Goal: Transaction & Acquisition: Book appointment/travel/reservation

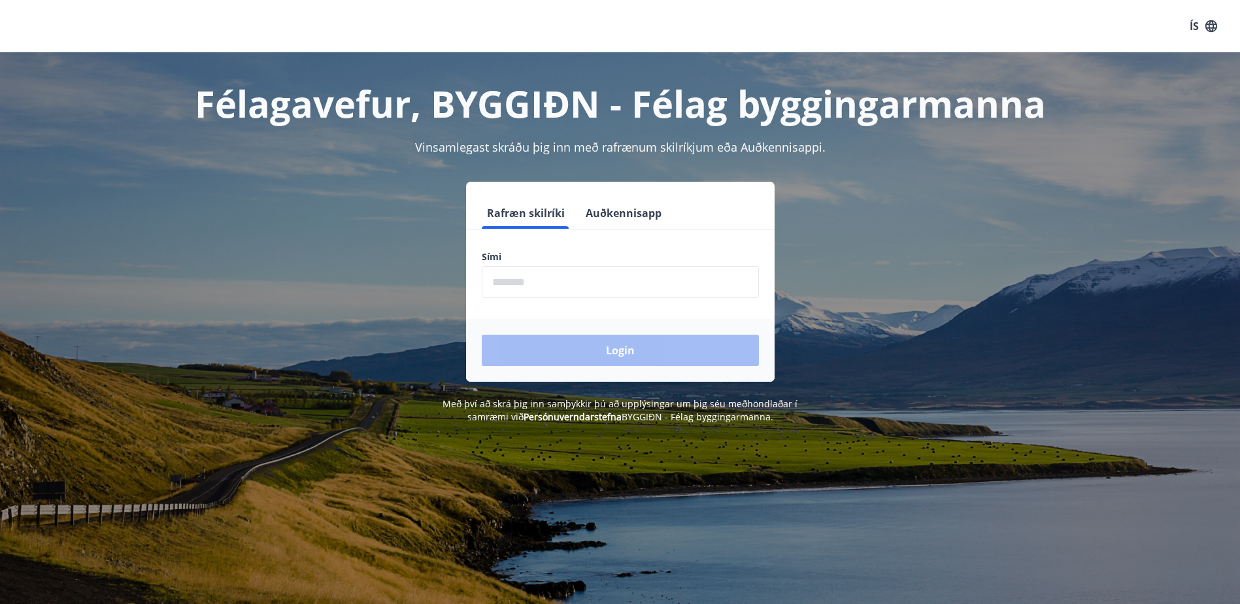
click at [540, 286] on input "phone" at bounding box center [620, 282] width 277 height 32
type input "********"
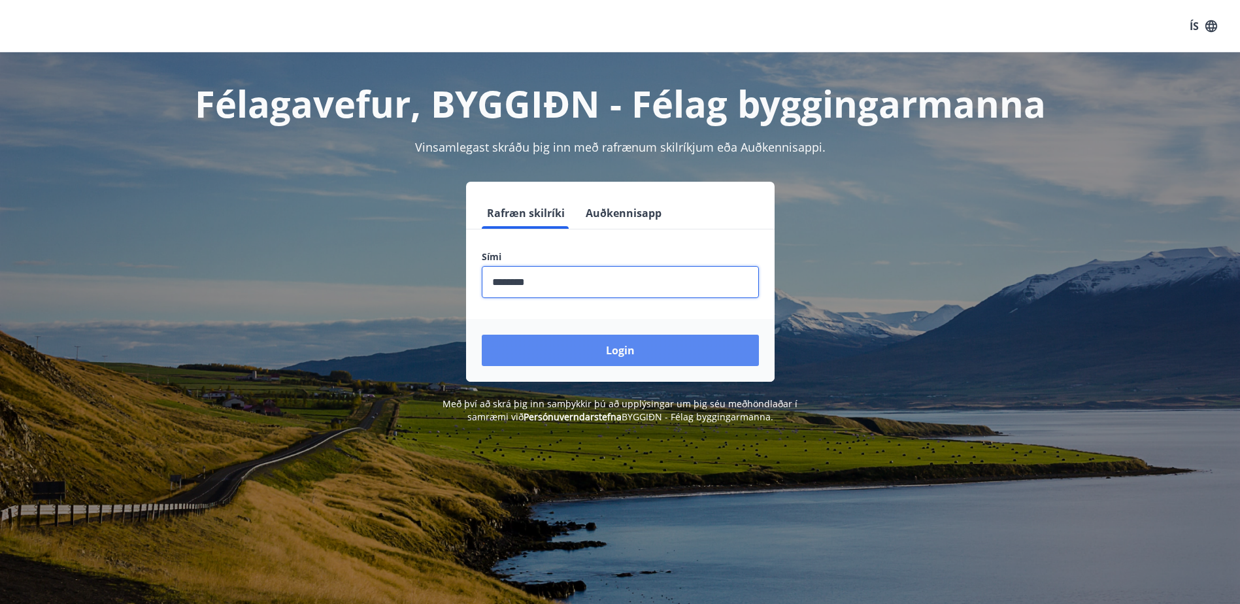
click at [567, 356] on button "Login" at bounding box center [620, 350] width 277 height 31
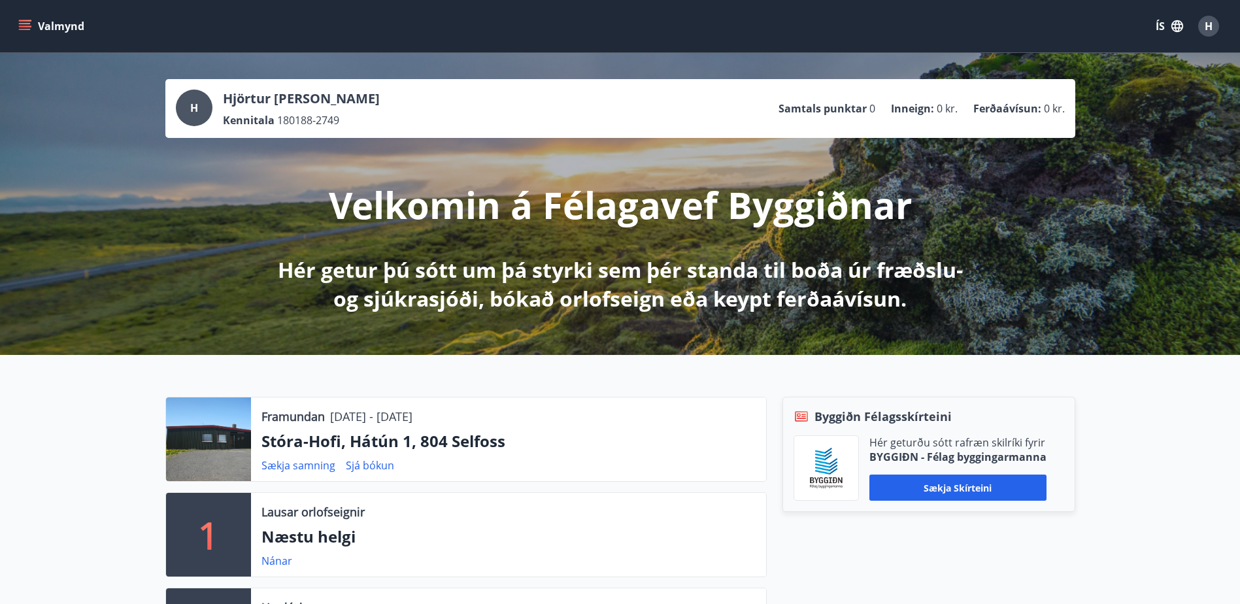
scroll to position [109, 0]
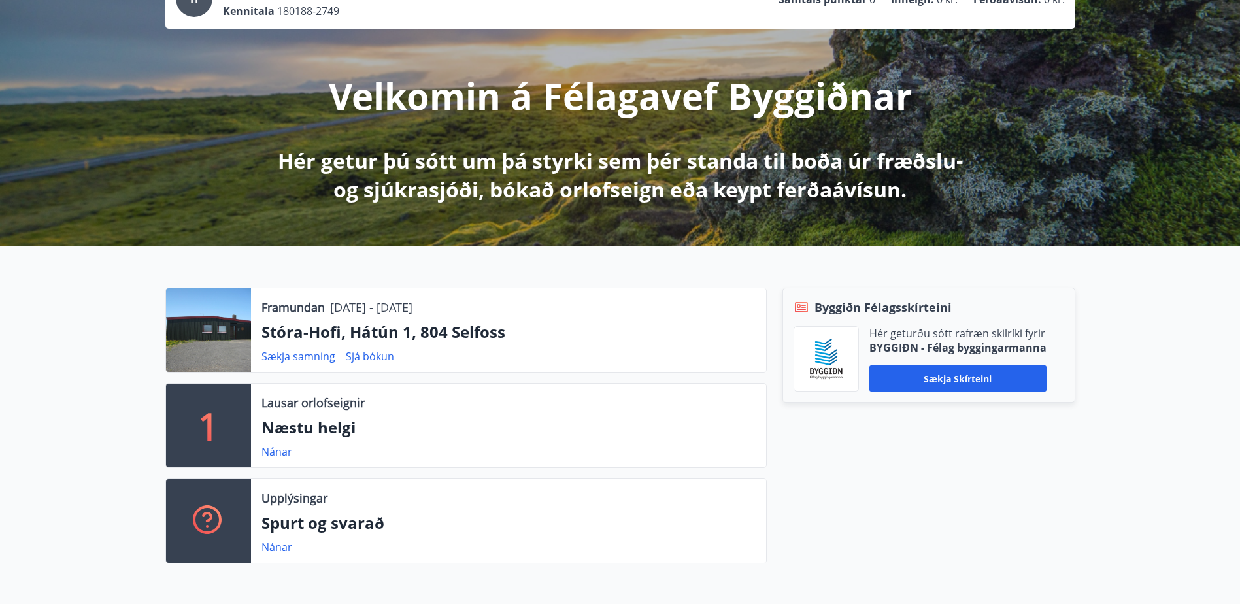
click at [458, 334] on p "Stóra-Hofi, Hátún 1, 804 Selfoss" at bounding box center [509, 332] width 494 height 22
click at [222, 334] on div at bounding box center [208, 330] width 85 height 84
click at [282, 316] on div "Framundan 29.08.2025 - 01.09.2025 Stóra-Hofi, Hátún 1, 804 Selfoss Sækja samnin…" at bounding box center [508, 330] width 515 height 84
click at [356, 356] on link "Sjá bókun" at bounding box center [370, 356] width 48 height 14
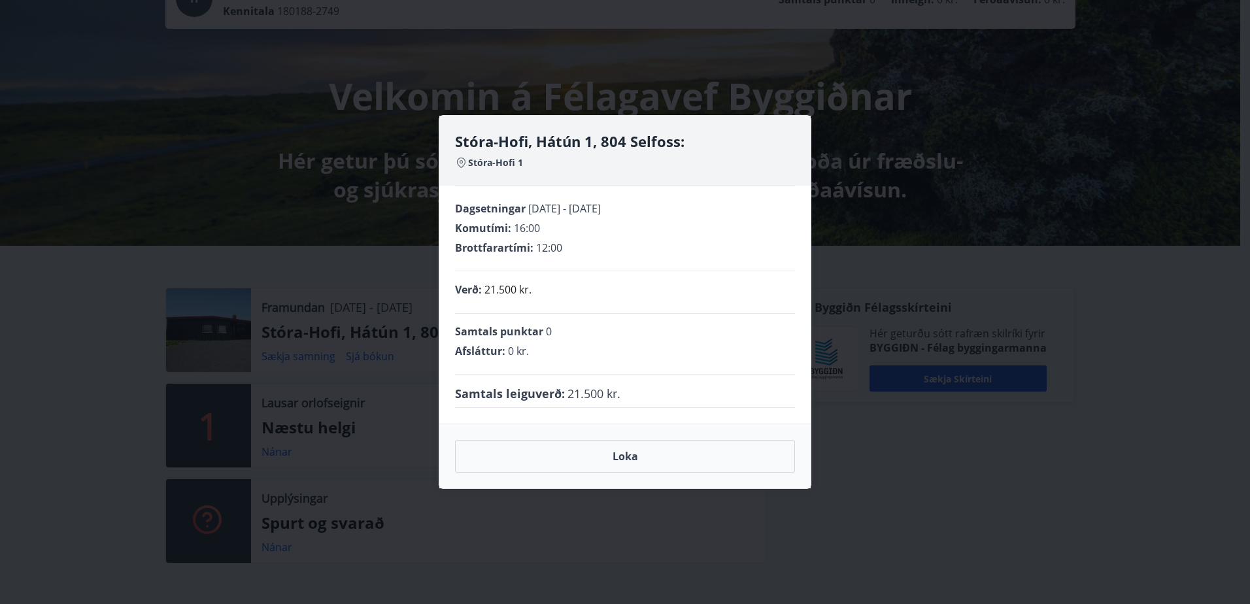
click at [99, 319] on div "Stóra-Hofi, Hátún 1, 804 Selfoss: Stóra-Hofi 1 Dagsetningar 29.08.2025 - 01.09.…" at bounding box center [625, 302] width 1250 height 604
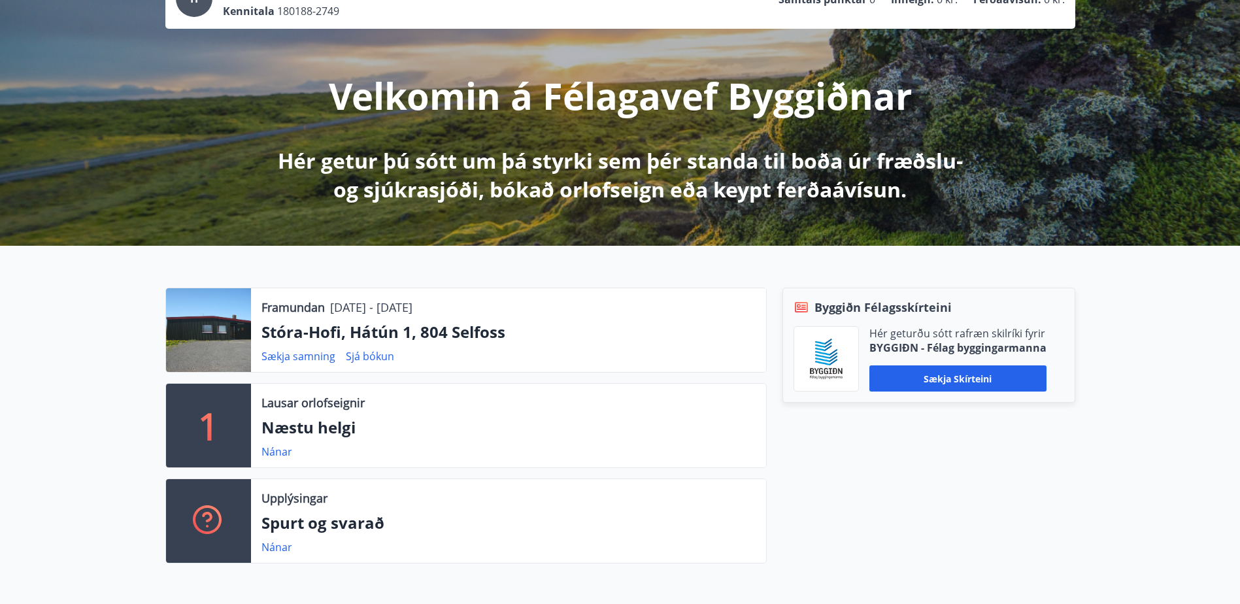
click at [249, 342] on div at bounding box center [208, 330] width 85 height 84
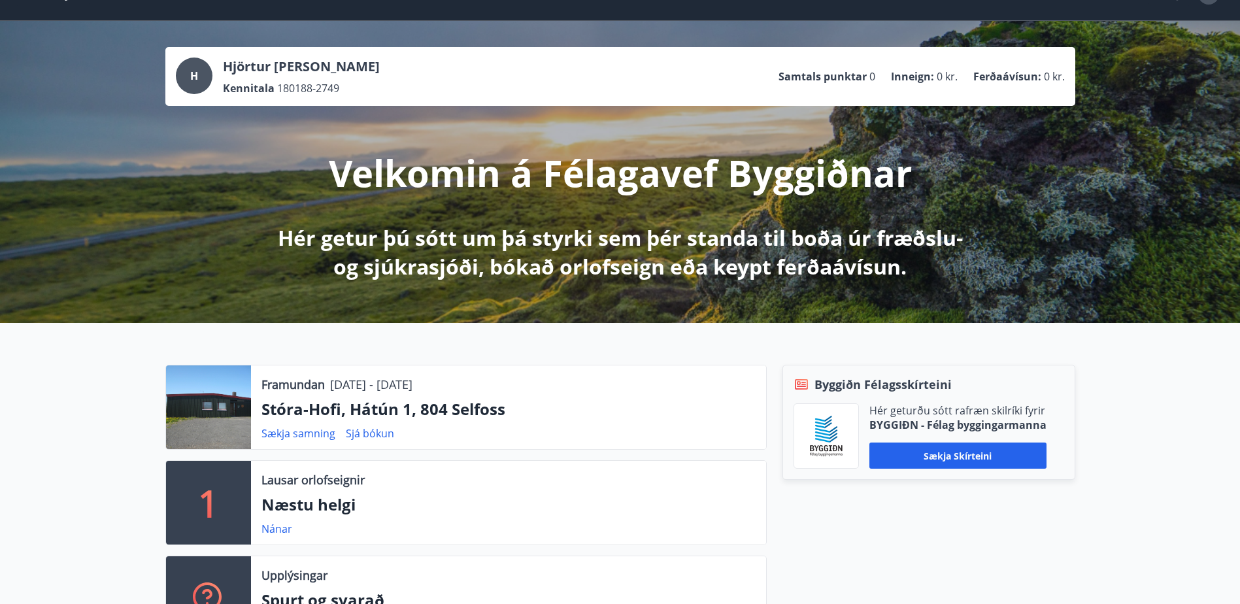
scroll to position [0, 0]
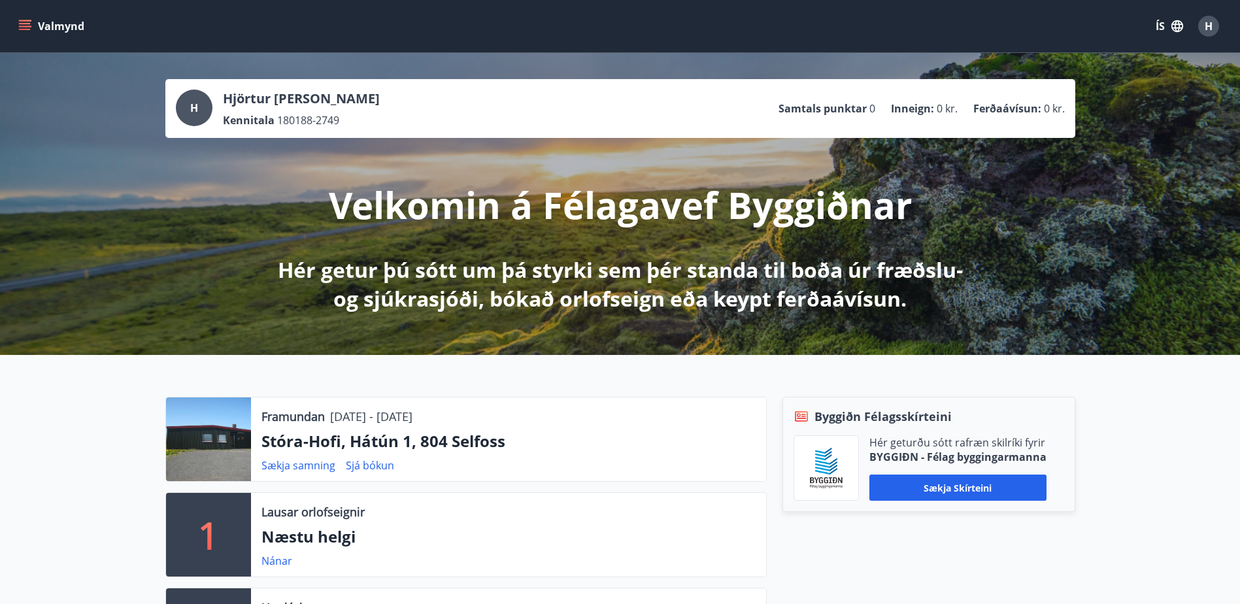
click at [1202, 28] on div "H" at bounding box center [1209, 26] width 21 height 21
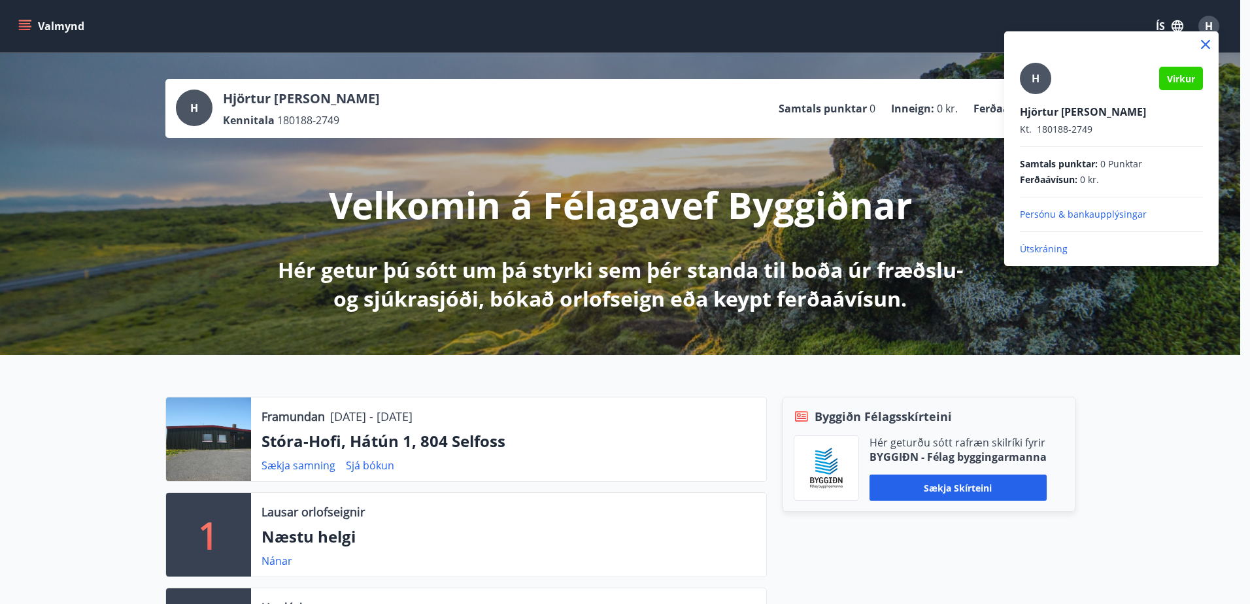
click at [17, 23] on div at bounding box center [625, 302] width 1250 height 604
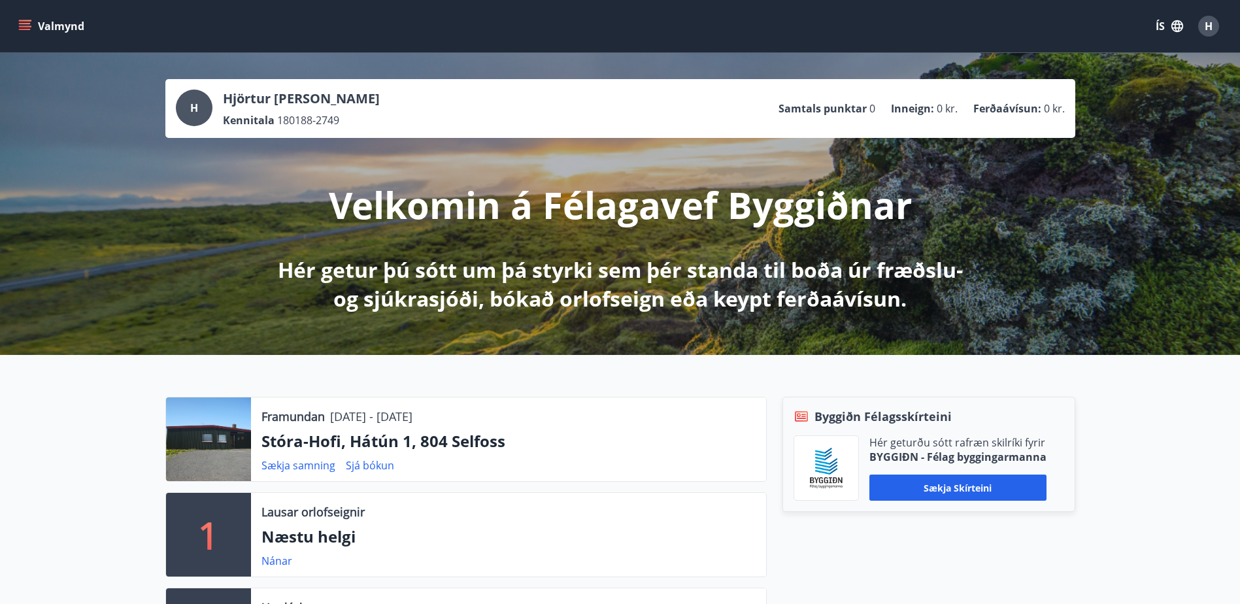
click at [21, 23] on icon "menu" at bounding box center [25, 23] width 12 height 1
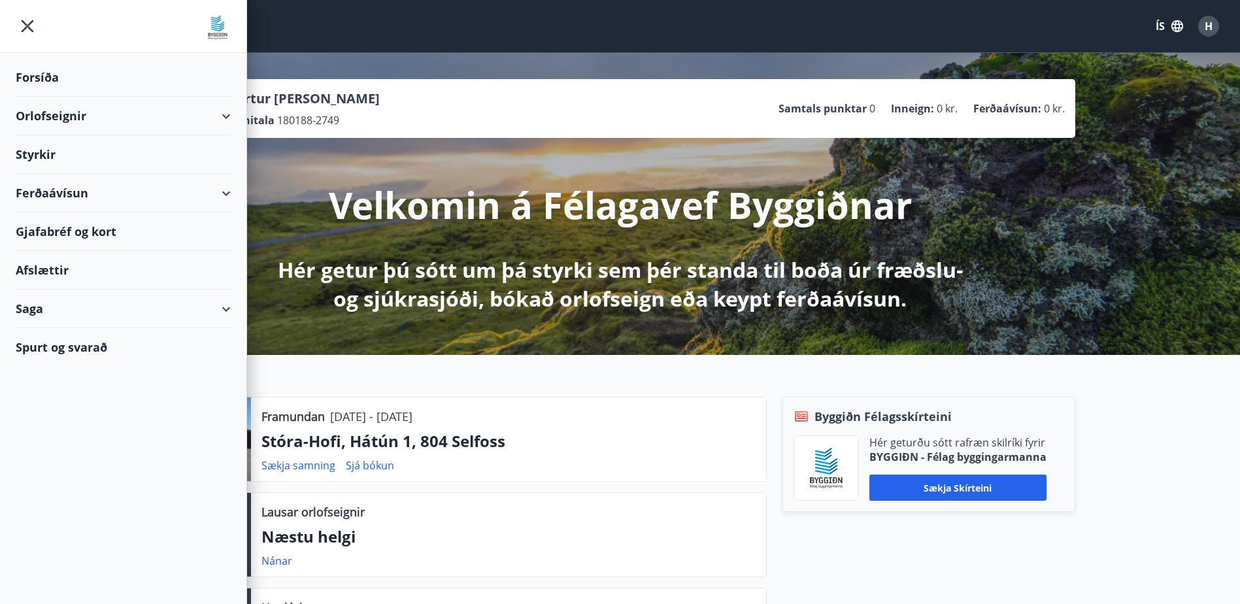
click at [201, 120] on div "Orlofseignir" at bounding box center [123, 116] width 215 height 39
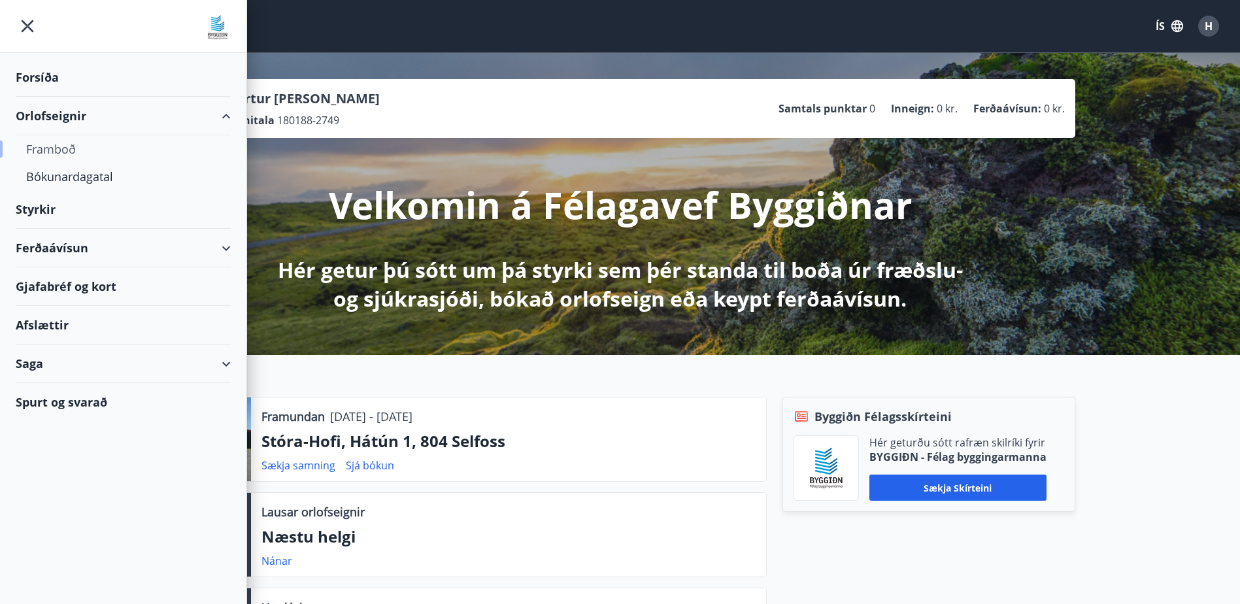
click at [71, 149] on div "Framboð" at bounding box center [123, 148] width 194 height 27
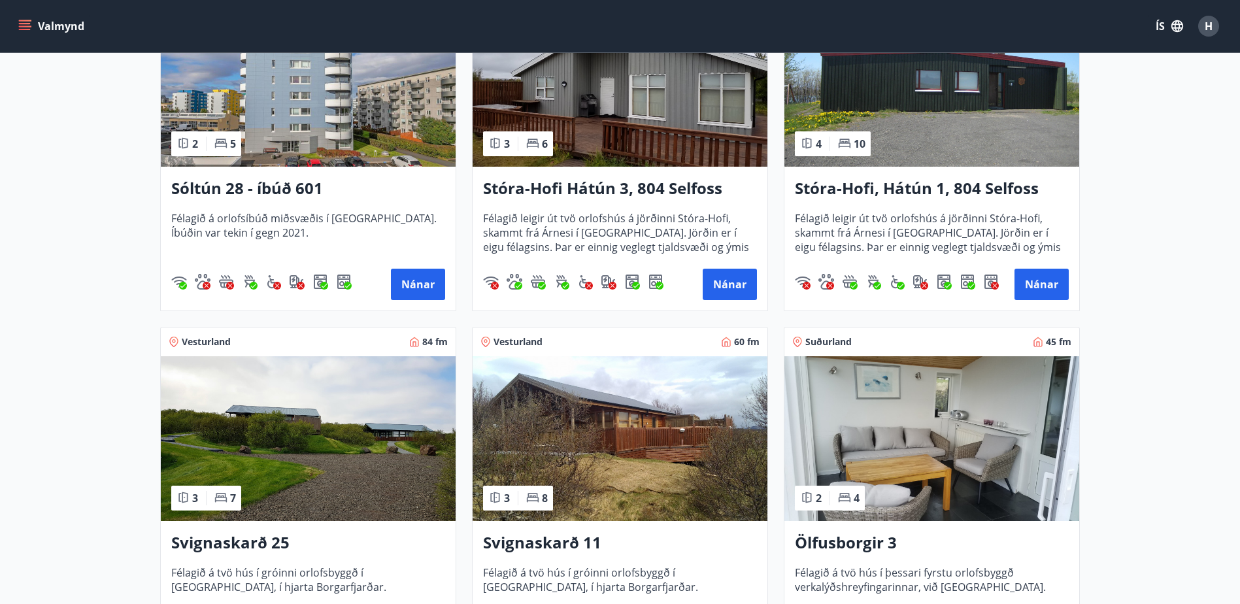
scroll to position [218, 0]
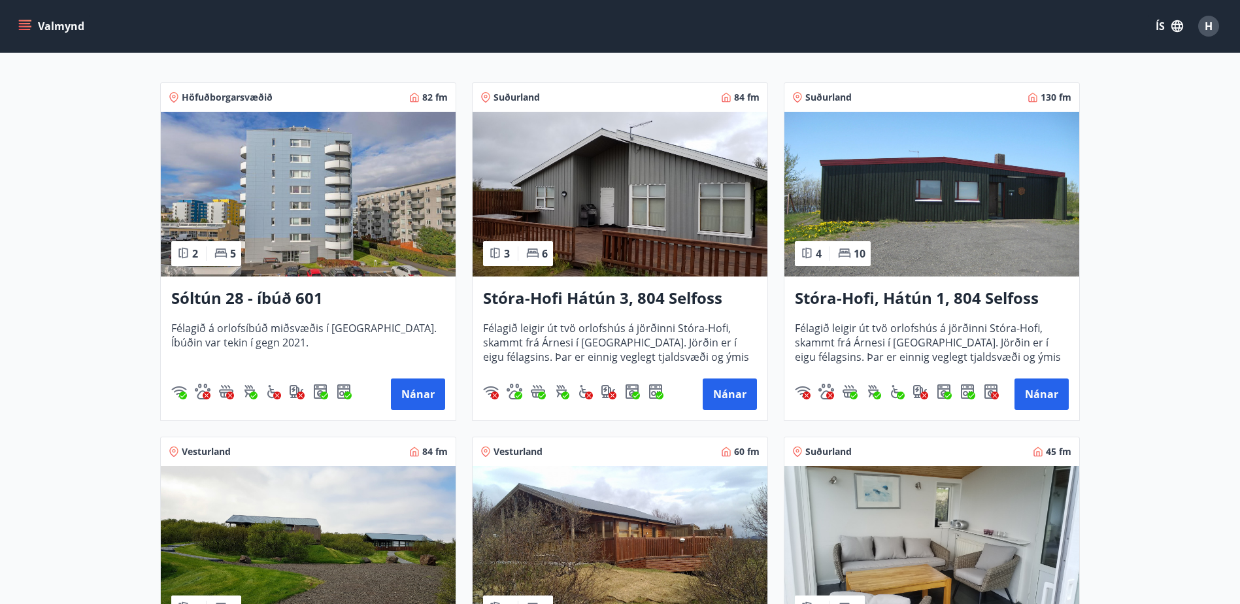
click at [978, 202] on img at bounding box center [932, 194] width 295 height 165
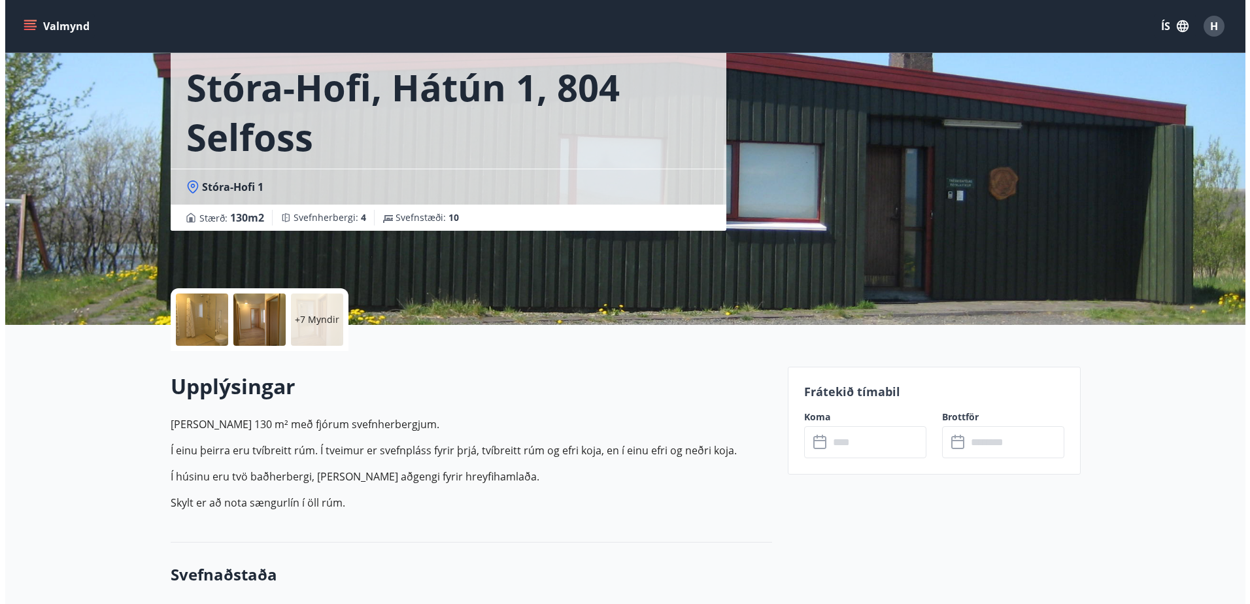
scroll to position [109, 0]
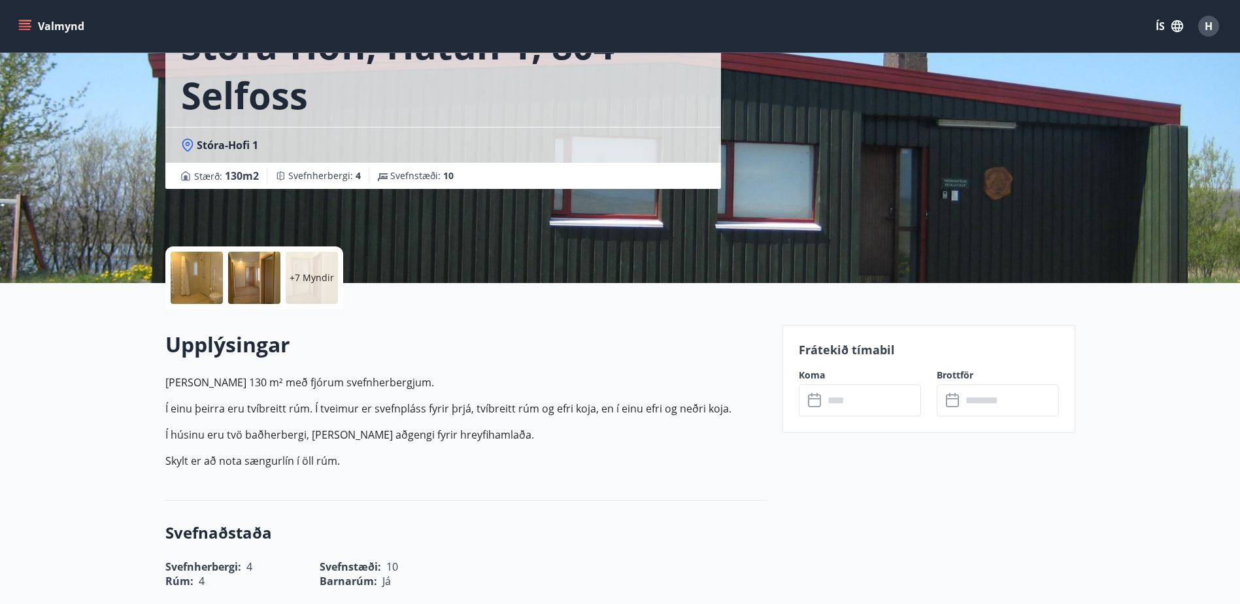
click at [324, 279] on p "+7 Myndir" at bounding box center [312, 277] width 44 height 13
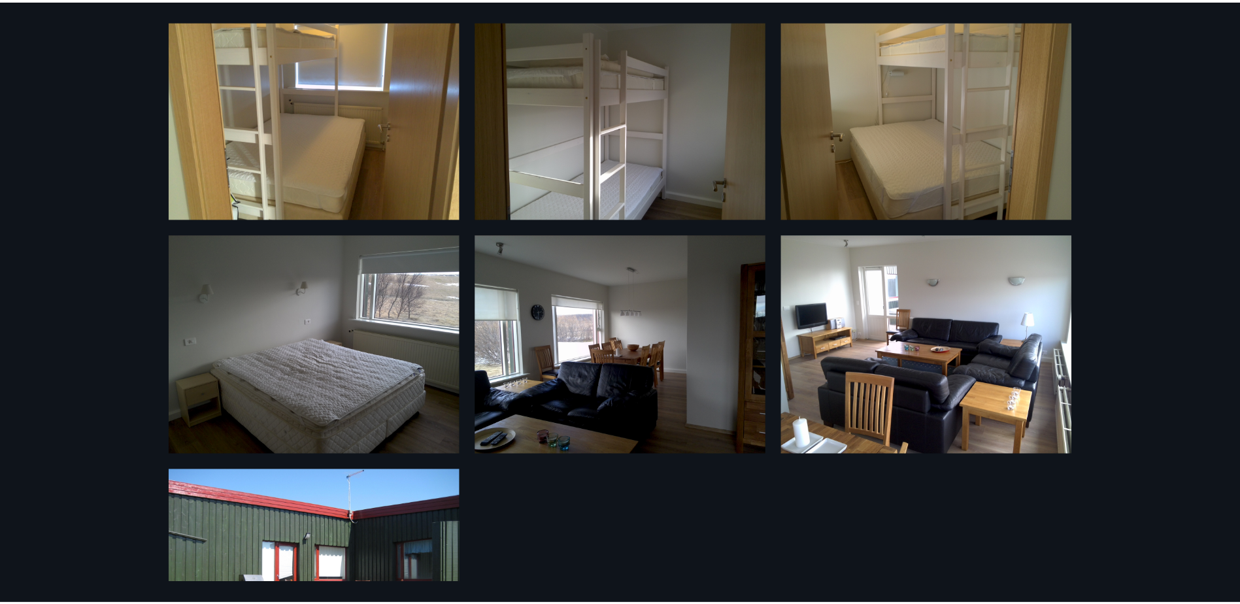
scroll to position [655, 0]
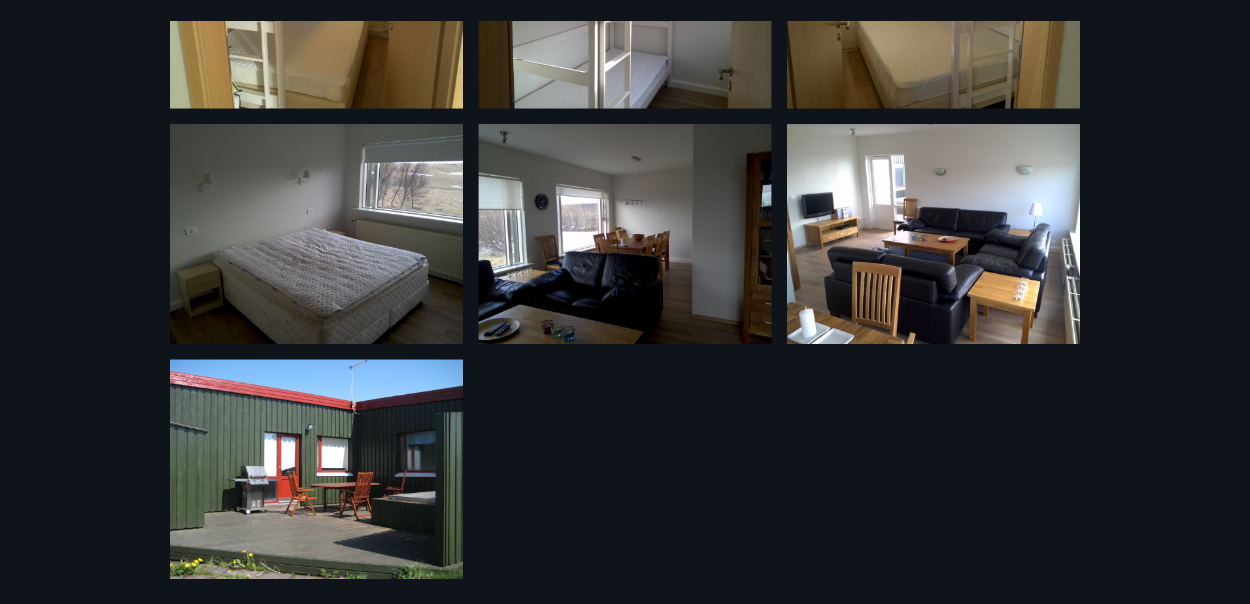
click at [94, 286] on div "13 Myndir" at bounding box center [625, 302] width 1250 height 604
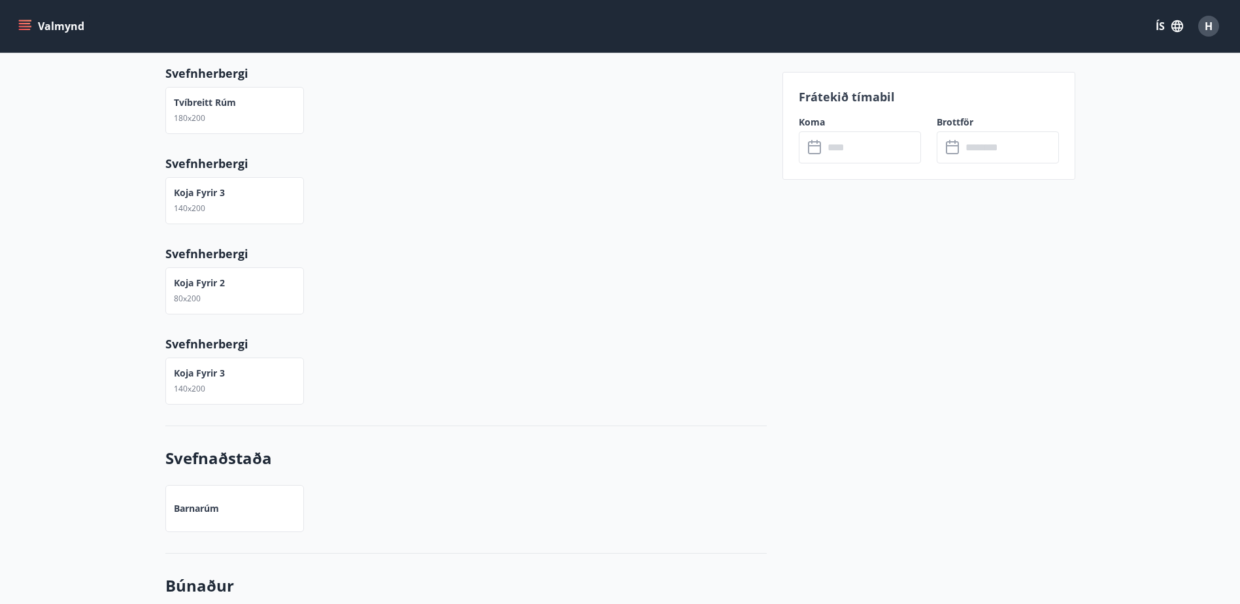
scroll to position [872, 0]
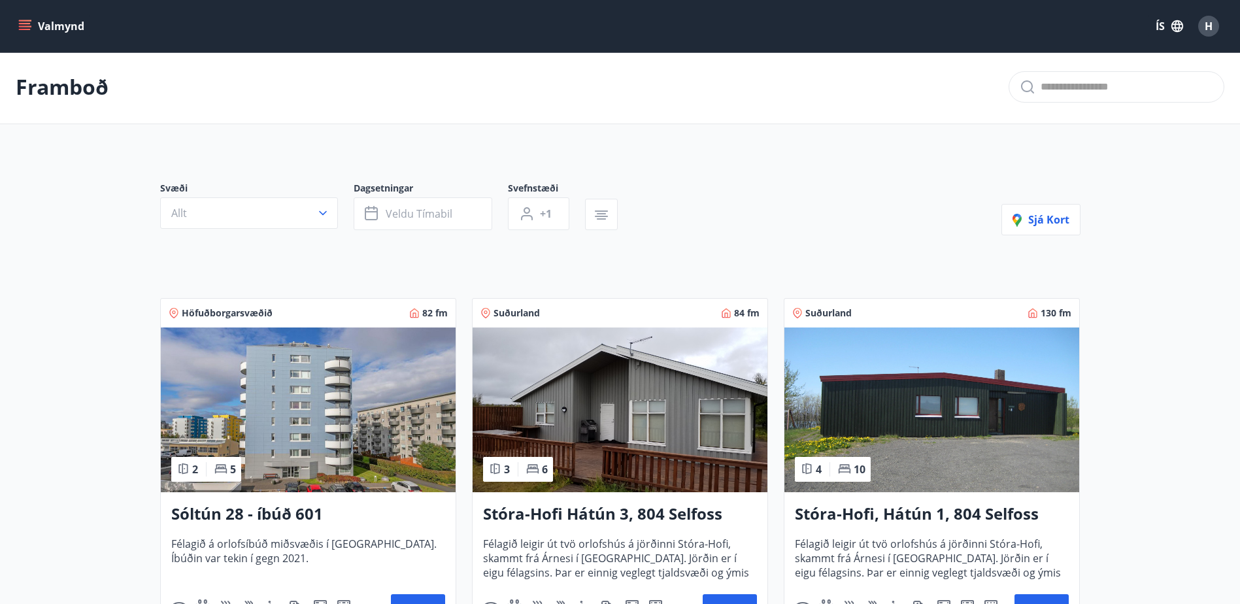
scroll to position [111, 0]
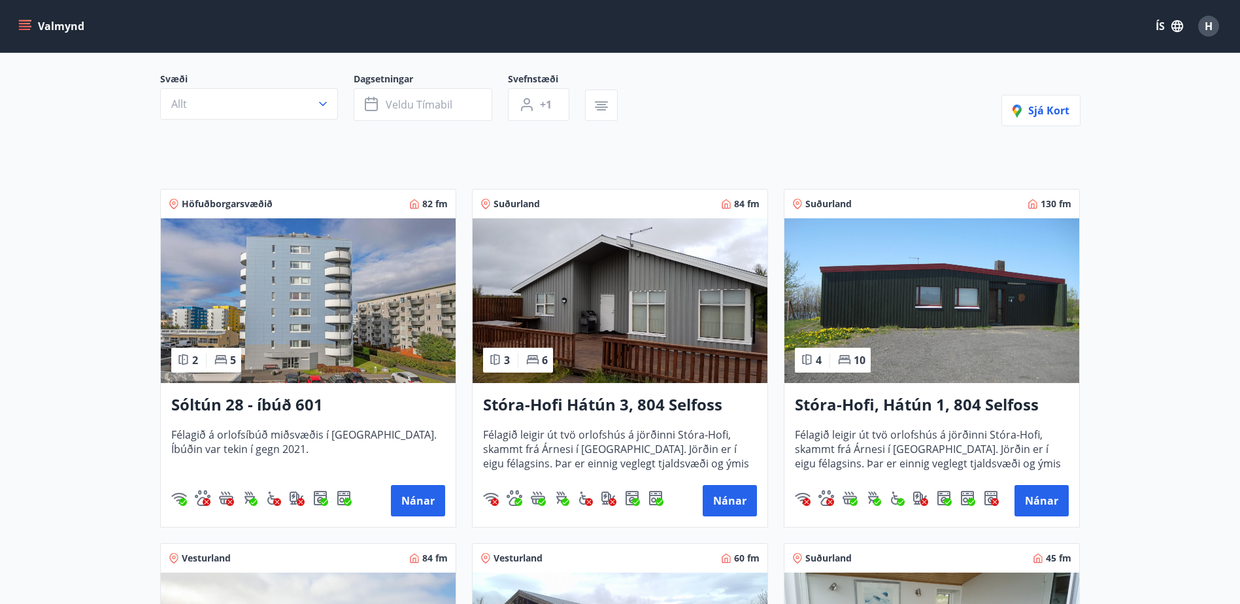
click at [639, 313] on img at bounding box center [620, 300] width 295 height 165
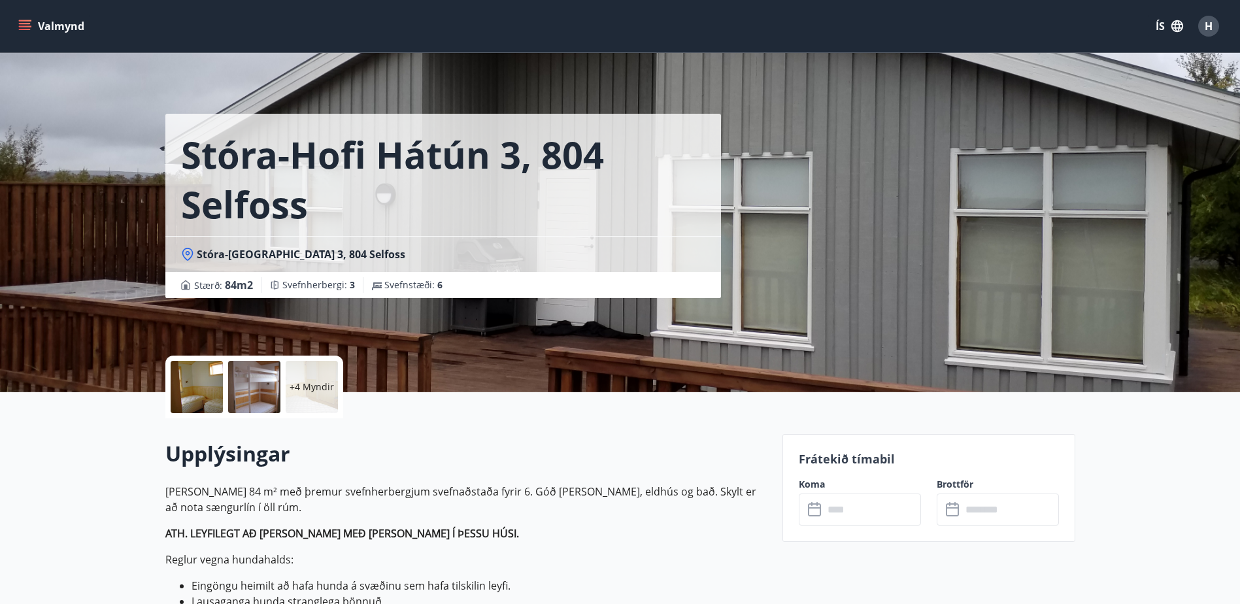
click at [334, 385] on div "+4 Myndir" at bounding box center [312, 387] width 52 height 52
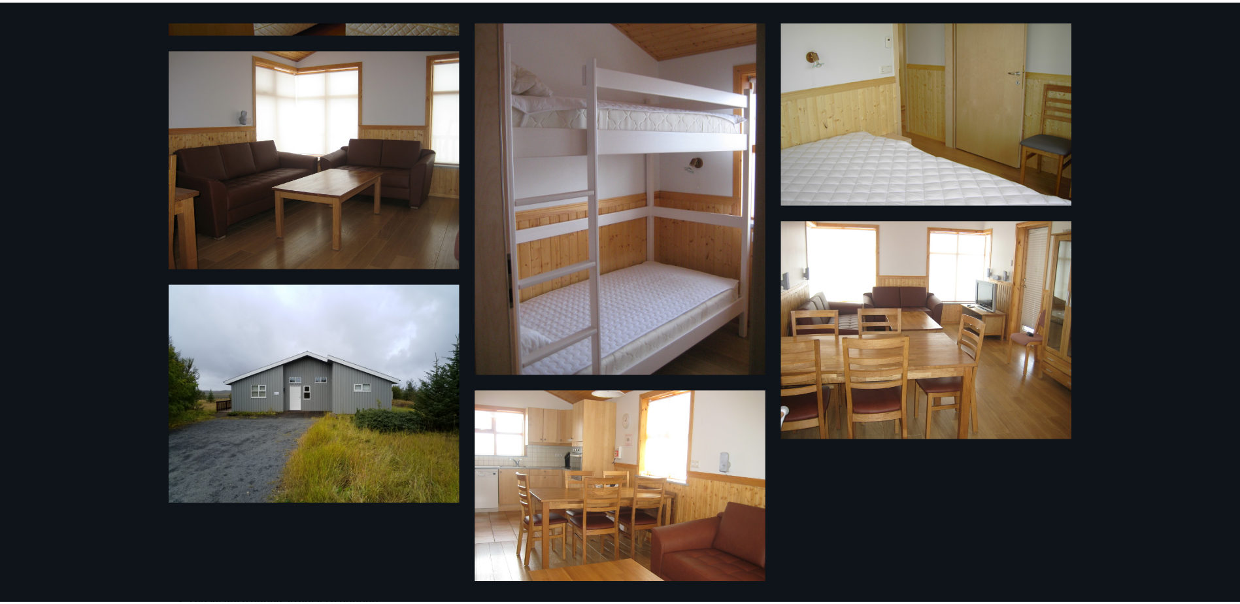
scroll to position [526, 0]
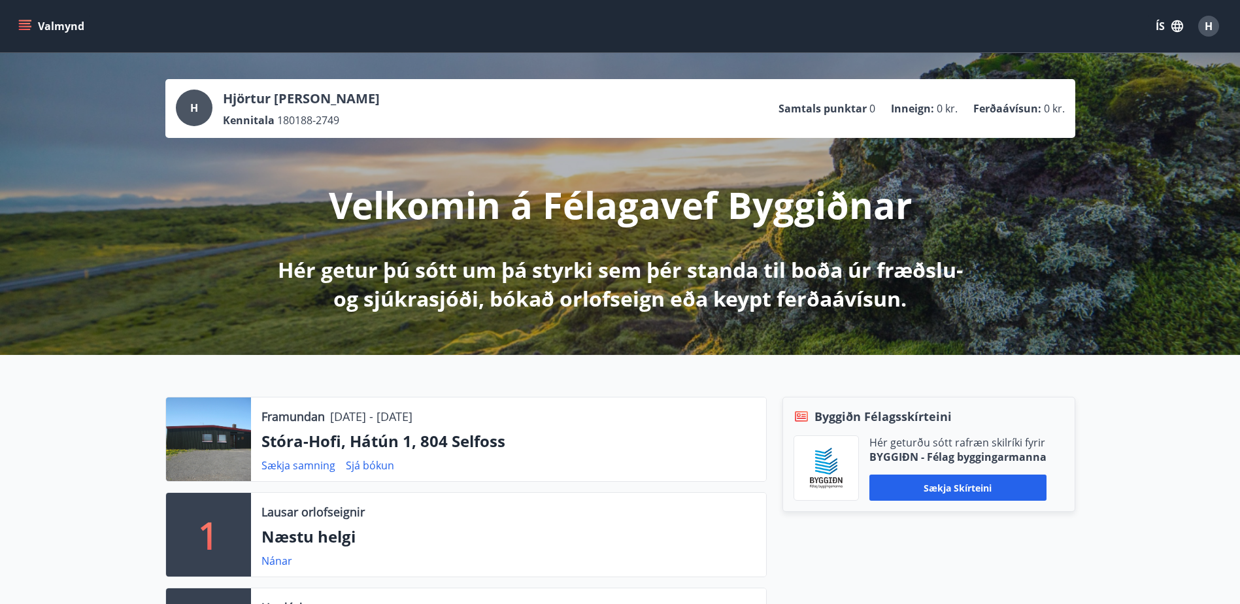
click at [67, 25] on button "Valmynd" at bounding box center [53, 26] width 74 height 24
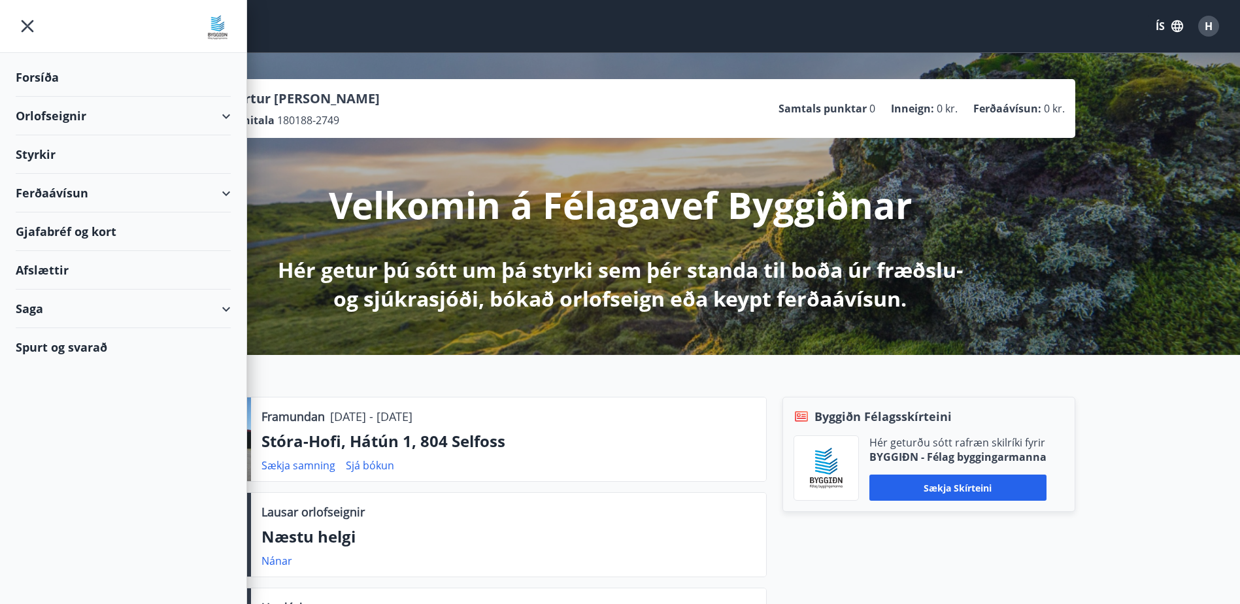
click at [210, 114] on div "Orlofseignir" at bounding box center [123, 116] width 215 height 39
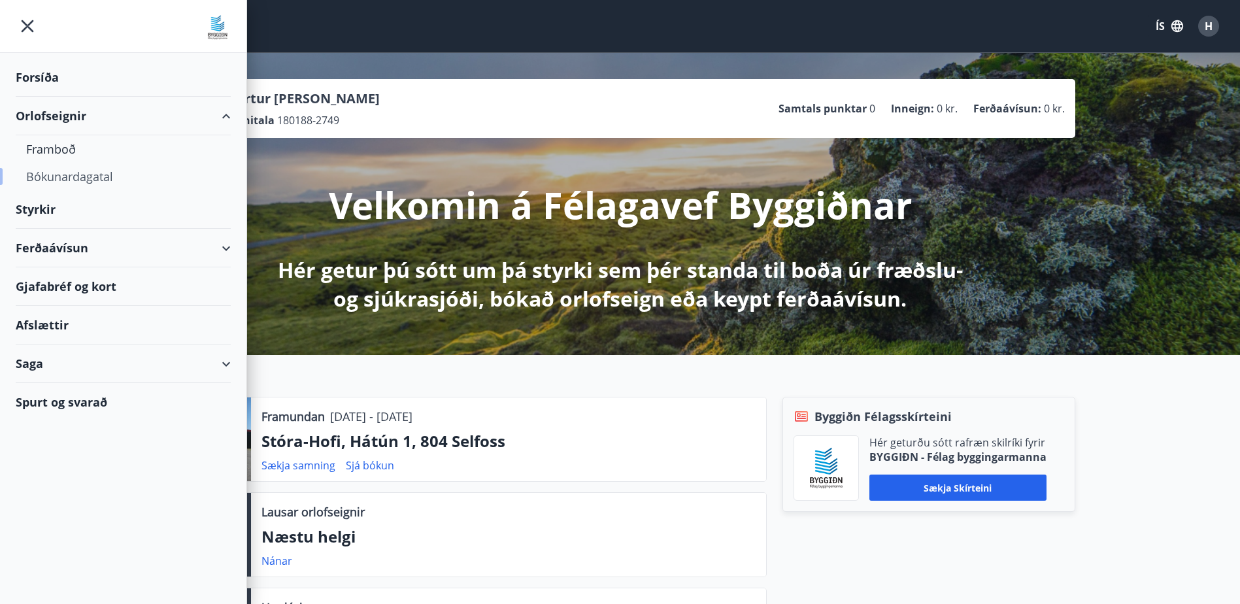
click at [67, 176] on div "Bókunardagatal" at bounding box center [123, 176] width 194 height 27
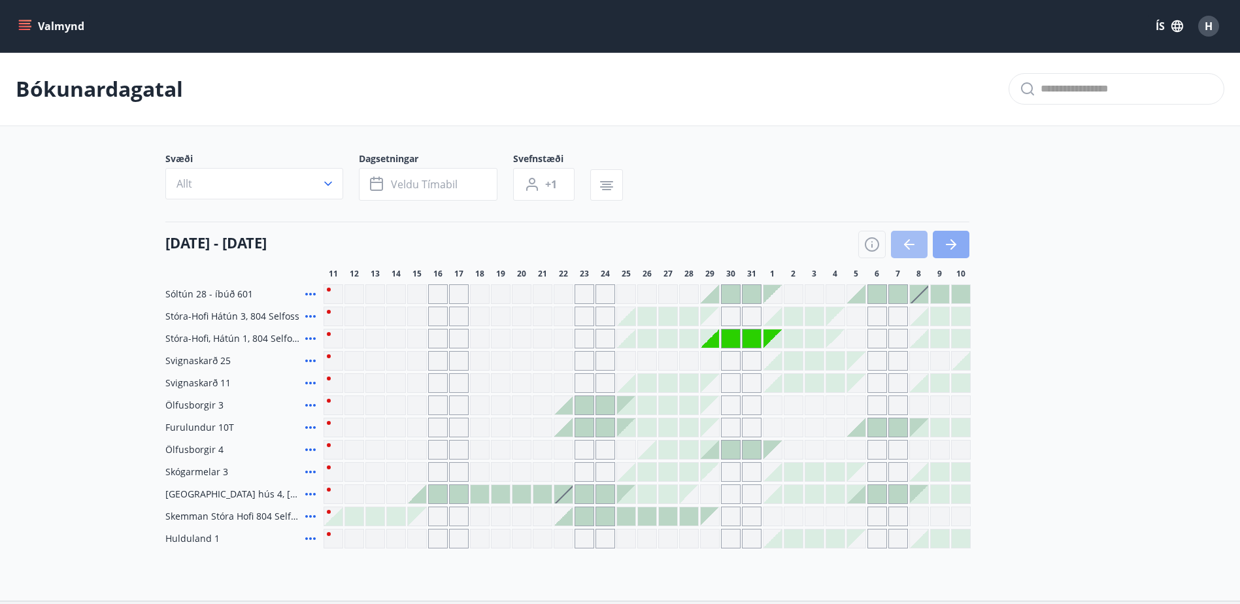
click at [950, 242] on icon "button" at bounding box center [952, 245] width 16 height 16
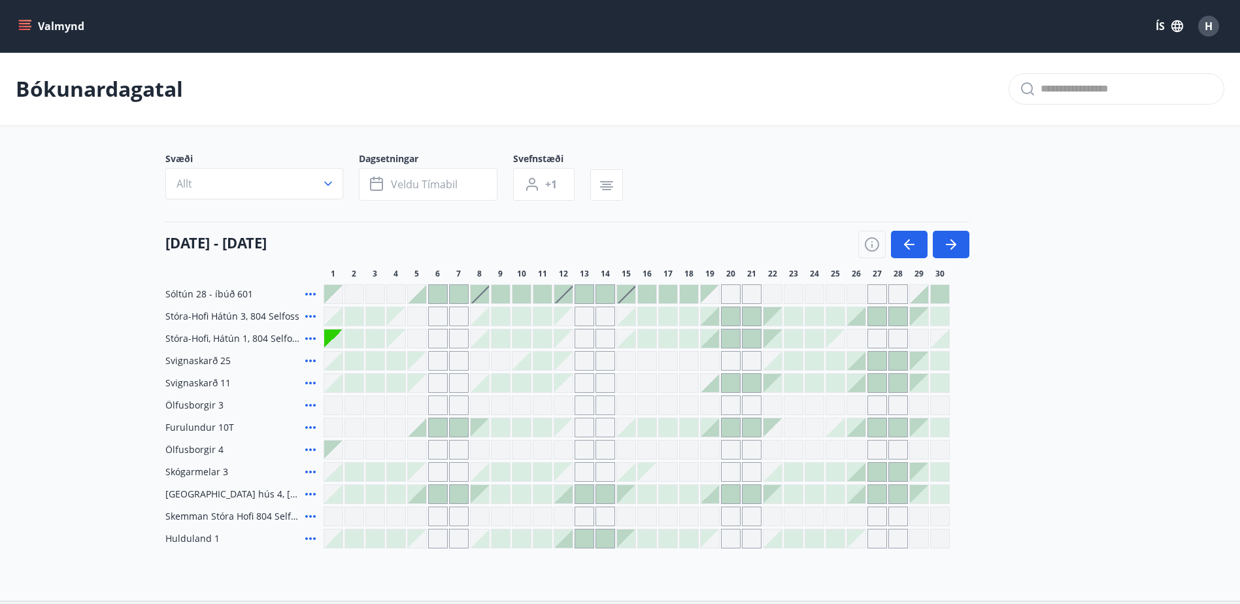
scroll to position [107, 0]
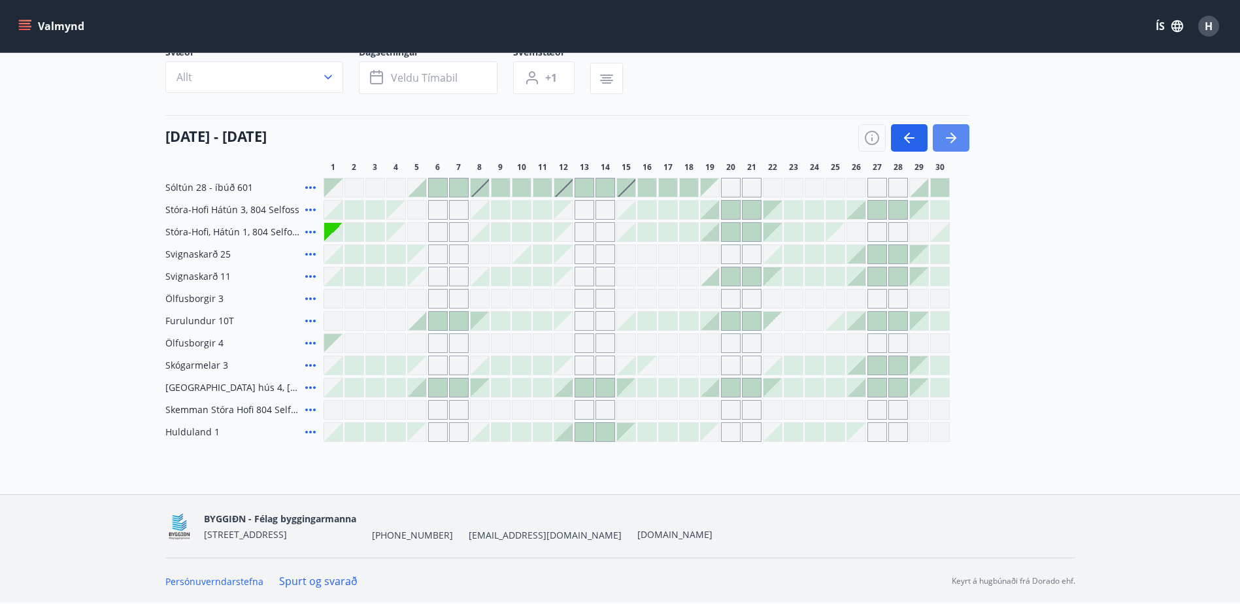
click at [953, 140] on icon "button" at bounding box center [952, 138] width 16 height 16
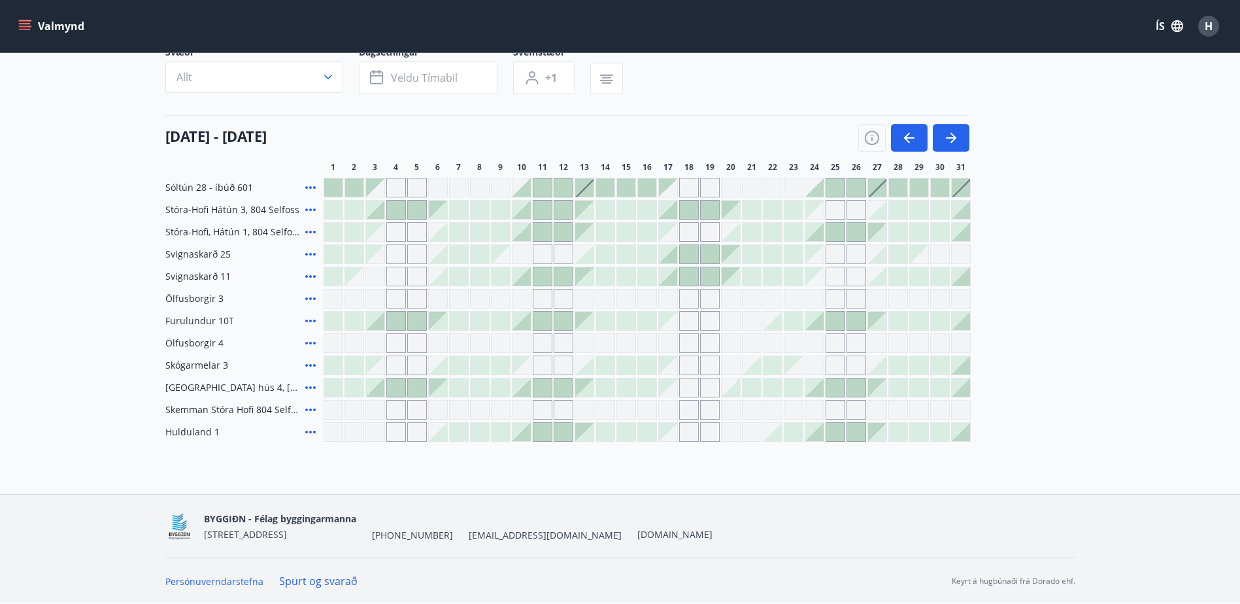
click at [305, 255] on icon at bounding box center [310, 254] width 10 height 3
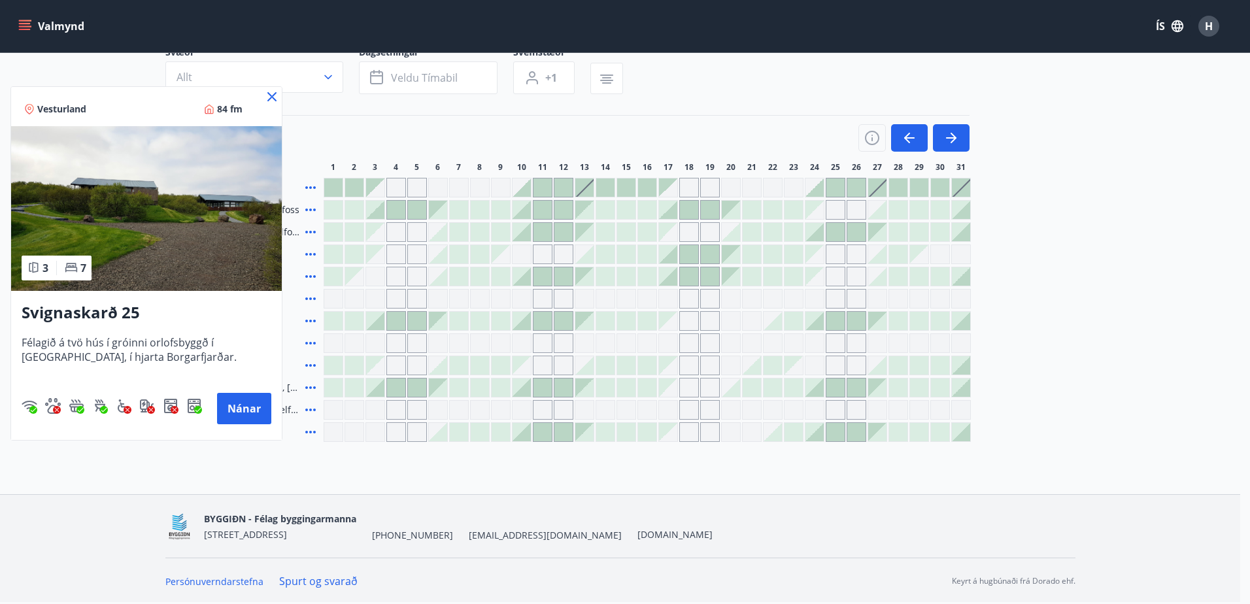
click at [273, 95] on icon at bounding box center [272, 97] width 16 height 16
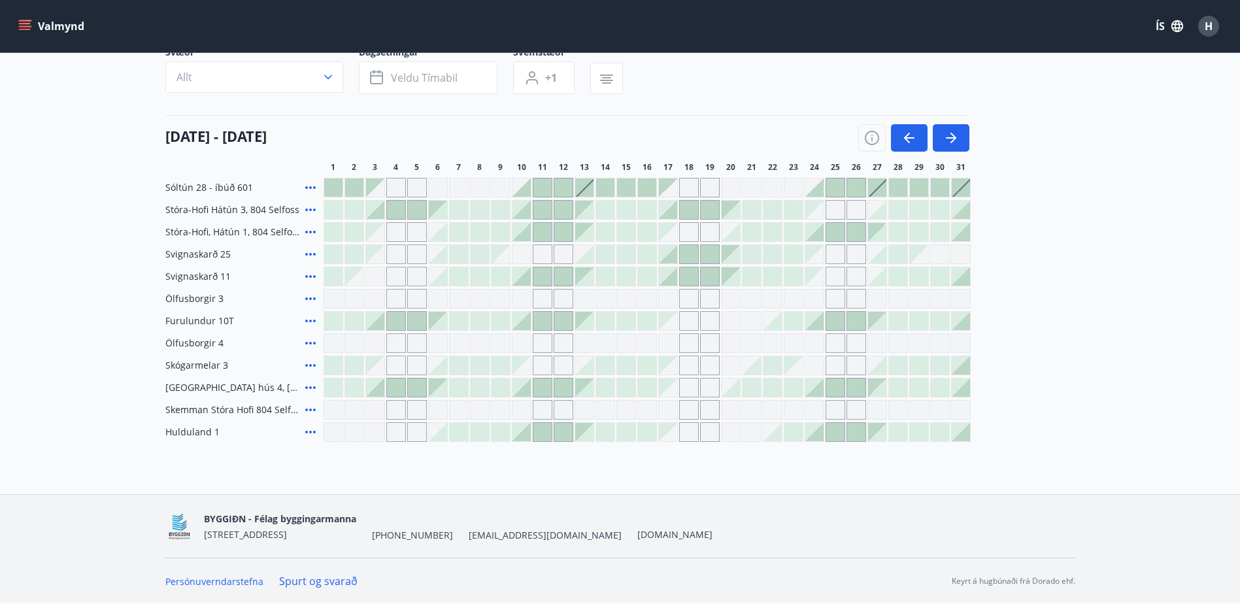
click at [315, 322] on icon at bounding box center [311, 321] width 16 height 16
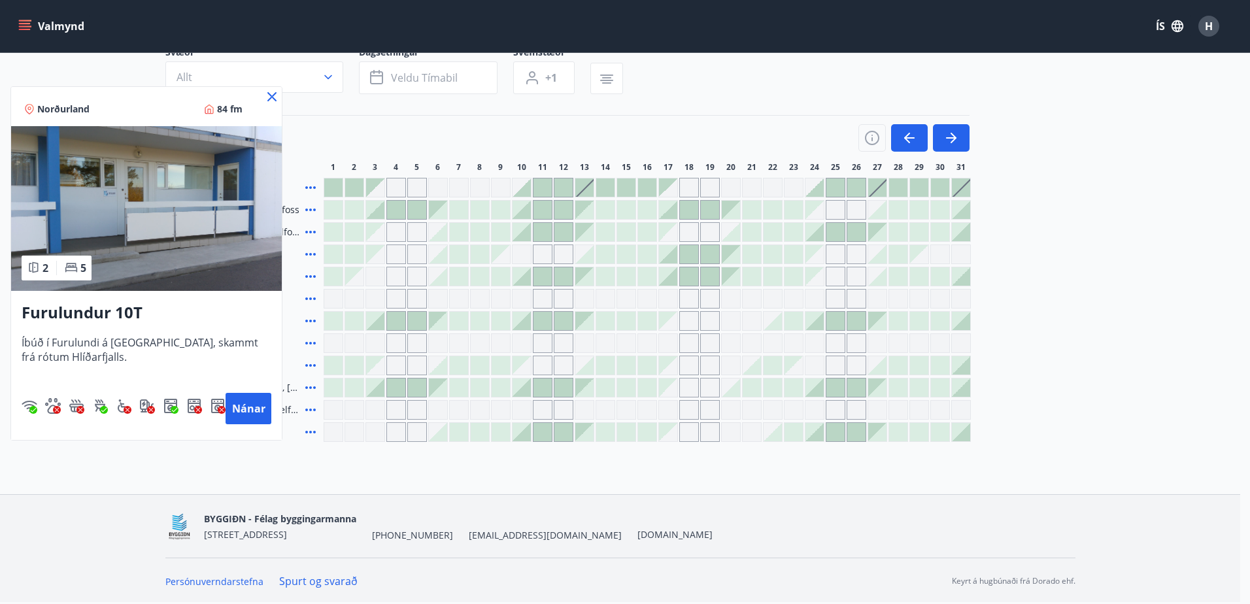
click at [273, 98] on icon at bounding box center [271, 96] width 9 height 9
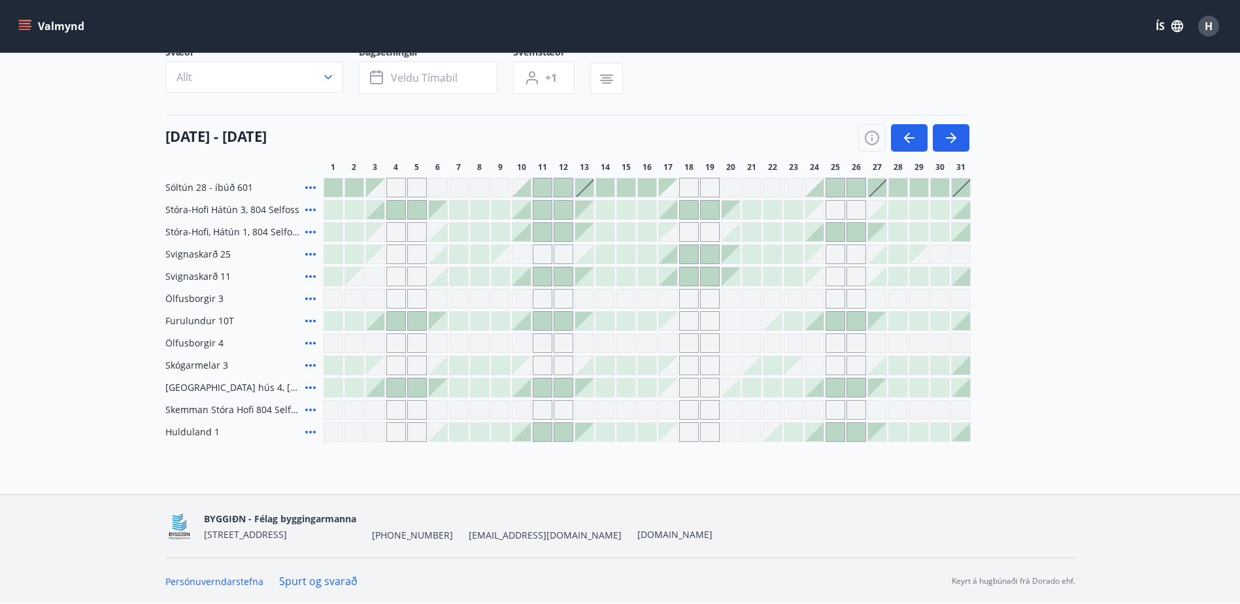
click at [309, 343] on icon at bounding box center [311, 343] width 16 height 16
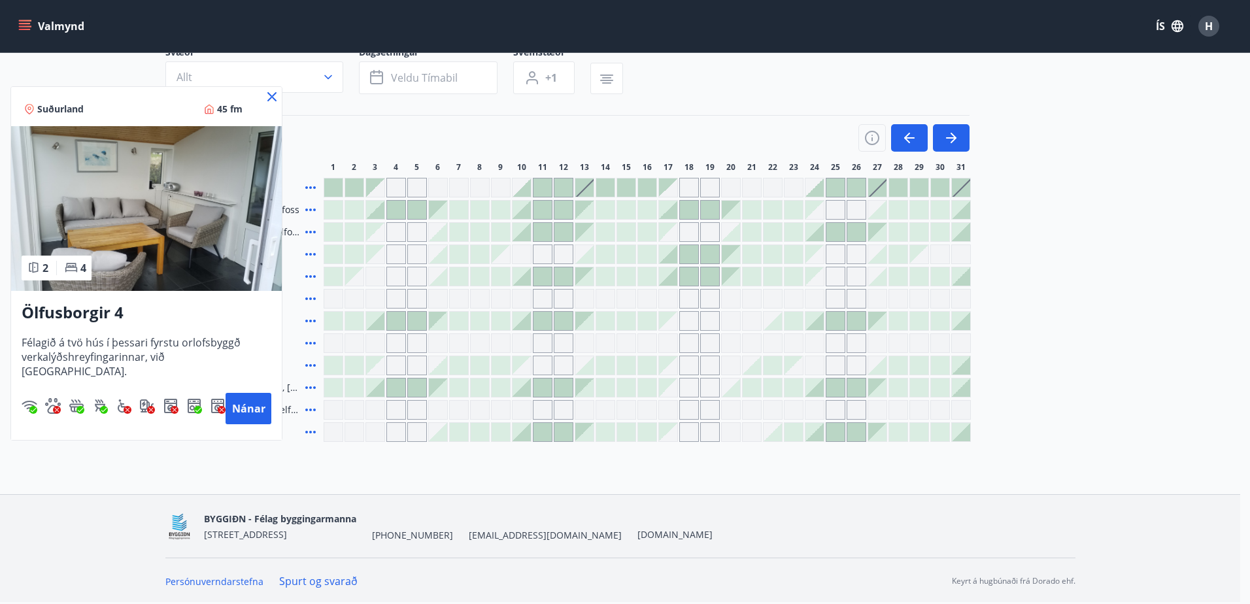
click at [272, 99] on icon at bounding box center [272, 97] width 16 height 16
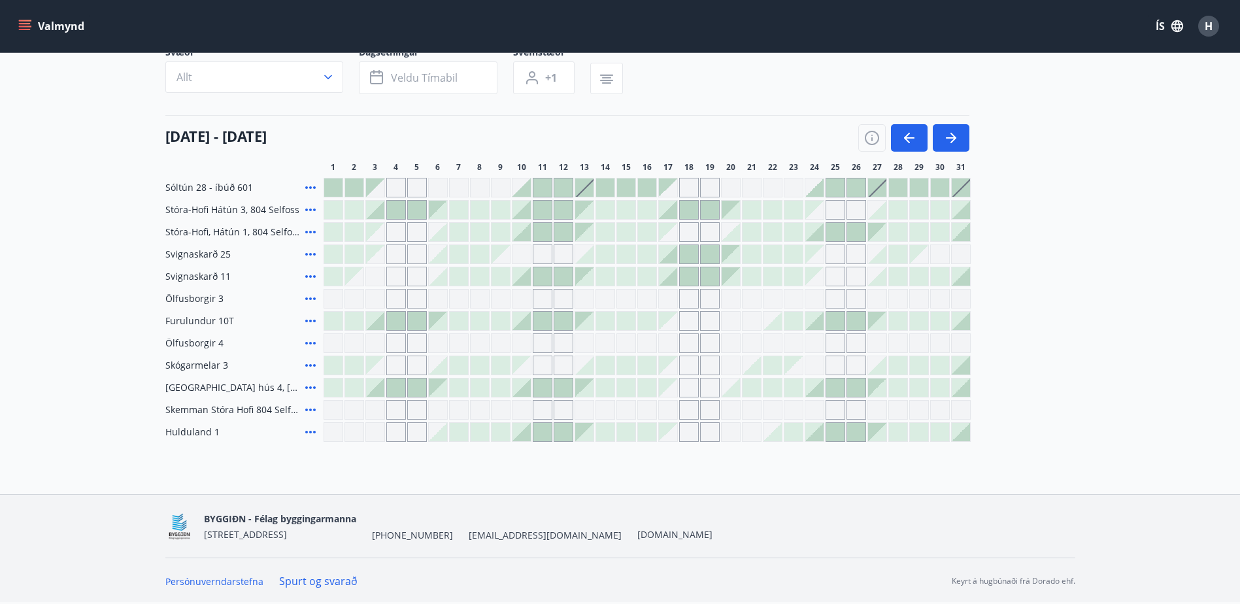
click at [313, 363] on icon at bounding box center [311, 366] width 16 height 16
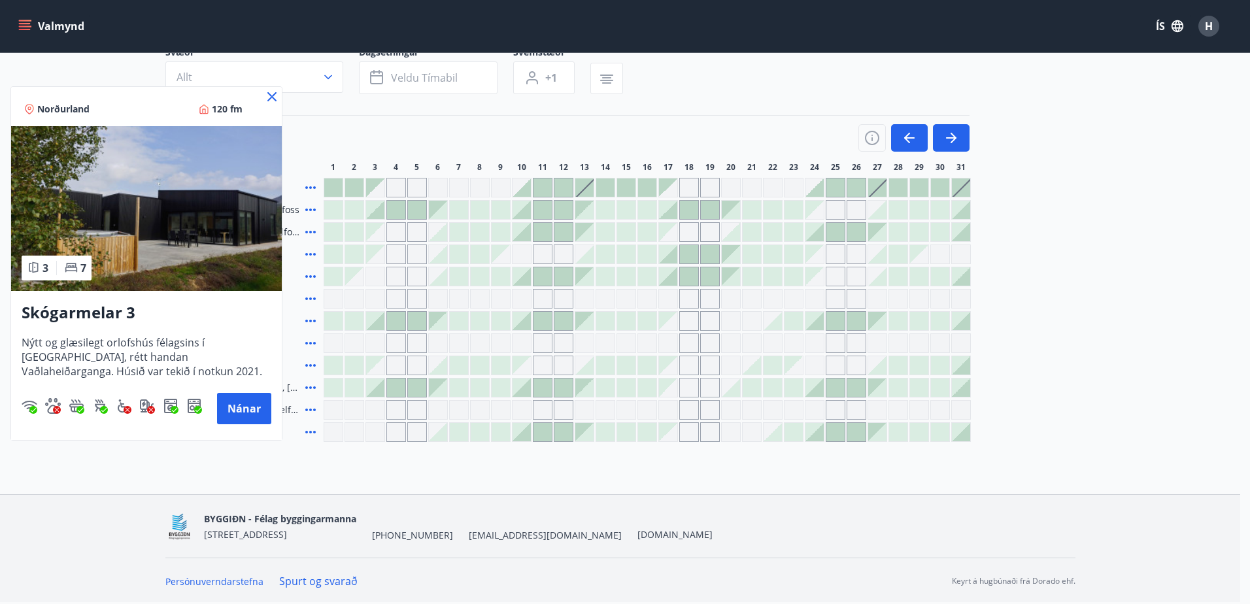
click at [272, 91] on icon at bounding box center [272, 97] width 16 height 16
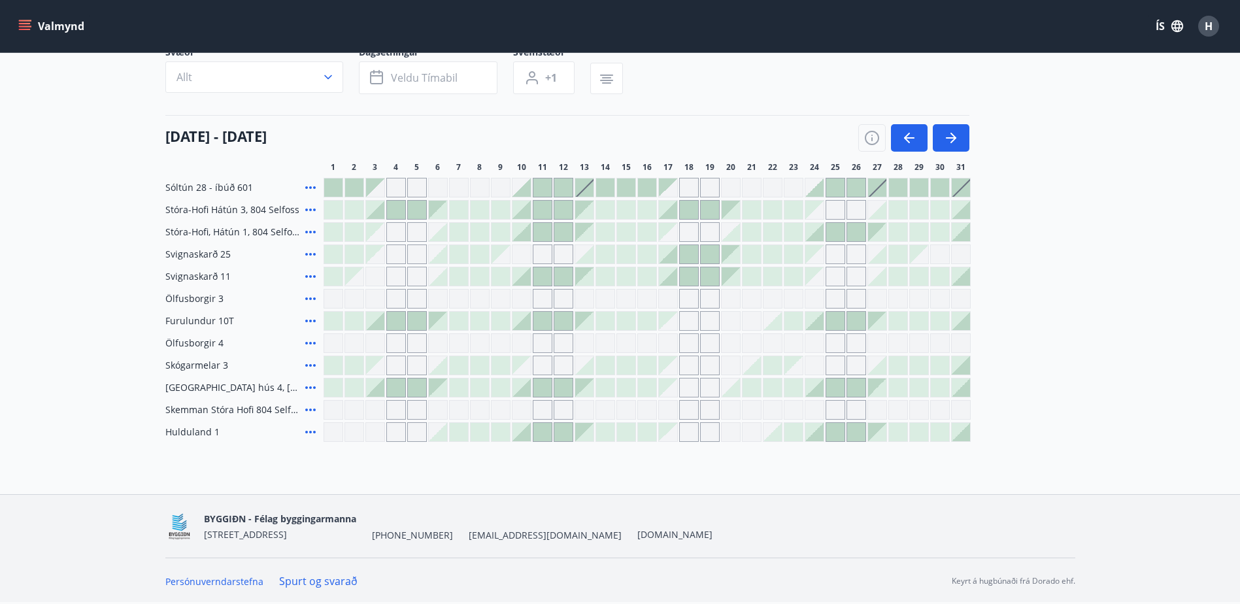
click at [313, 386] on icon at bounding box center [311, 388] width 16 height 16
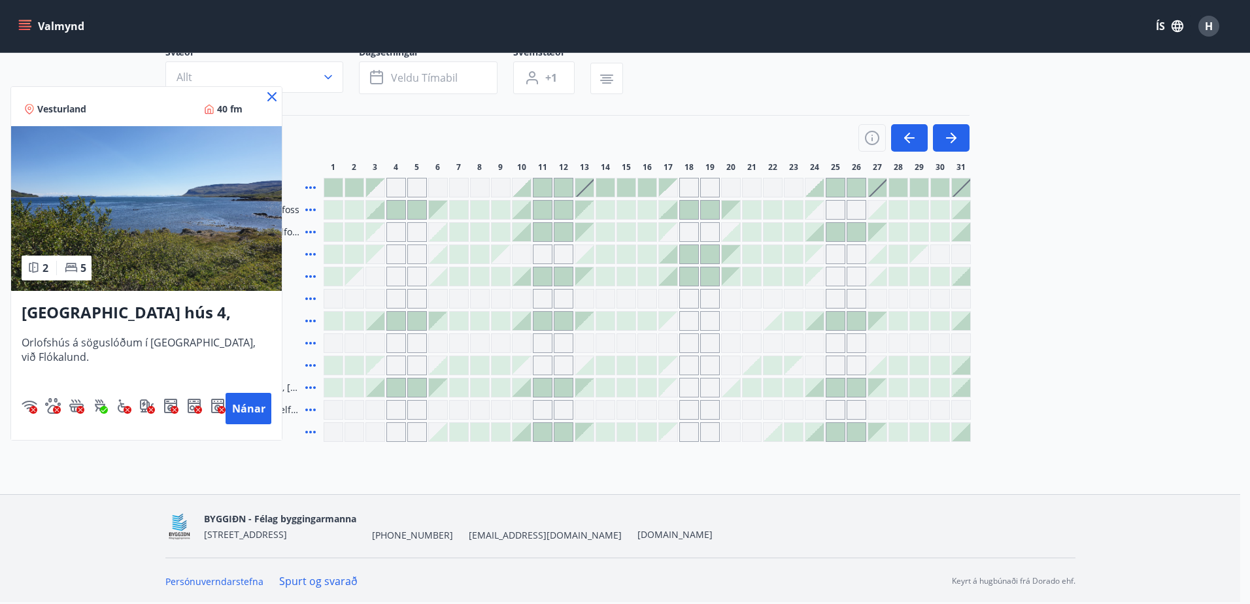
click at [274, 97] on icon at bounding box center [272, 97] width 16 height 16
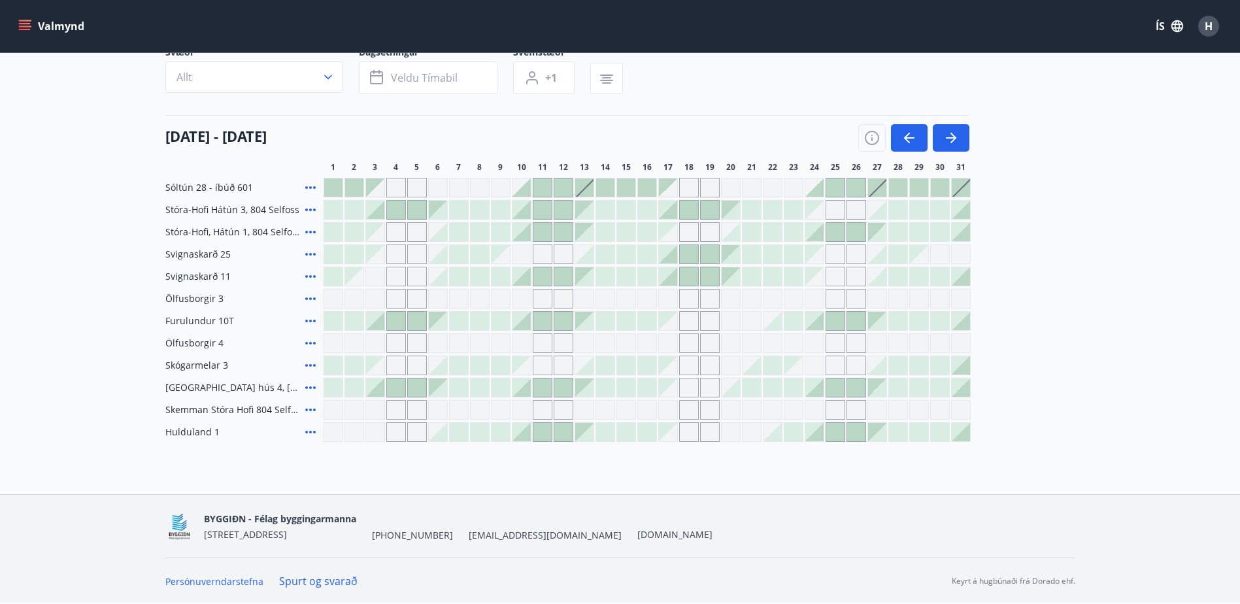
click at [311, 426] on icon at bounding box center [311, 432] width 16 height 16
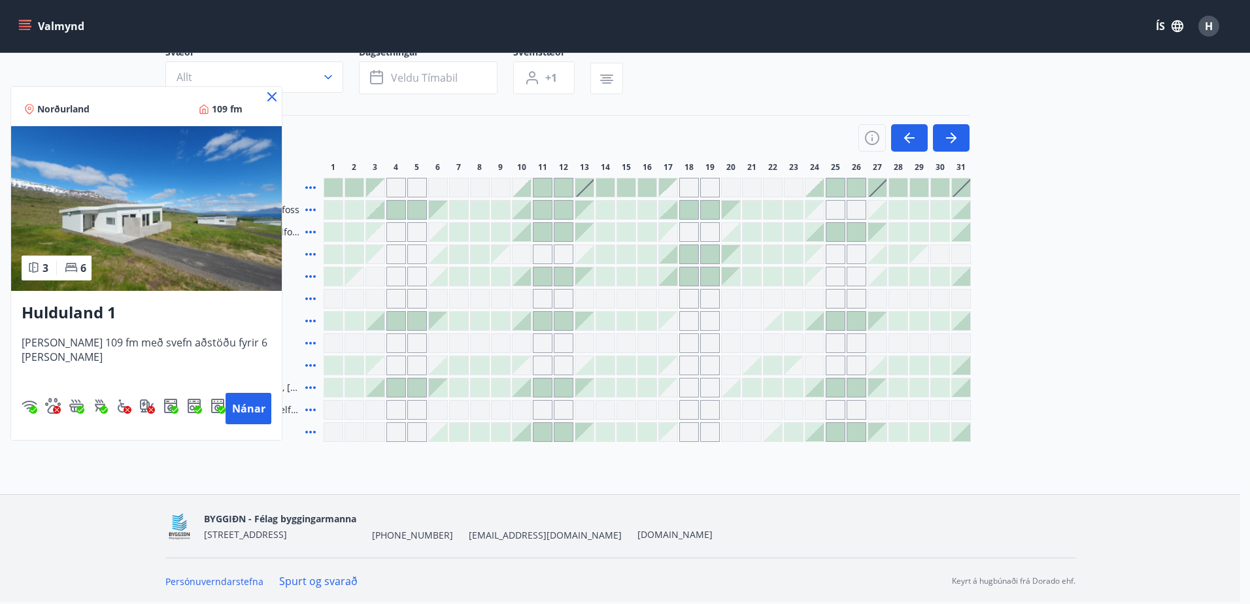
click at [269, 100] on icon at bounding box center [271, 96] width 9 height 9
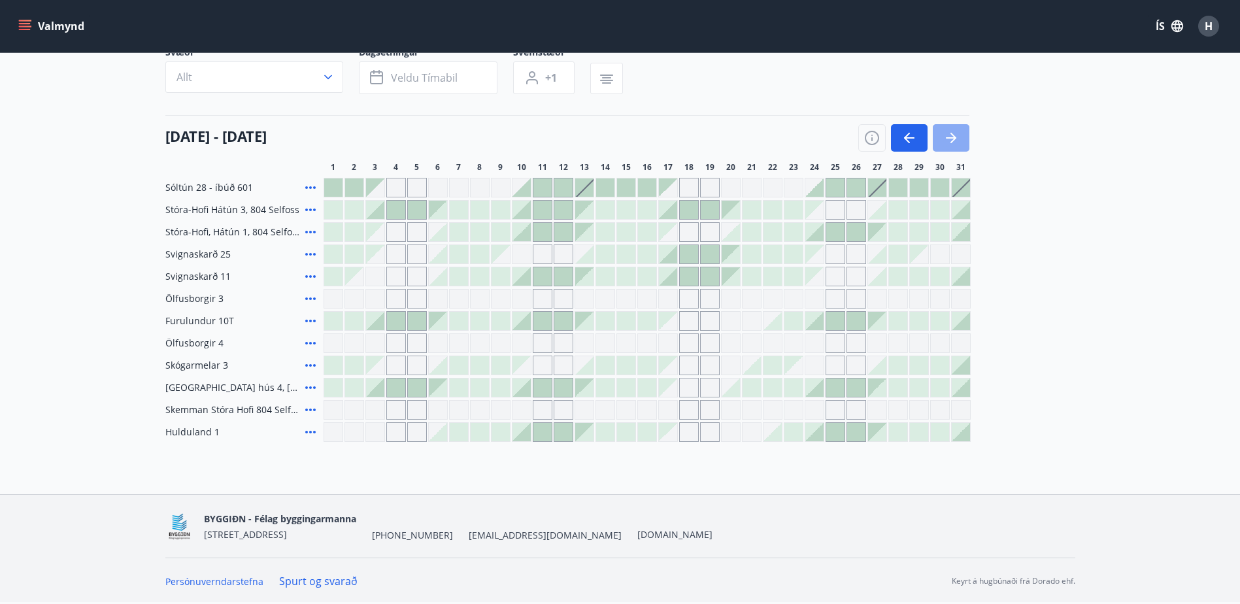
click at [951, 134] on icon "button" at bounding box center [954, 138] width 6 height 10
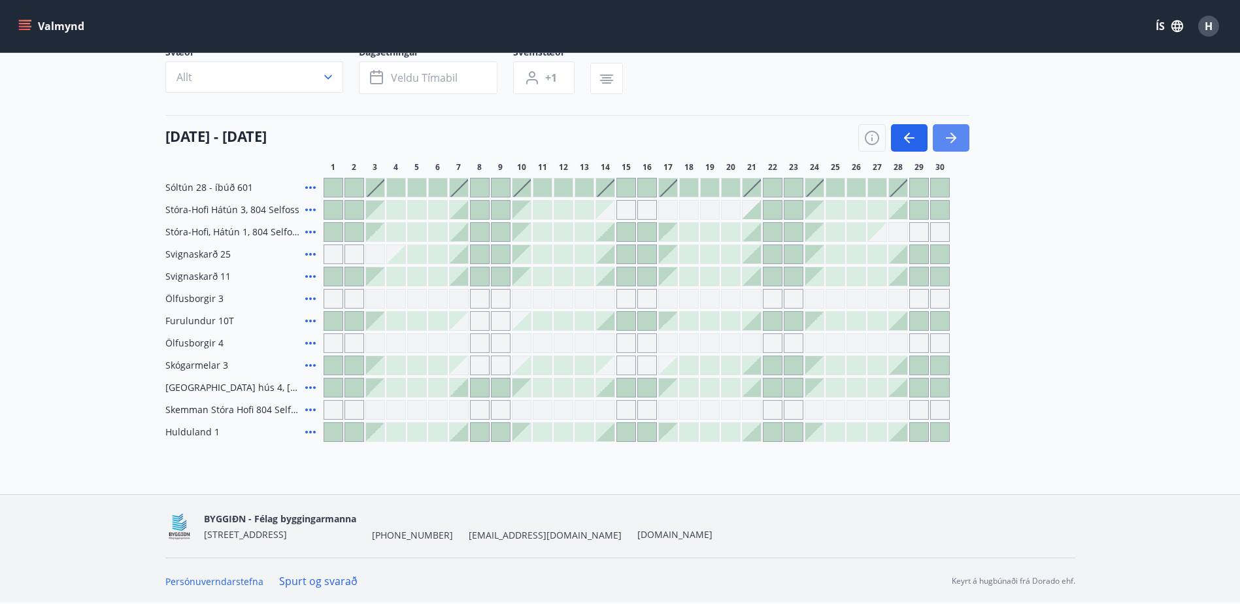
click at [951, 134] on icon "button" at bounding box center [954, 138] width 6 height 10
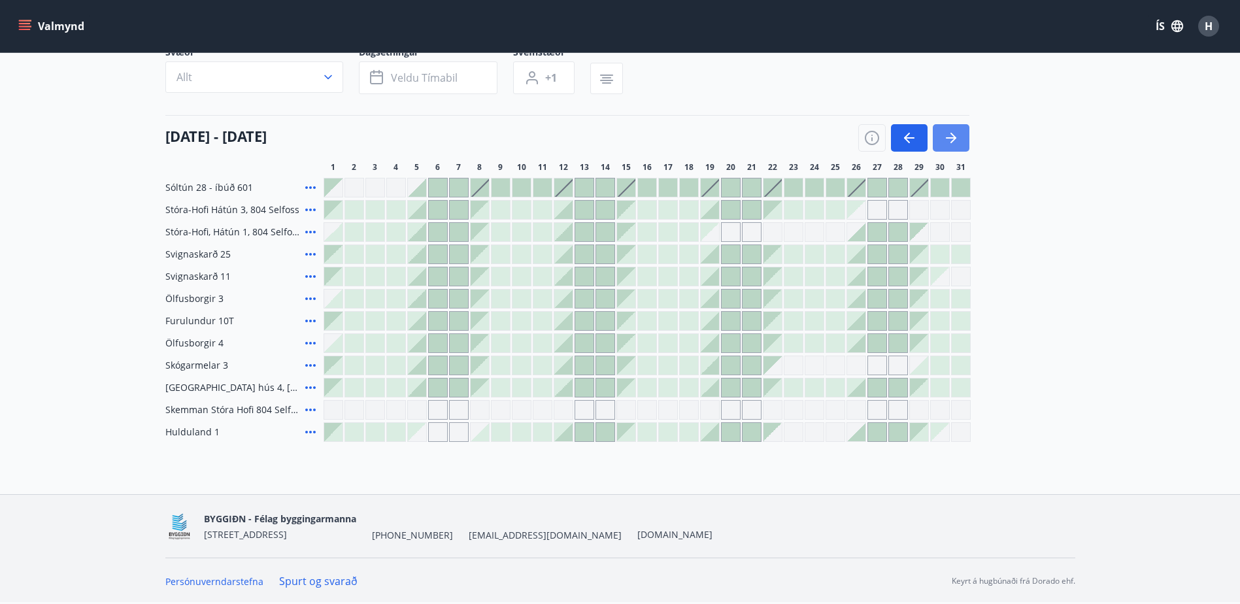
click at [951, 134] on icon "button" at bounding box center [954, 138] width 6 height 10
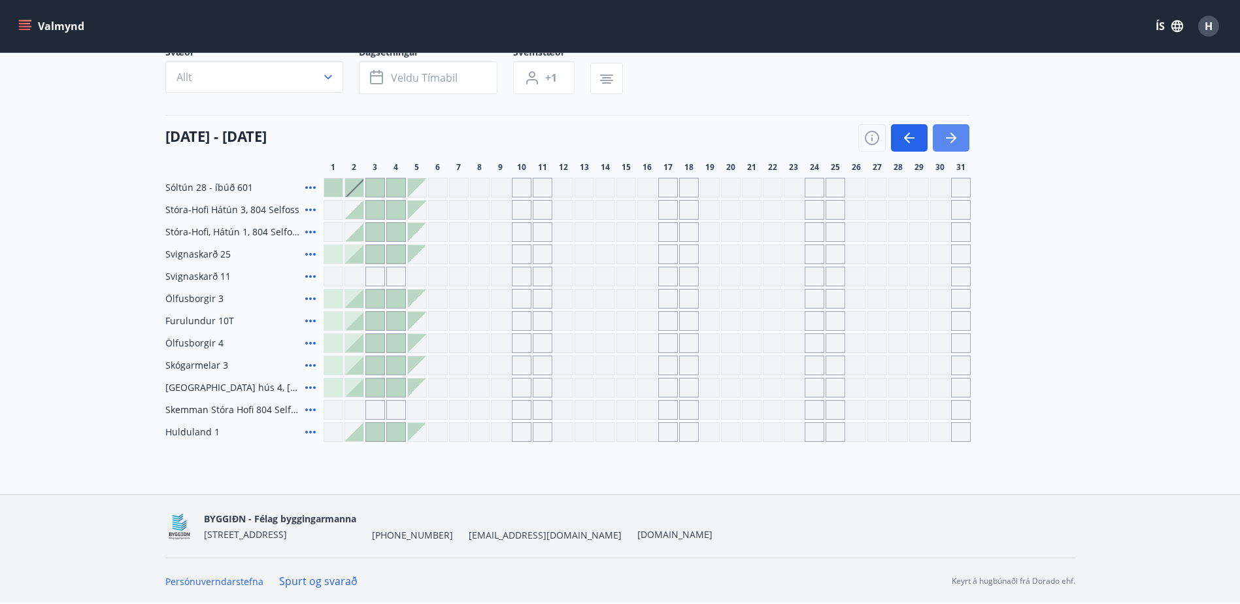
click at [951, 134] on icon "button" at bounding box center [954, 138] width 6 height 10
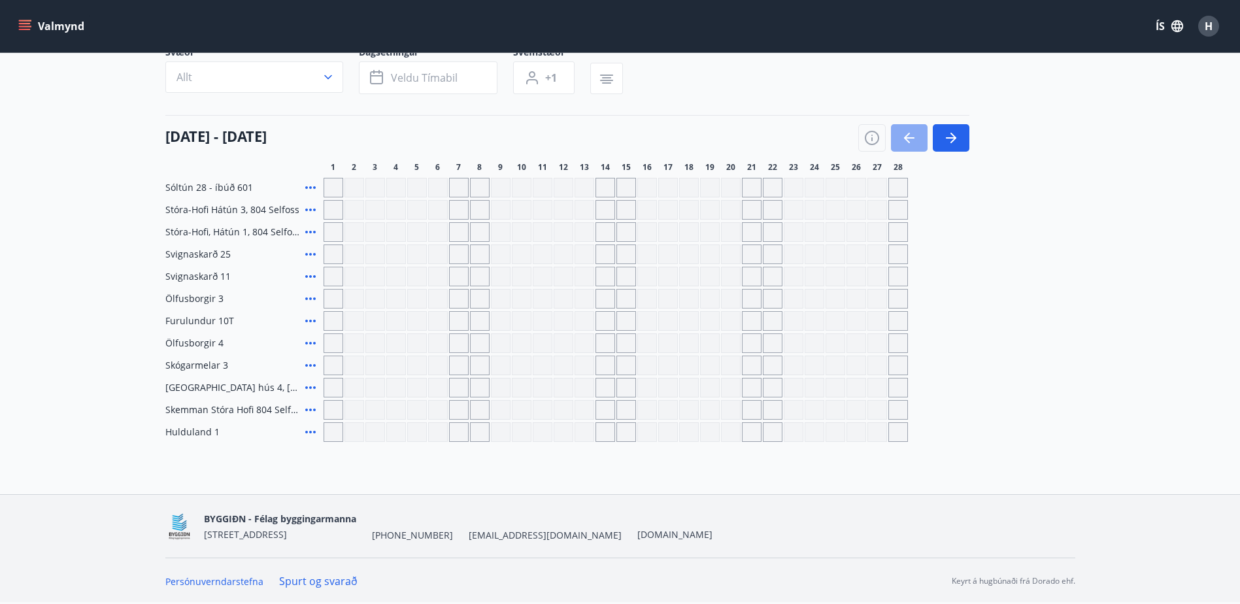
click at [912, 140] on icon "button" at bounding box center [910, 138] width 16 height 16
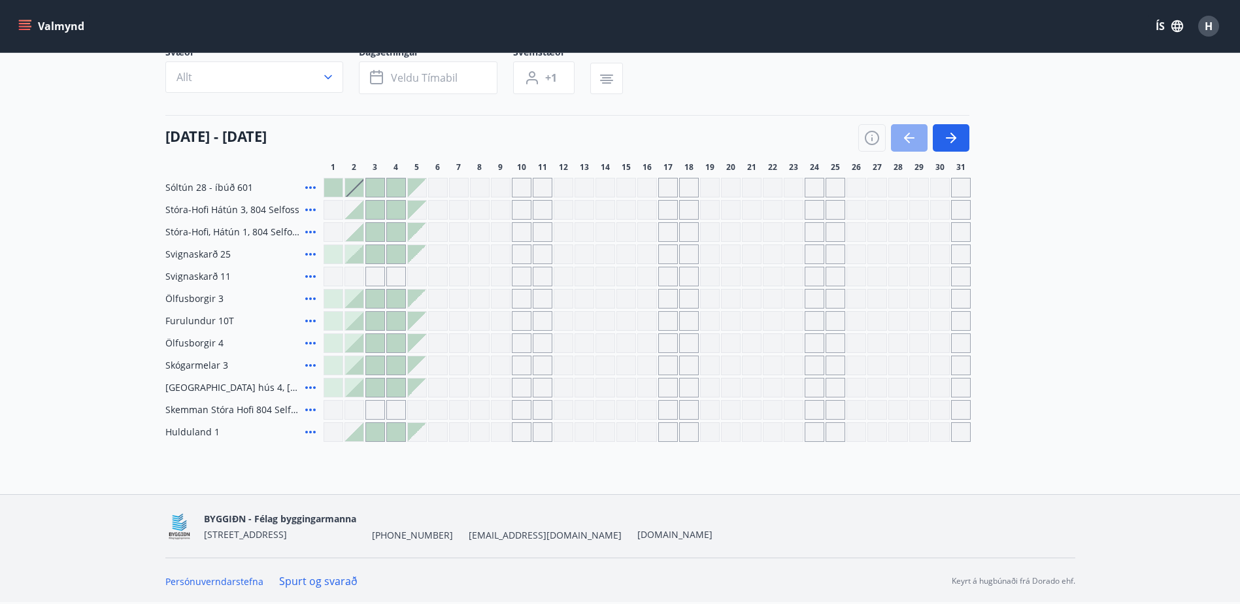
click at [912, 140] on icon "button" at bounding box center [910, 138] width 16 height 16
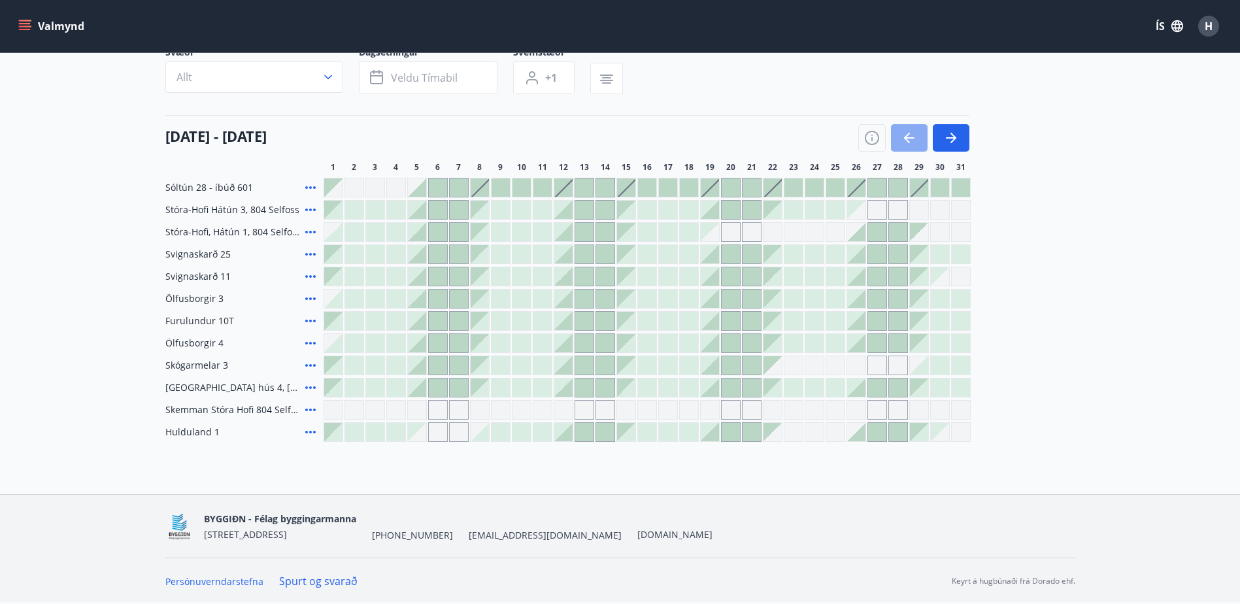
click at [912, 140] on icon "button" at bounding box center [910, 138] width 16 height 16
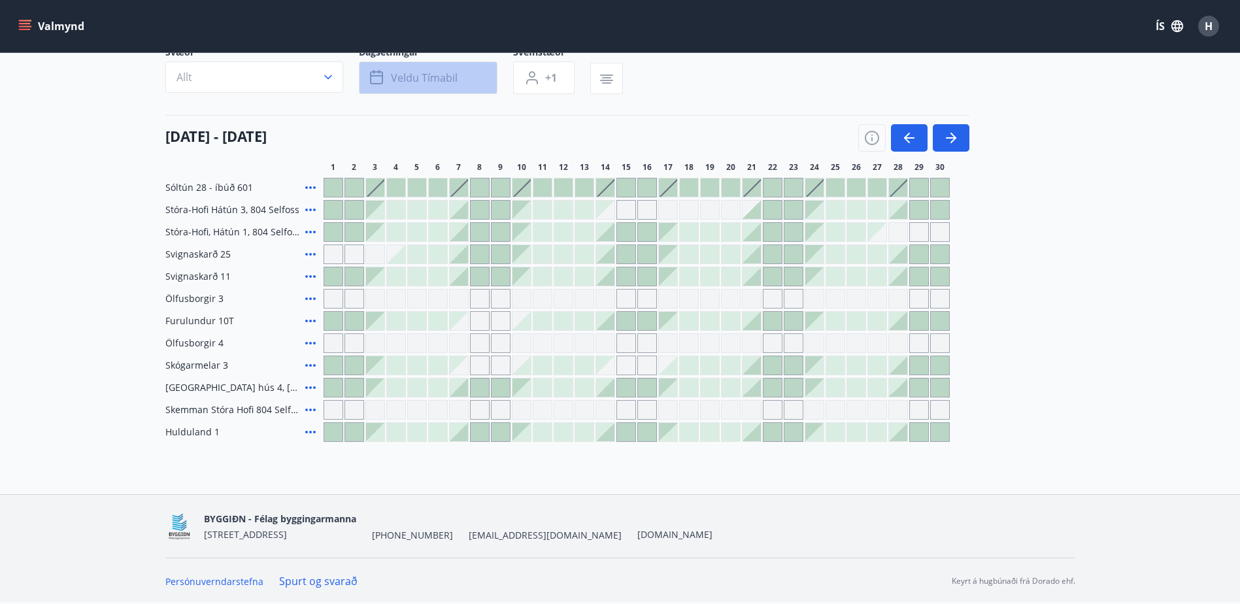
click at [417, 85] on button "Veldu tímabil" at bounding box center [428, 77] width 139 height 33
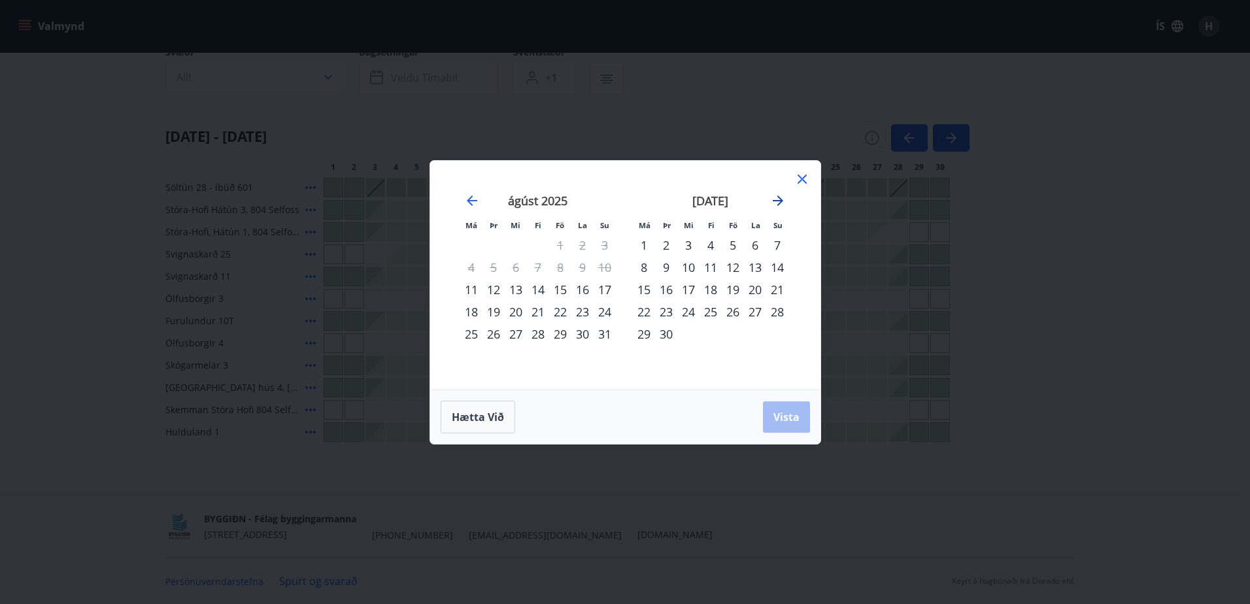
click at [783, 203] on icon "Move forward to switch to the next month." at bounding box center [778, 201] width 16 height 16
click at [683, 241] on div "1" at bounding box center [688, 245] width 22 height 22
click at [738, 334] on div "31" at bounding box center [733, 334] width 22 height 22
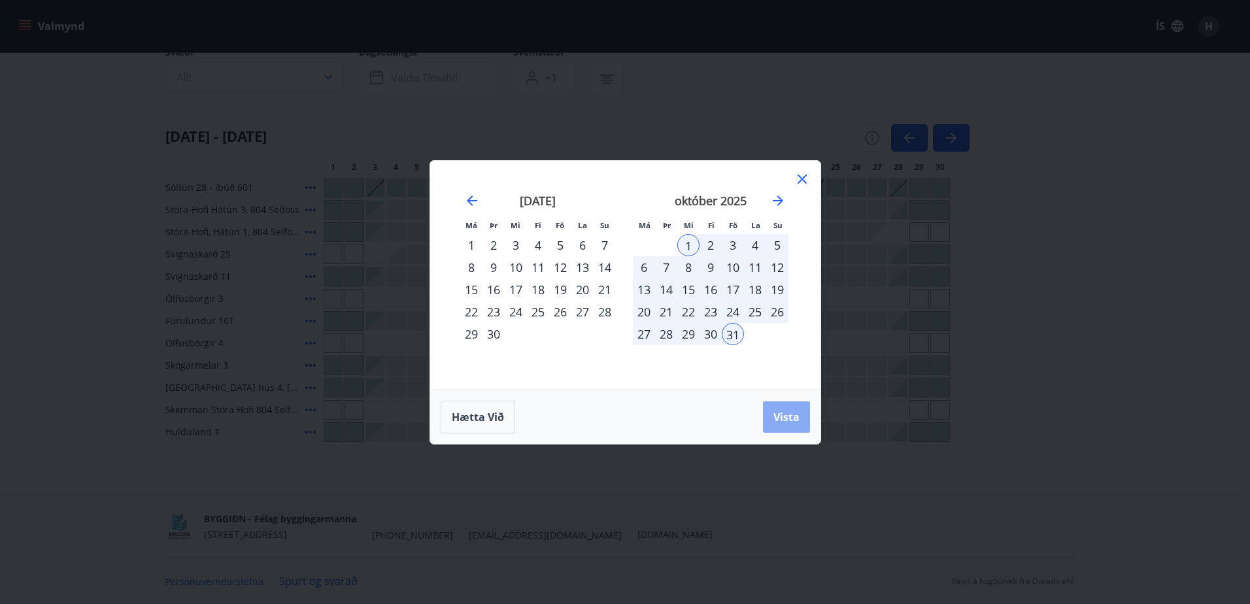
click at [779, 407] on button "Vista" at bounding box center [786, 417] width 47 height 31
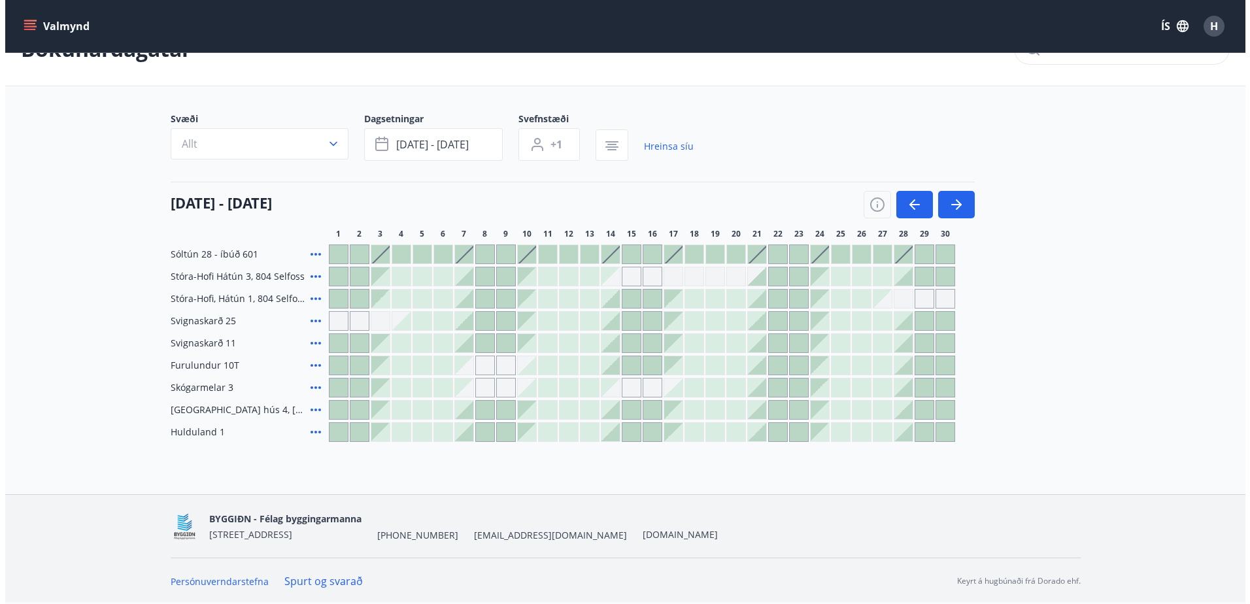
scroll to position [40, 0]
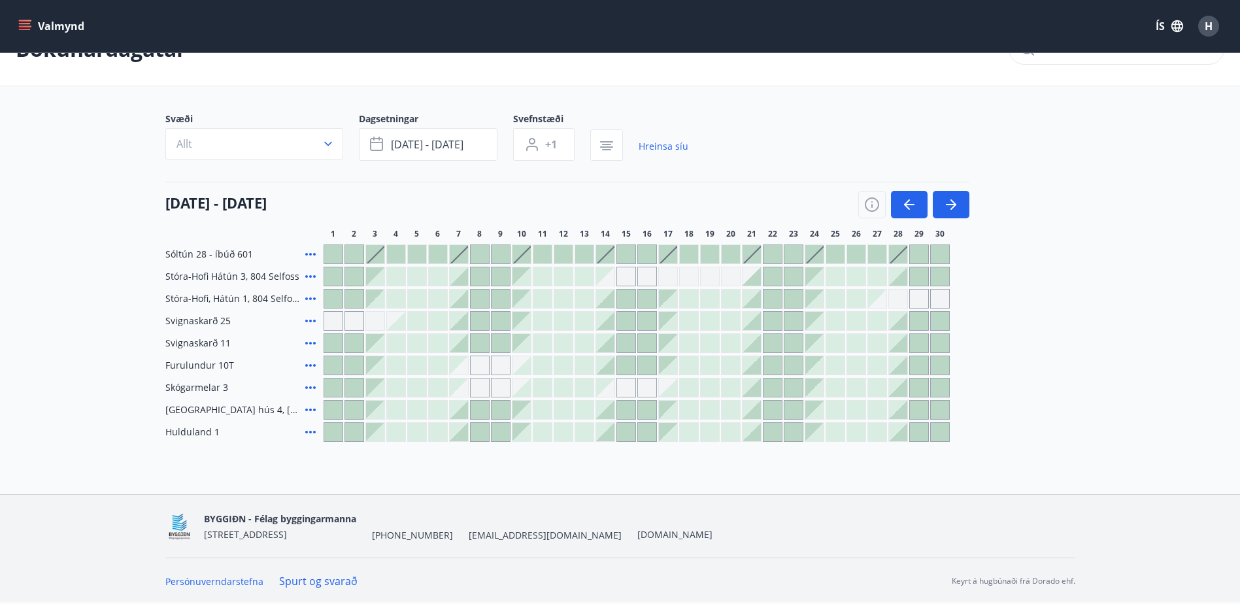
click at [483, 365] on div "Gráir dagar eru ekki bókanlegir" at bounding box center [480, 366] width 20 height 20
click at [311, 321] on icon at bounding box center [310, 321] width 10 height 3
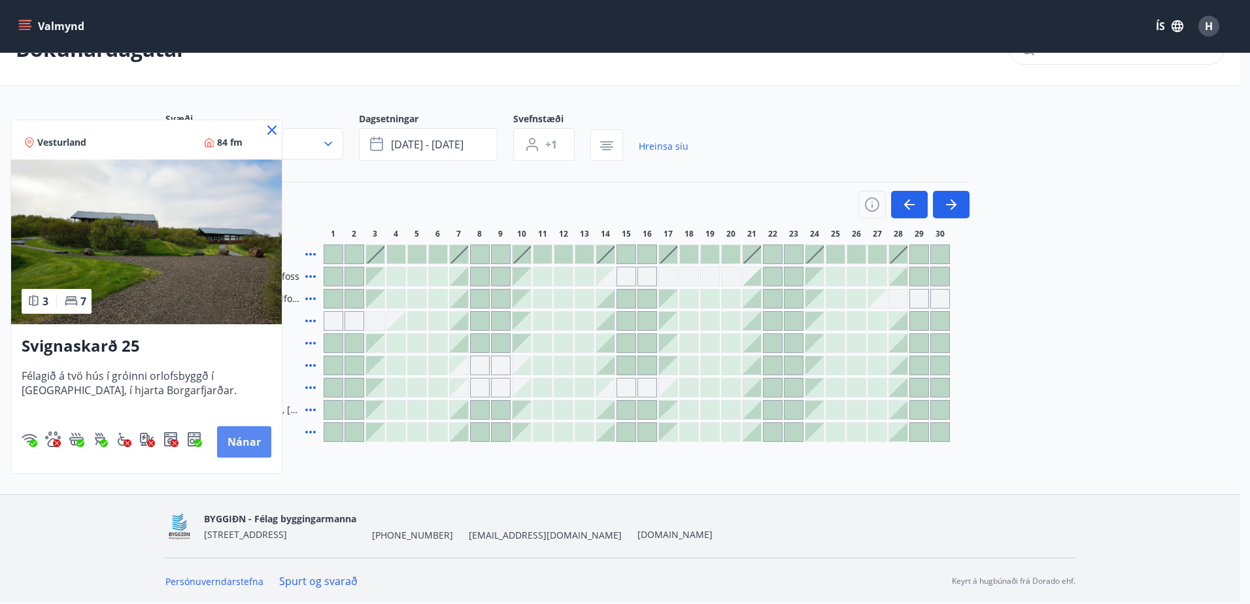
click at [239, 436] on button "Nánar" at bounding box center [244, 441] width 54 height 31
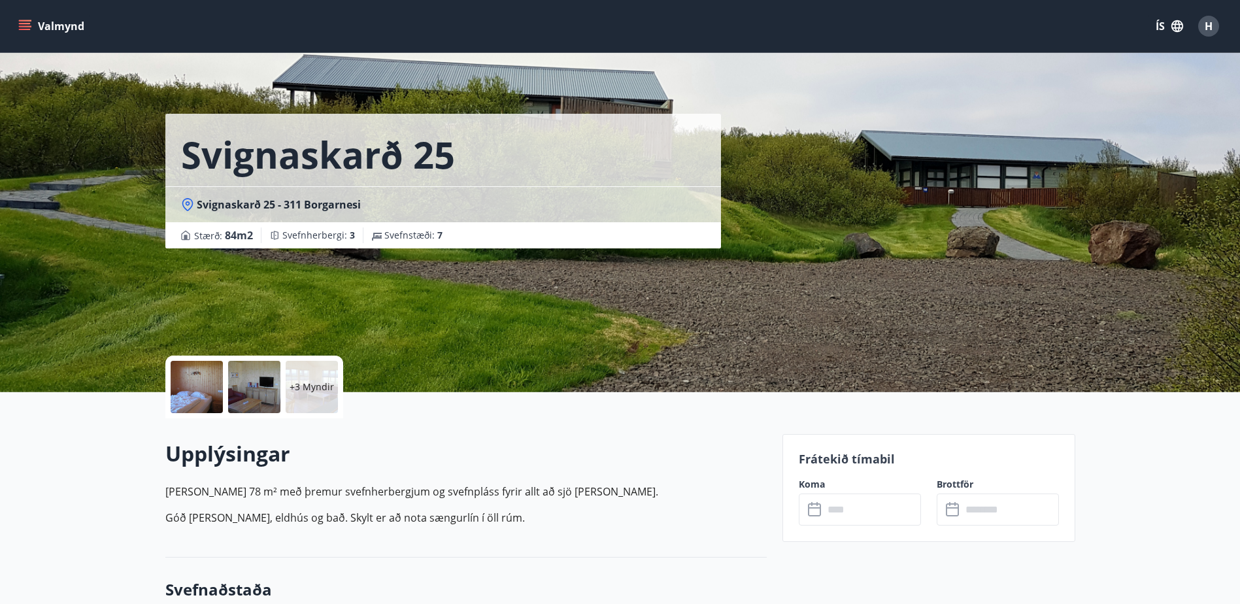
click at [298, 381] on p "+3 Myndir" at bounding box center [312, 387] width 44 height 13
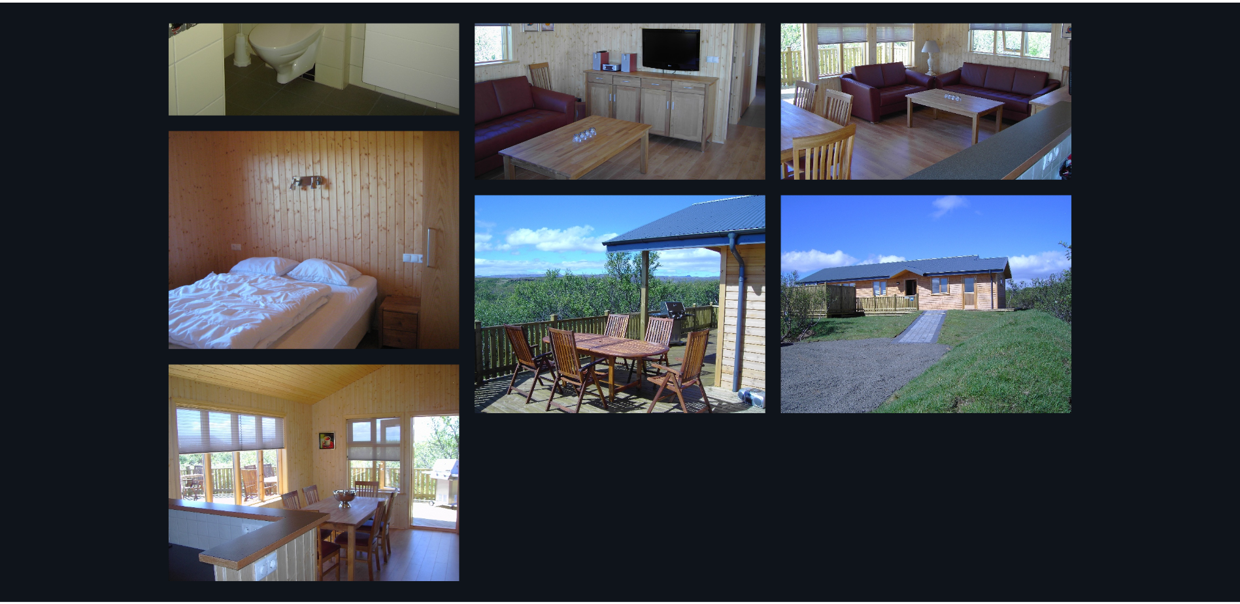
scroll to position [355, 0]
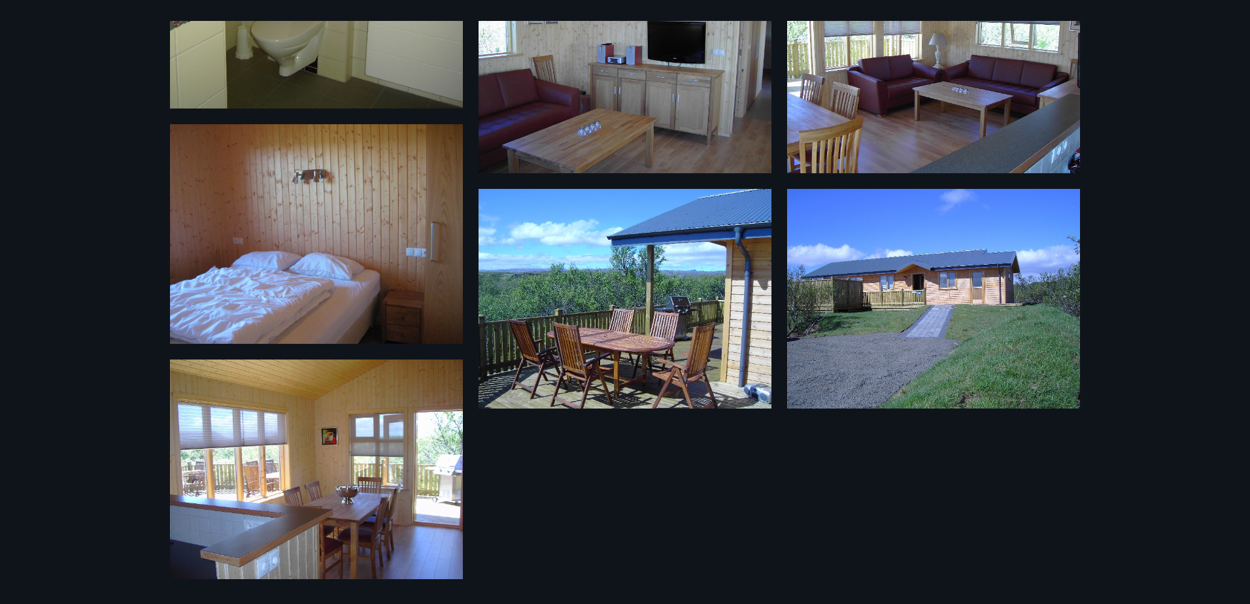
click at [107, 390] on div "9 Myndir" at bounding box center [625, 302] width 1250 height 604
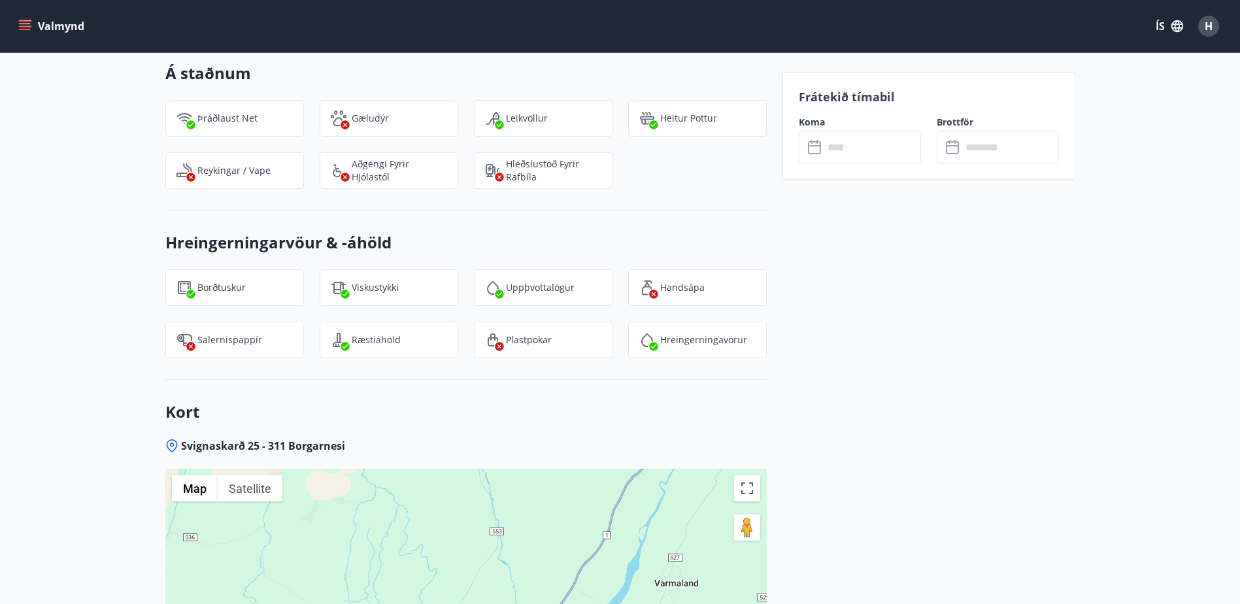
scroll to position [1526, 0]
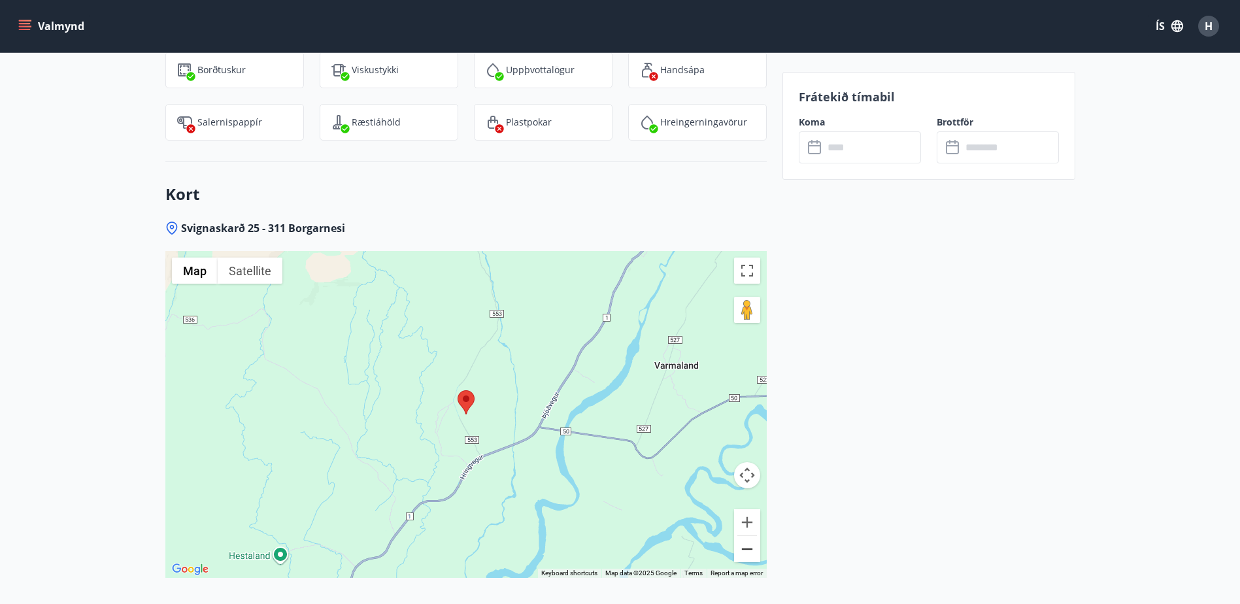
click at [754, 549] on button "Zoom out" at bounding box center [747, 549] width 26 height 26
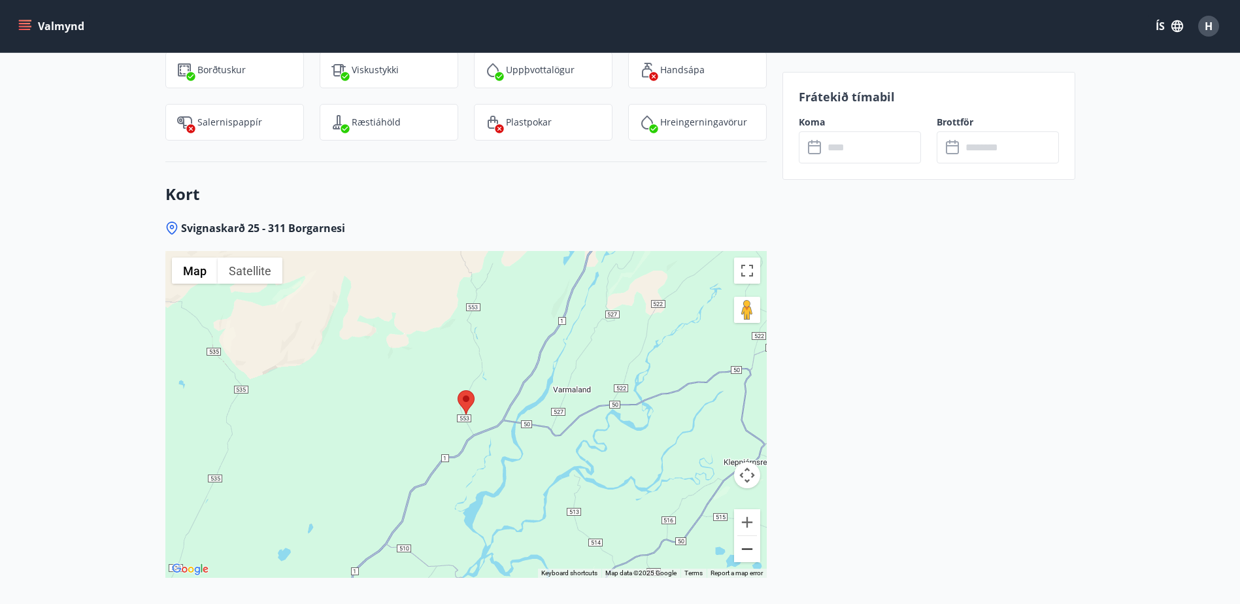
click at [754, 549] on button "Zoom out" at bounding box center [747, 549] width 26 height 26
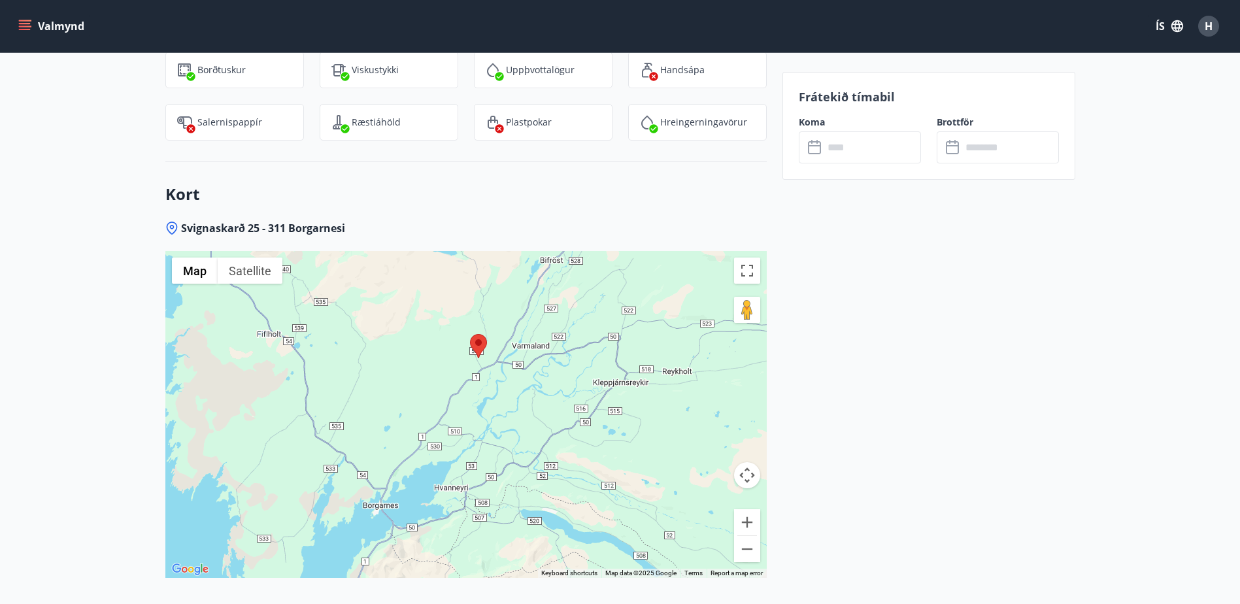
drag, startPoint x: 488, startPoint y: 471, endPoint x: 503, endPoint y: 397, distance: 75.3
click at [503, 397] on div at bounding box center [466, 414] width 602 height 327
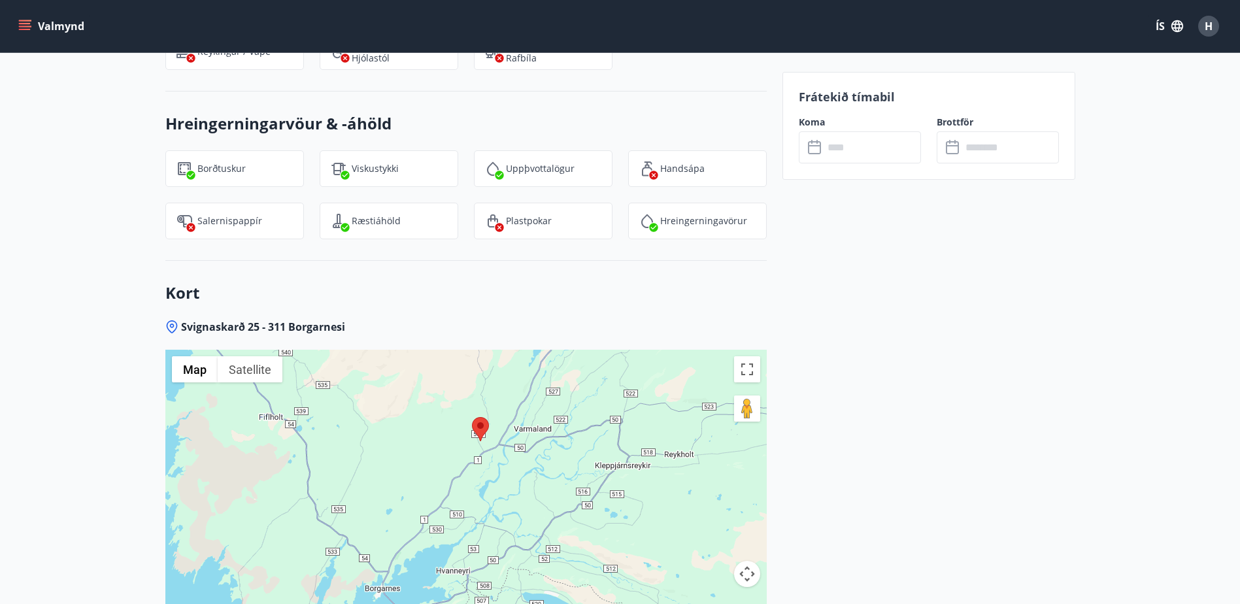
scroll to position [1308, 0]
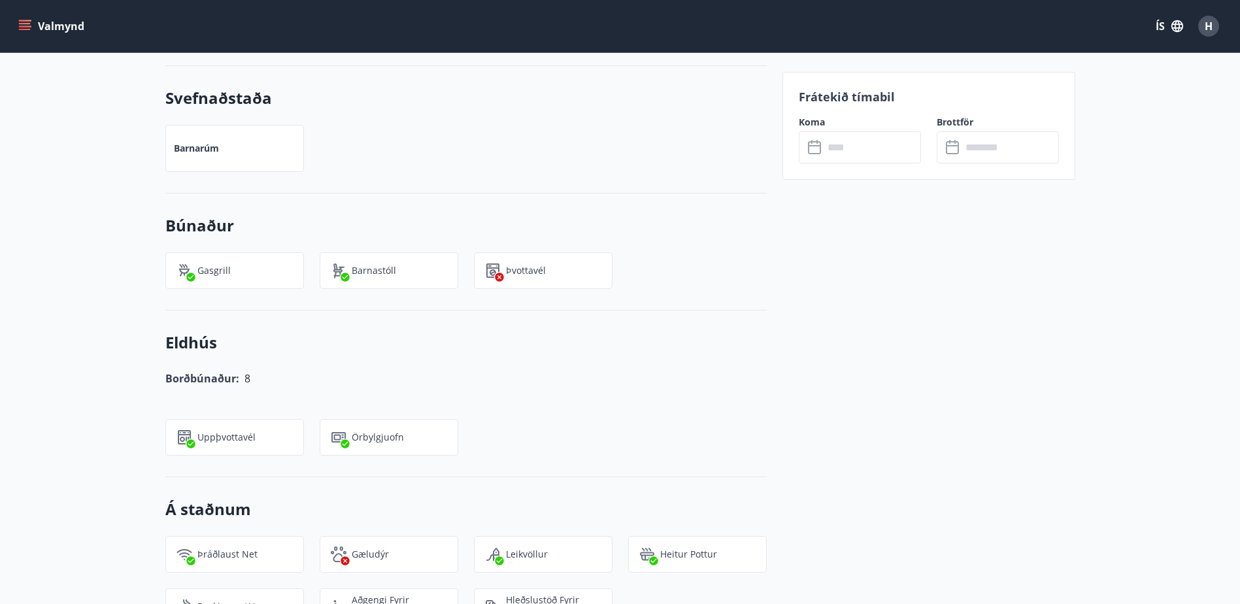
drag, startPoint x: 756, startPoint y: 280, endPoint x: 767, endPoint y: 259, distance: 23.7
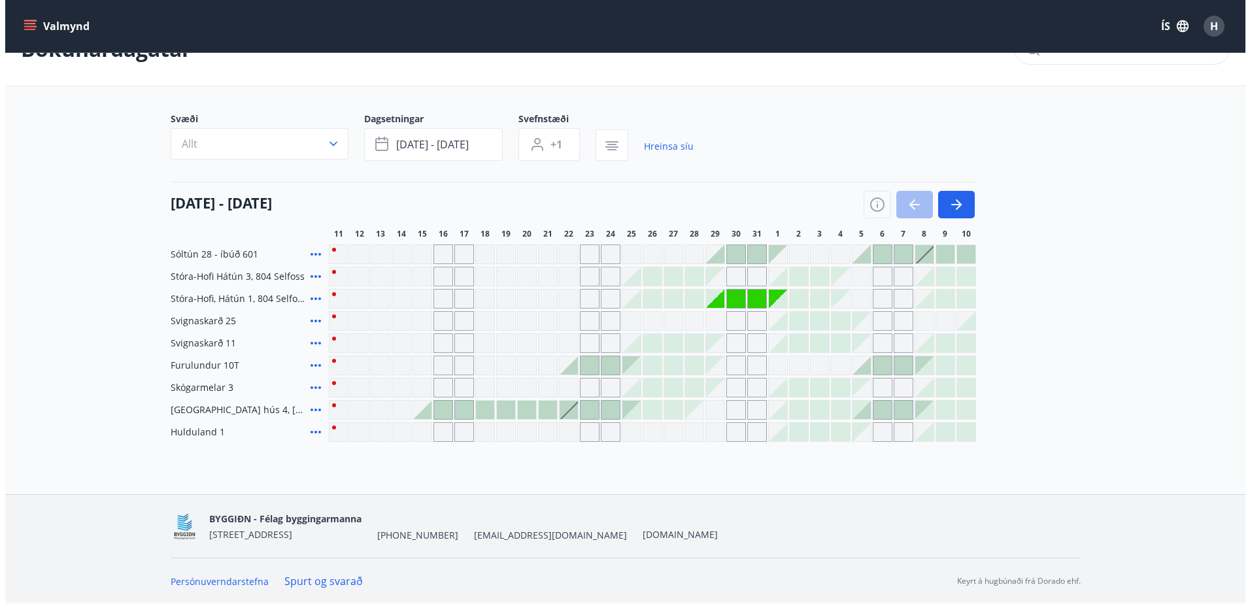
scroll to position [40, 0]
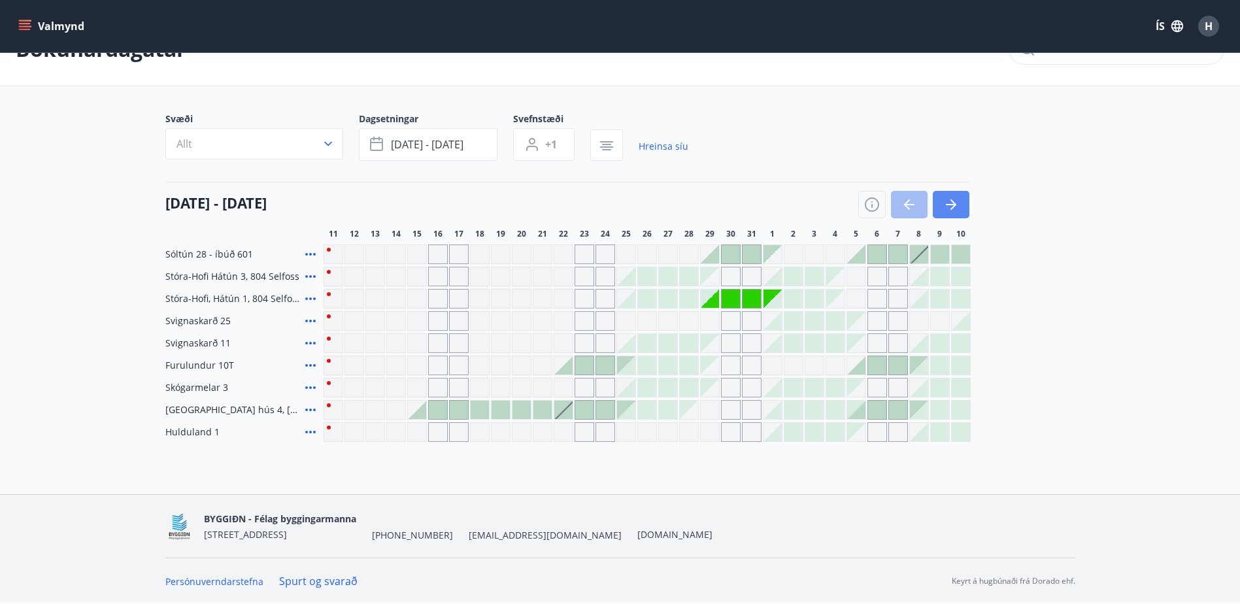
click at [947, 204] on icon "button" at bounding box center [951, 204] width 10 height 1
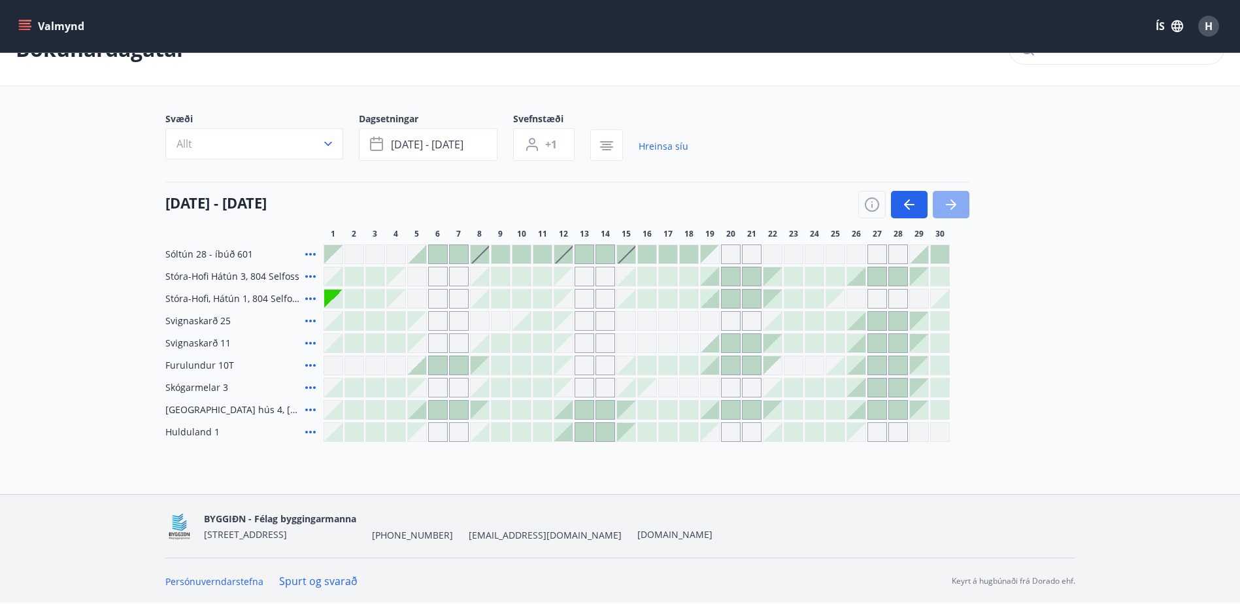
click at [961, 209] on button "button" at bounding box center [951, 204] width 37 height 27
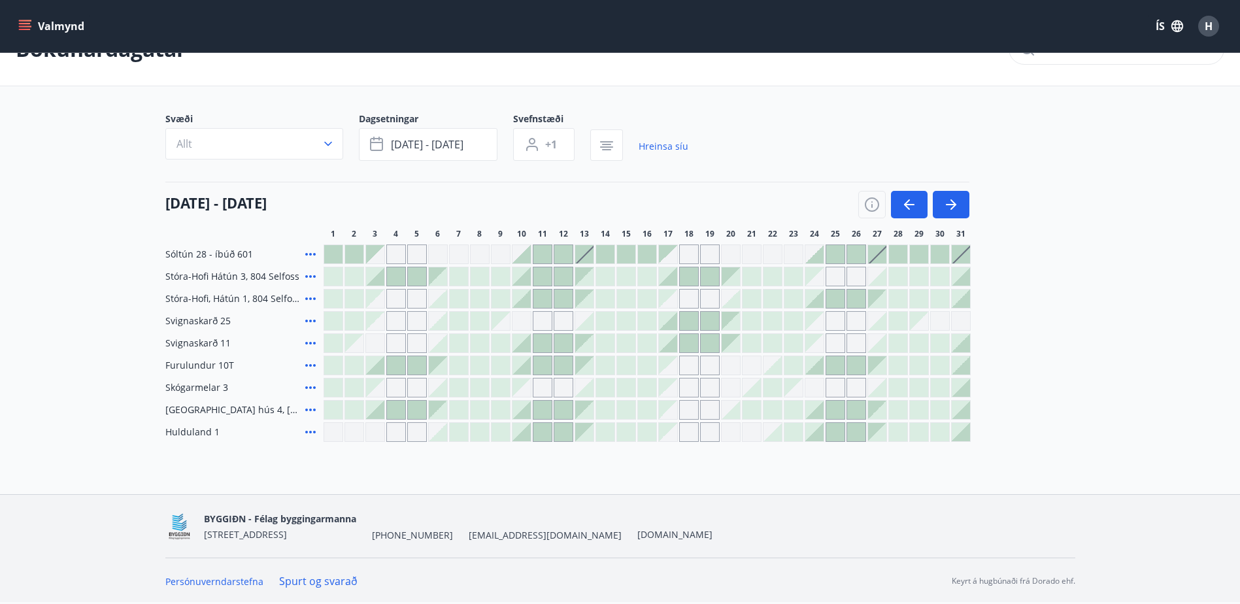
click at [311, 386] on icon at bounding box center [311, 388] width 16 height 16
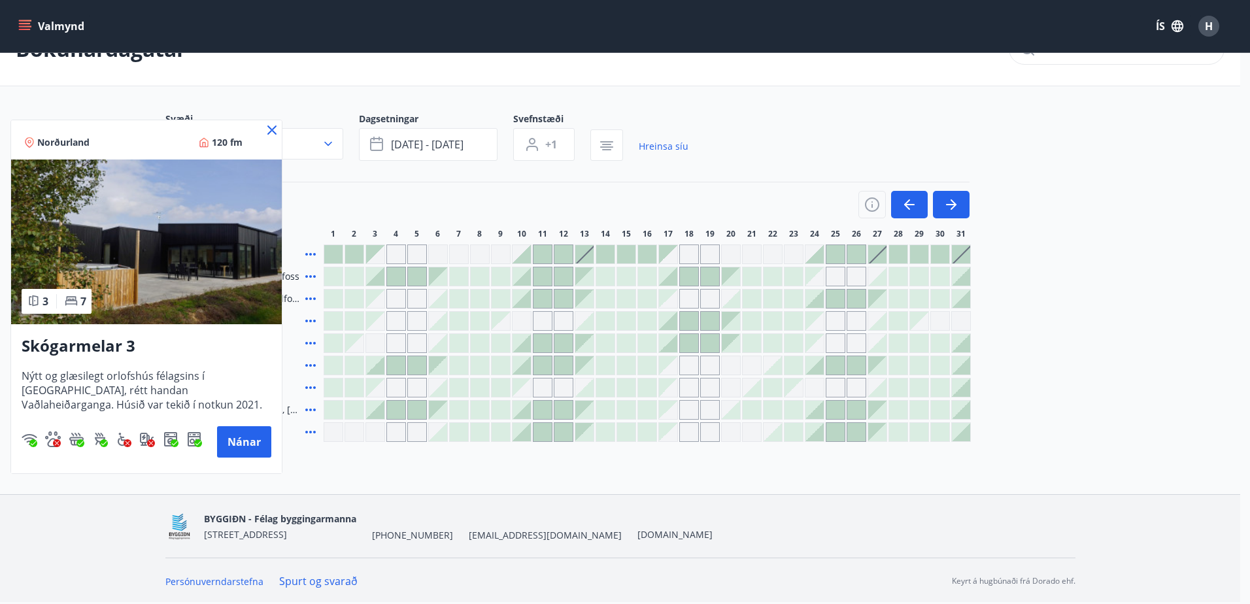
click at [270, 135] on icon at bounding box center [272, 130] width 16 height 16
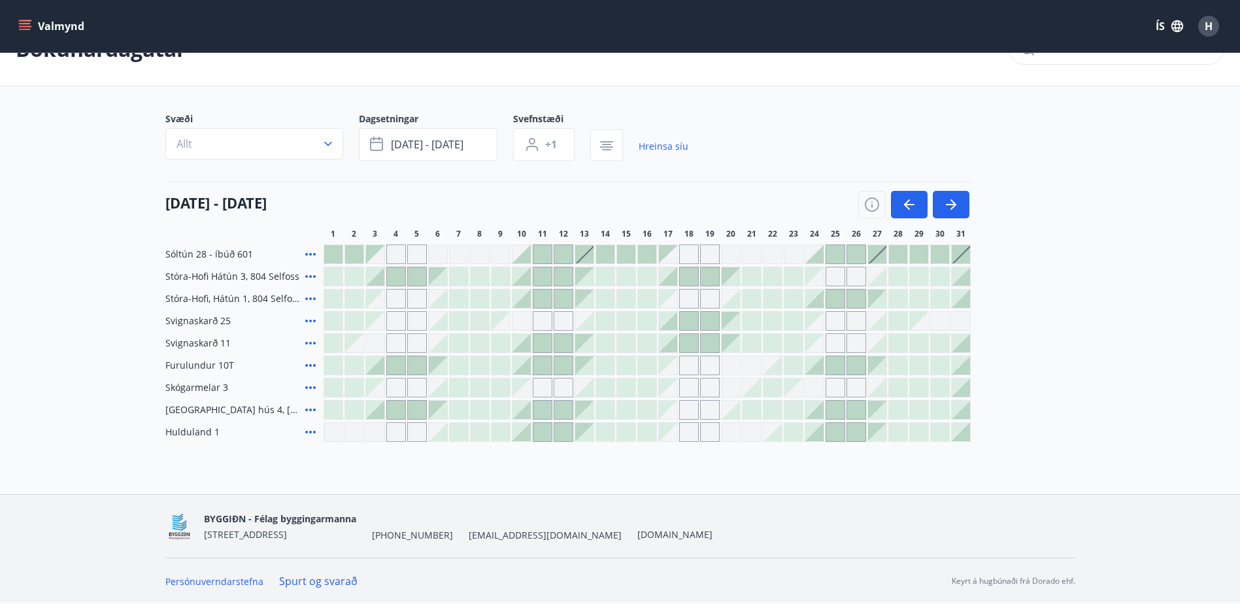
click at [312, 320] on icon at bounding box center [311, 321] width 16 height 16
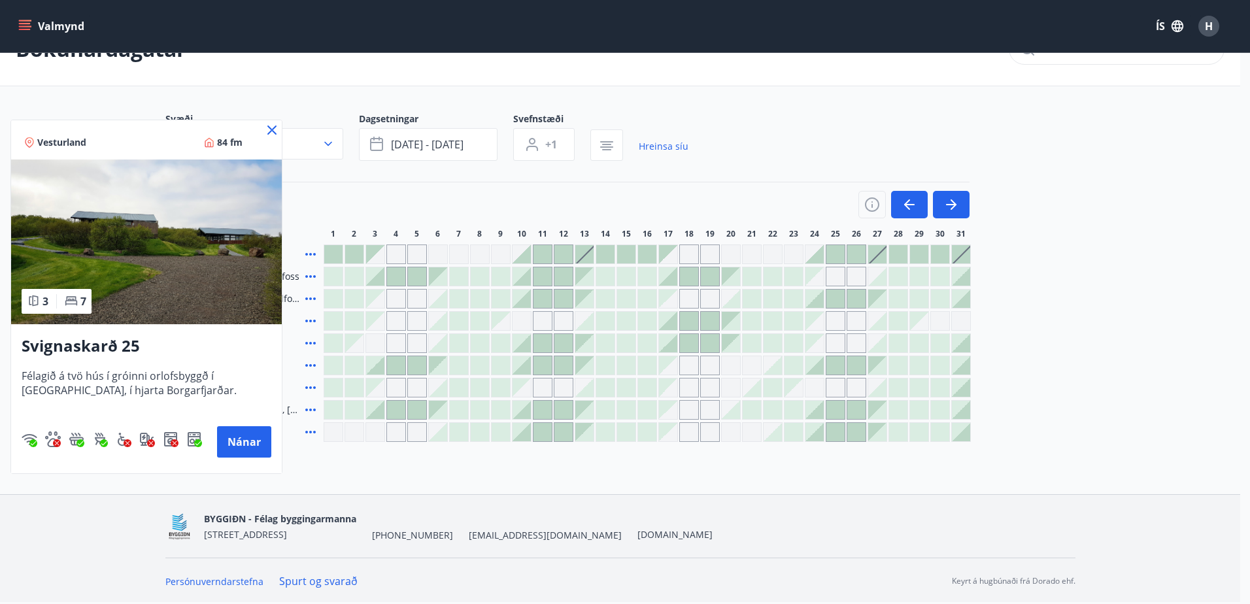
click at [268, 129] on icon at bounding box center [272, 130] width 16 height 16
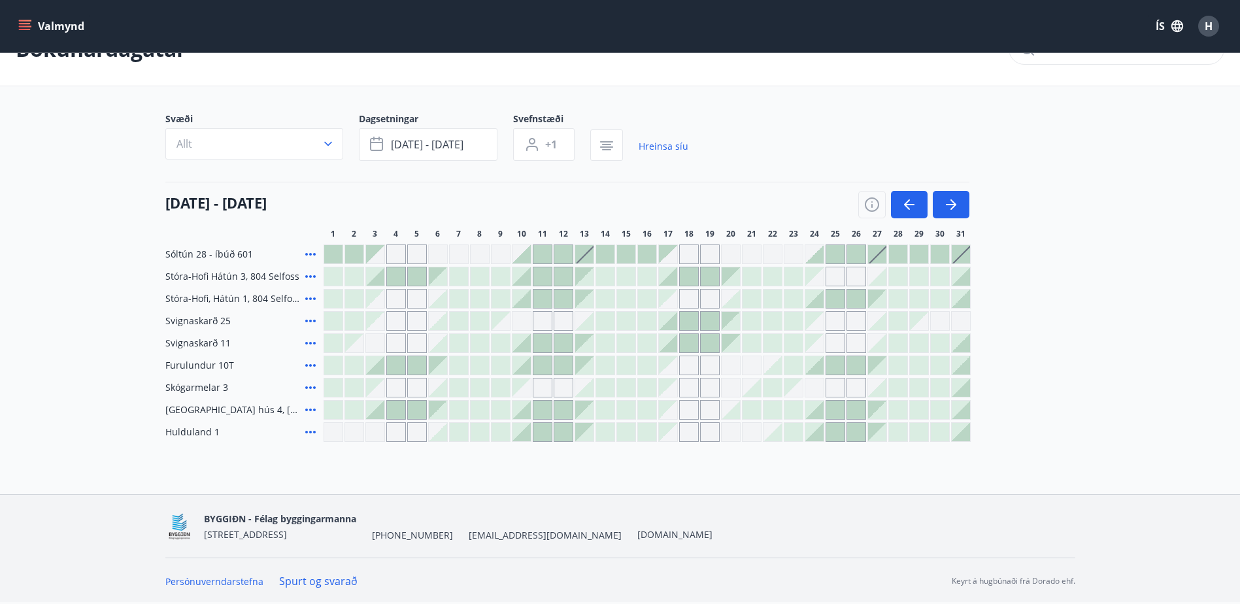
click at [313, 341] on icon at bounding box center [311, 343] width 16 height 16
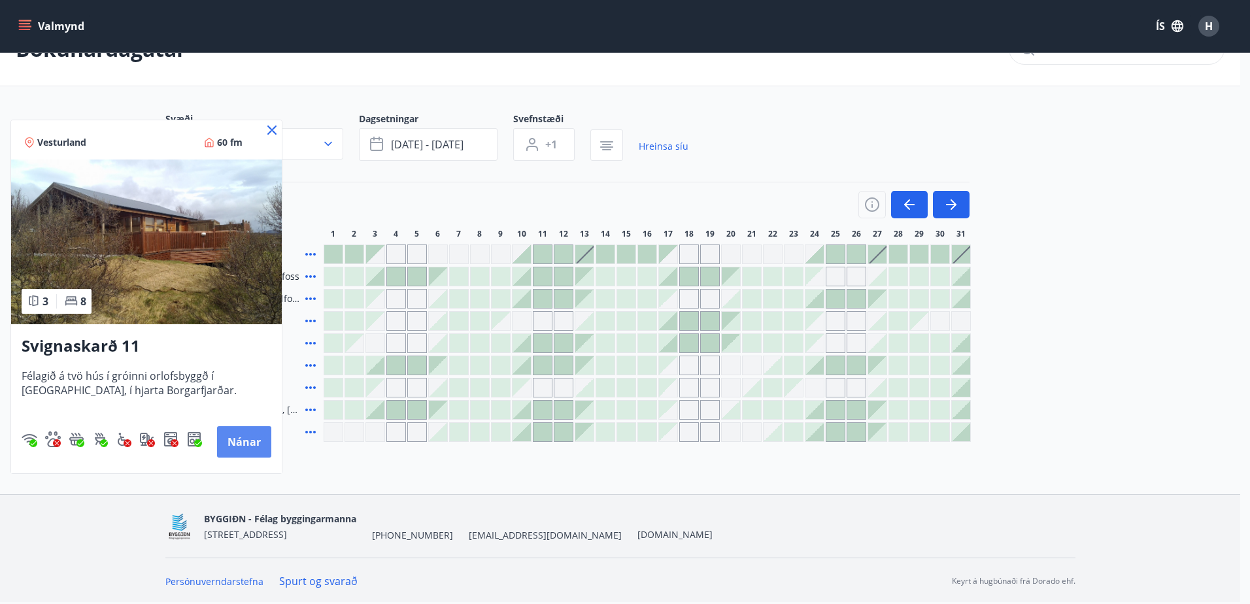
click at [234, 436] on button "Nánar" at bounding box center [244, 441] width 54 height 31
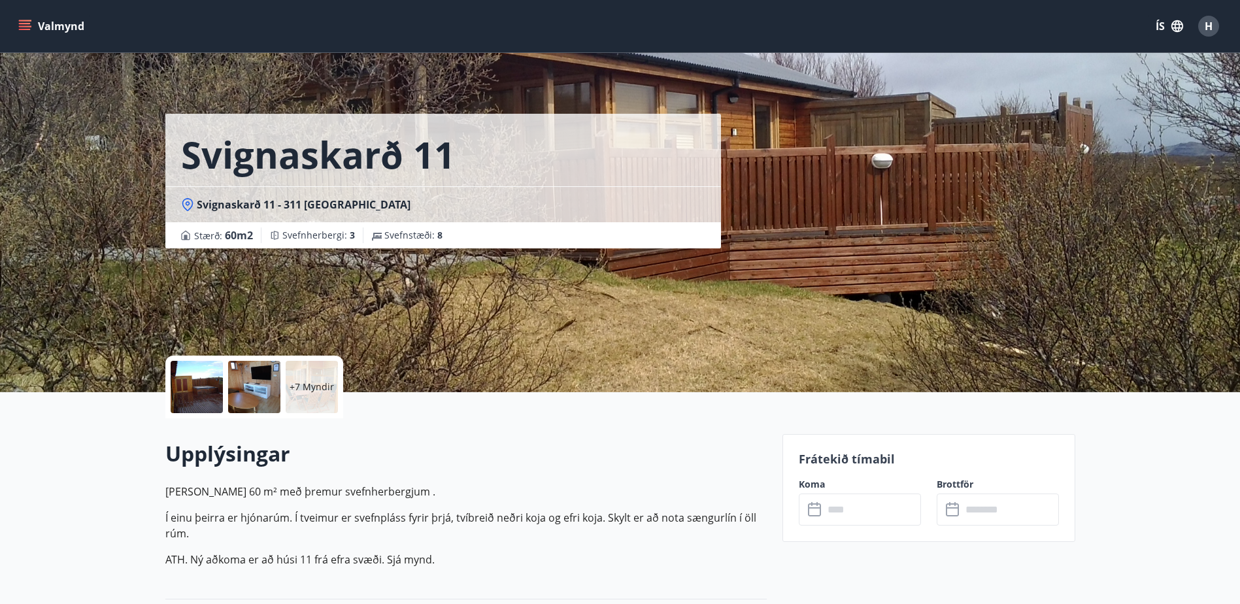
click at [310, 381] on p "+7 Myndir" at bounding box center [312, 387] width 44 height 13
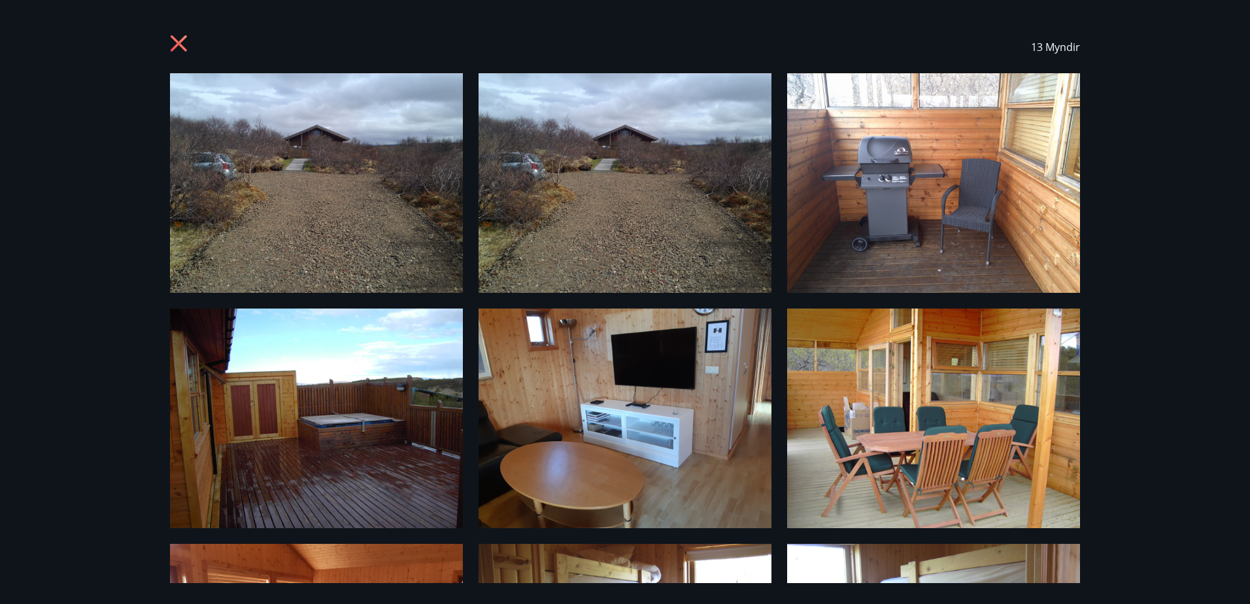
click at [171, 37] on icon at bounding box center [179, 43] width 16 height 16
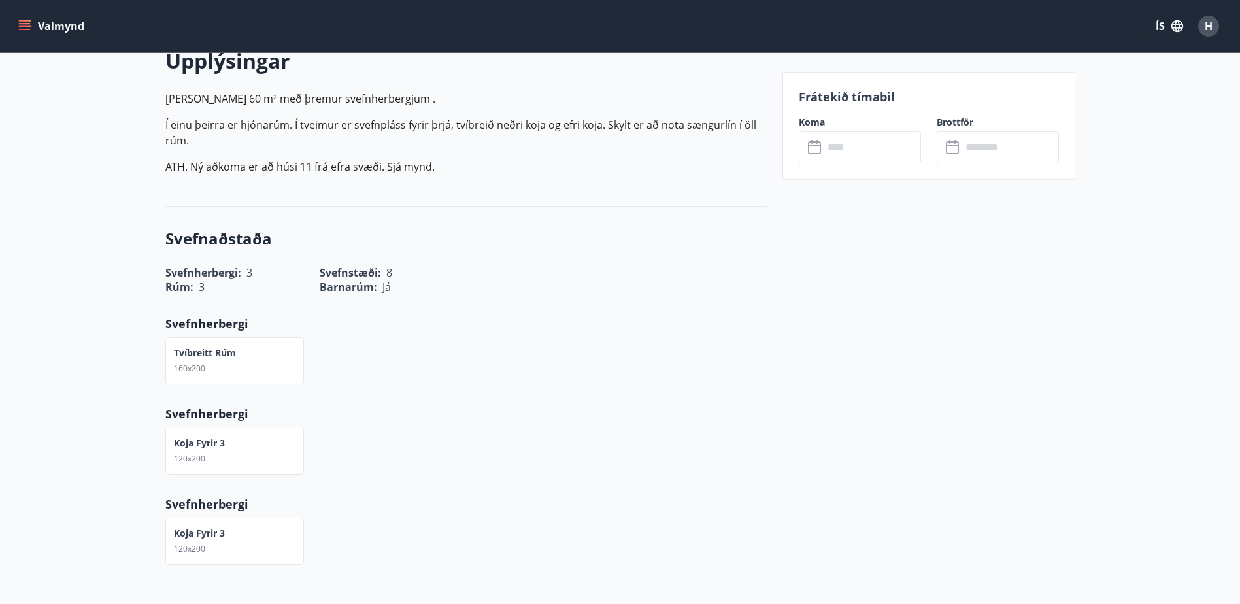
scroll to position [436, 0]
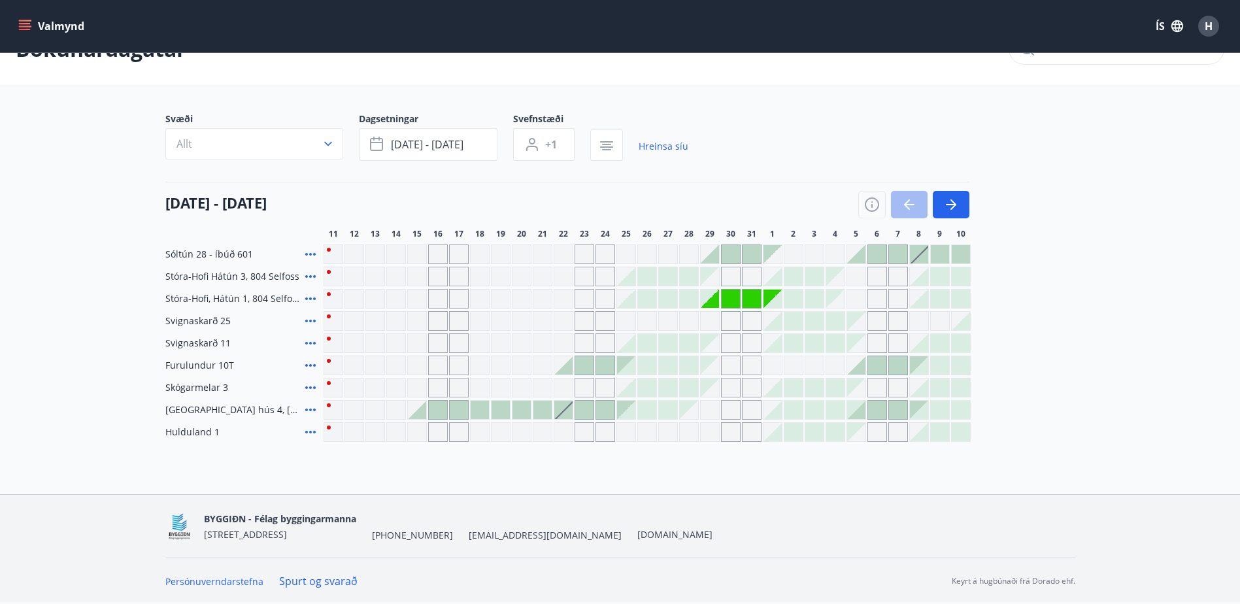
scroll to position [40, 0]
click at [946, 203] on icon "button" at bounding box center [952, 205] width 16 height 16
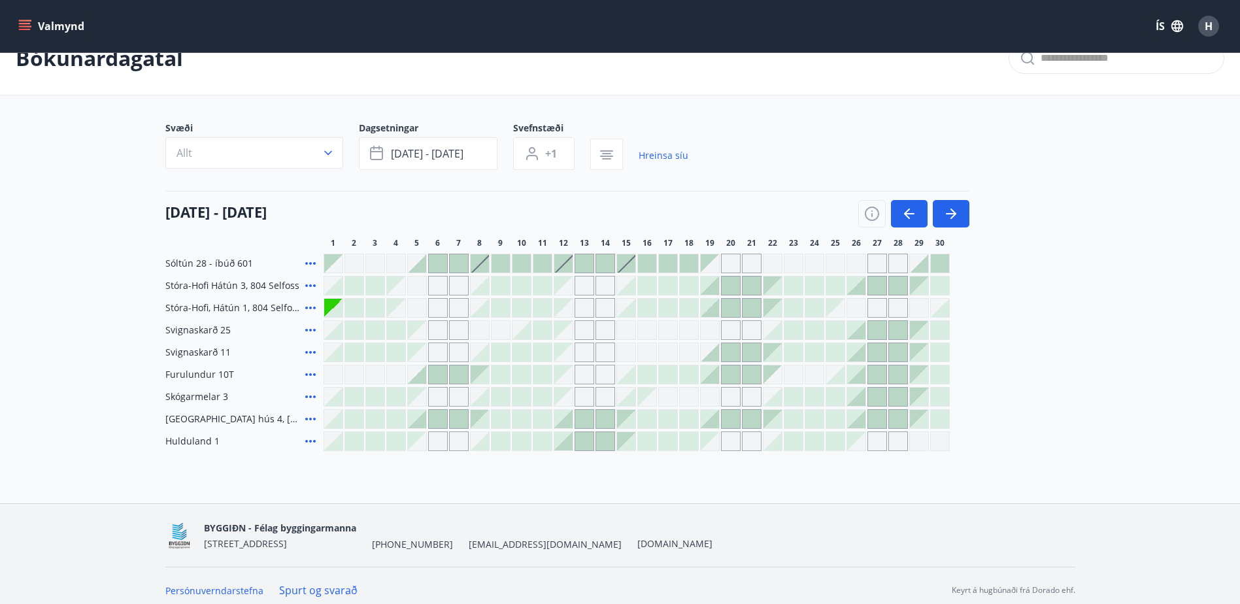
scroll to position [0, 0]
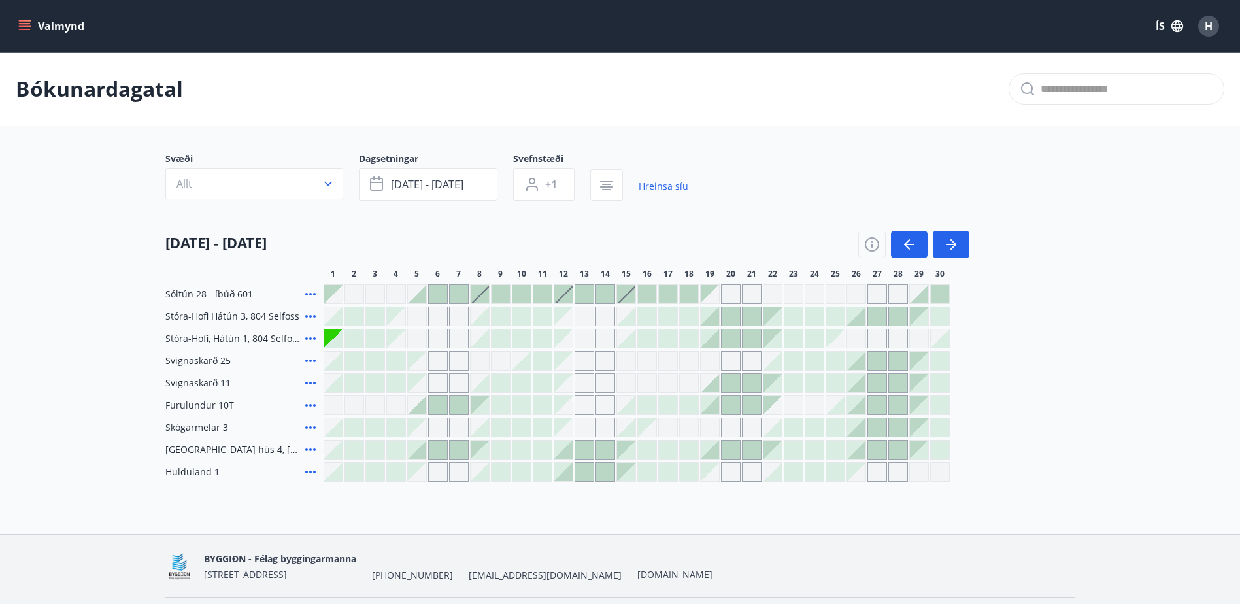
click at [31, 25] on button "Valmynd" at bounding box center [53, 26] width 74 height 24
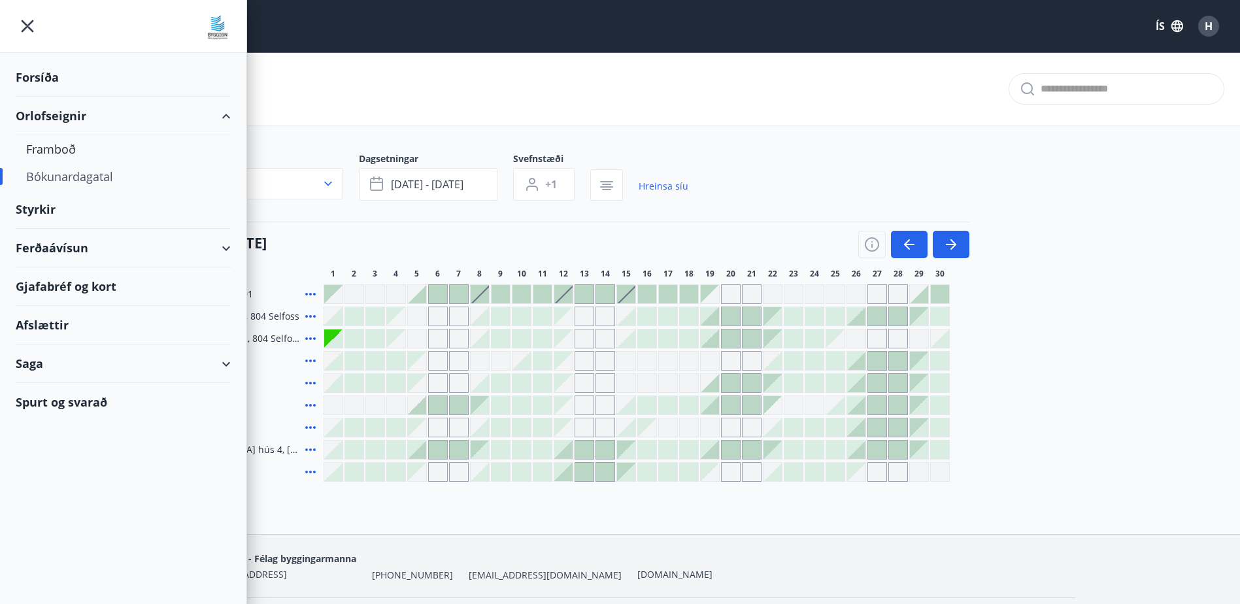
click at [80, 176] on div "Bókunardagatal" at bounding box center [123, 176] width 194 height 27
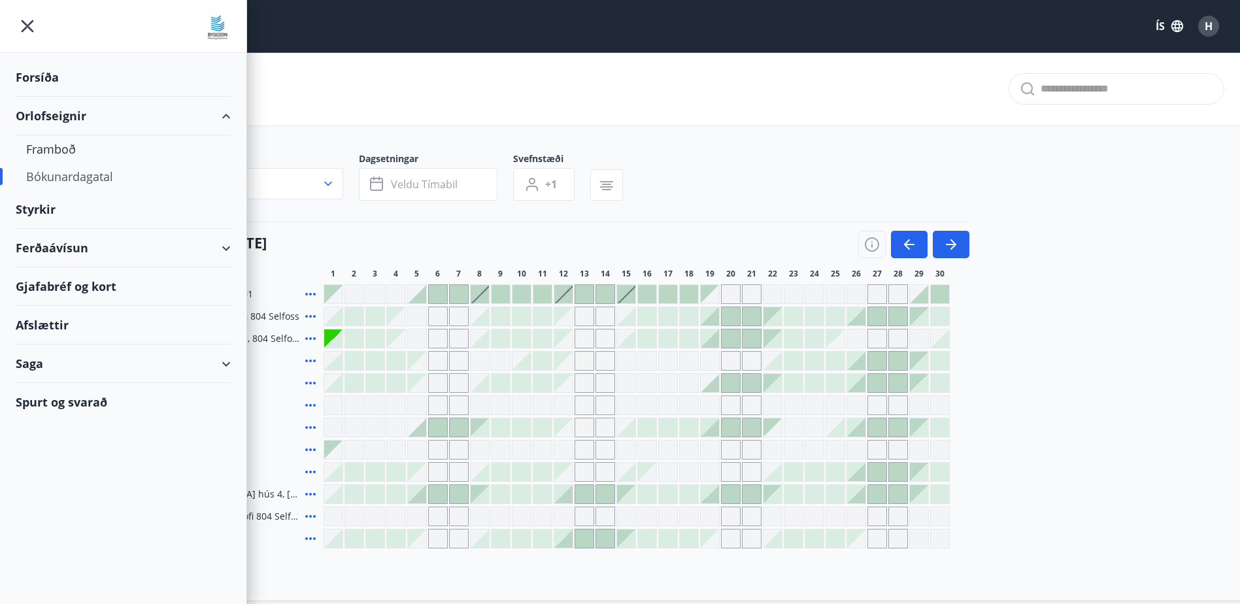
click at [566, 238] on div "01 september - 30 september" at bounding box center [567, 240] width 804 height 37
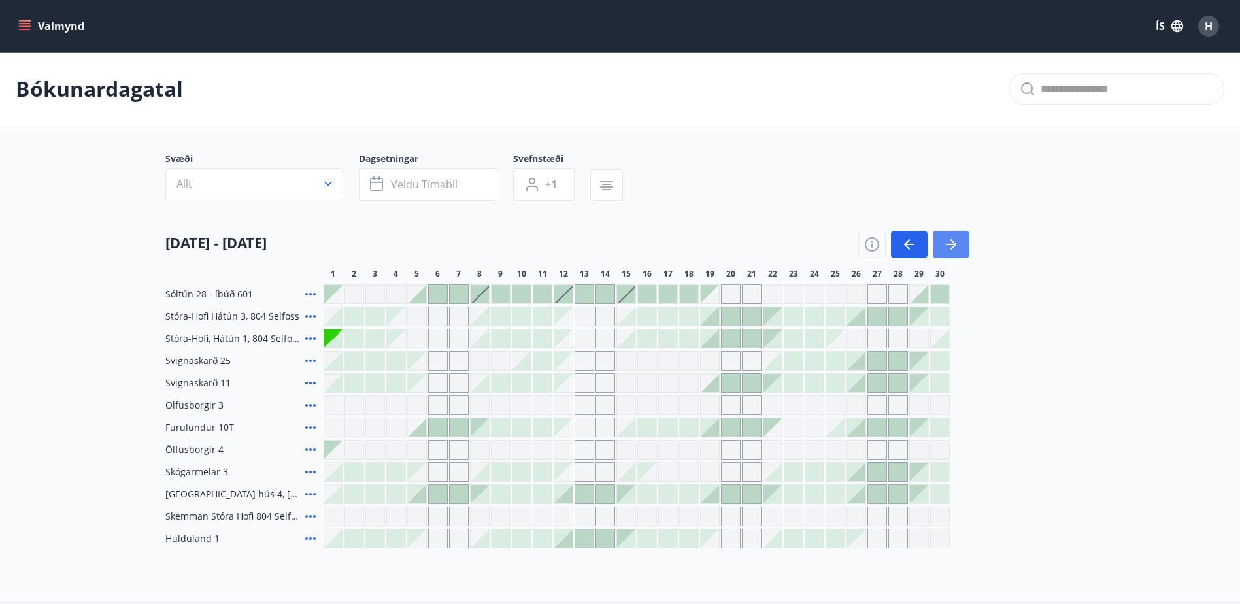
click at [938, 242] on button "button" at bounding box center [951, 244] width 37 height 27
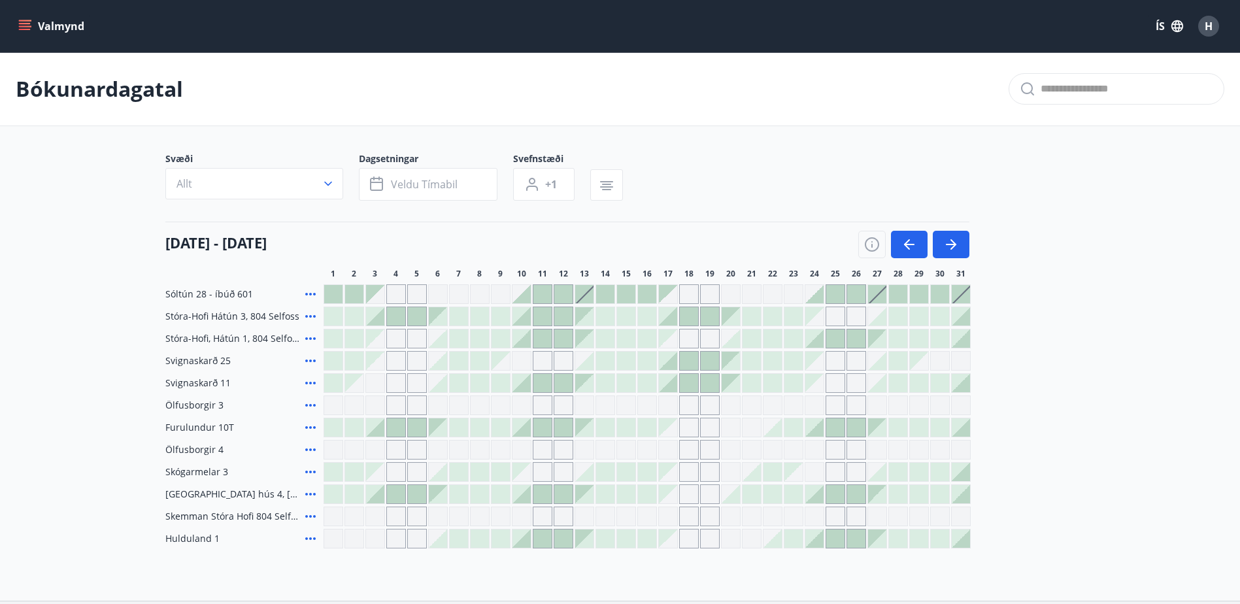
click at [528, 385] on div at bounding box center [522, 383] width 18 height 18
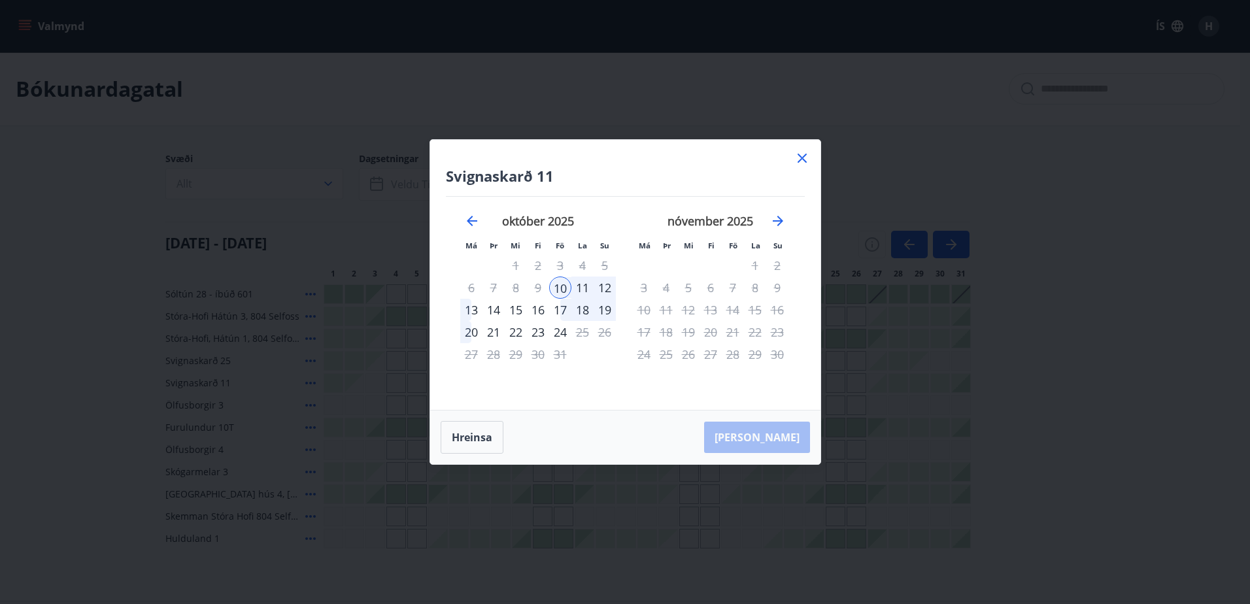
click at [473, 311] on div "13" at bounding box center [471, 310] width 22 height 22
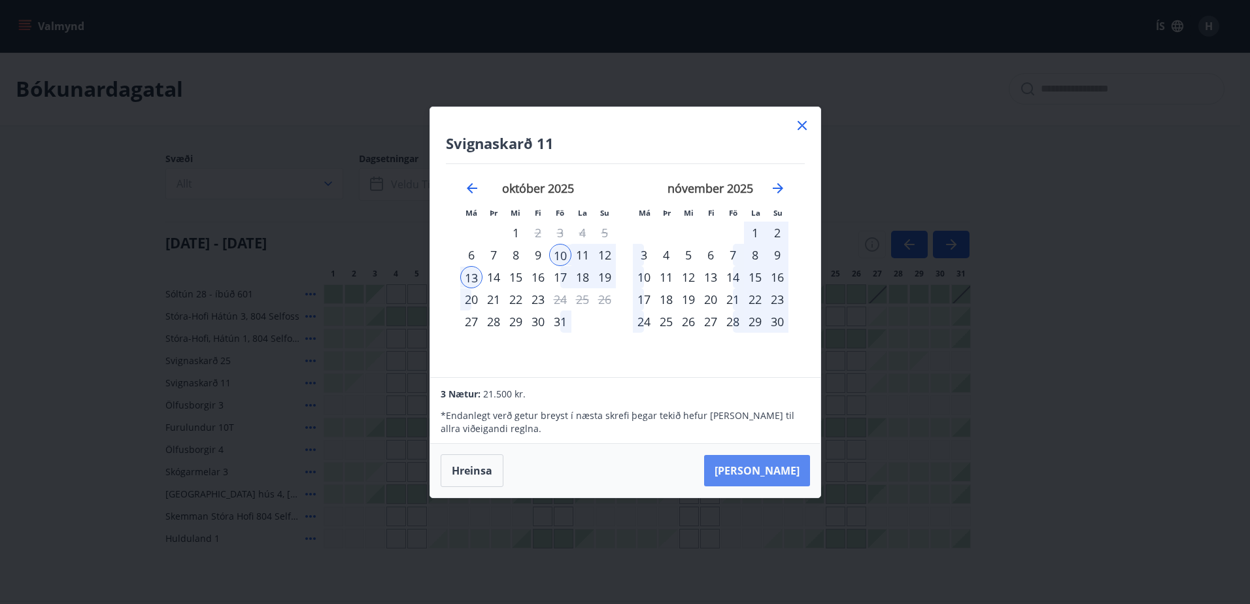
click at [781, 466] on button "Taka Frá" at bounding box center [757, 470] width 106 height 31
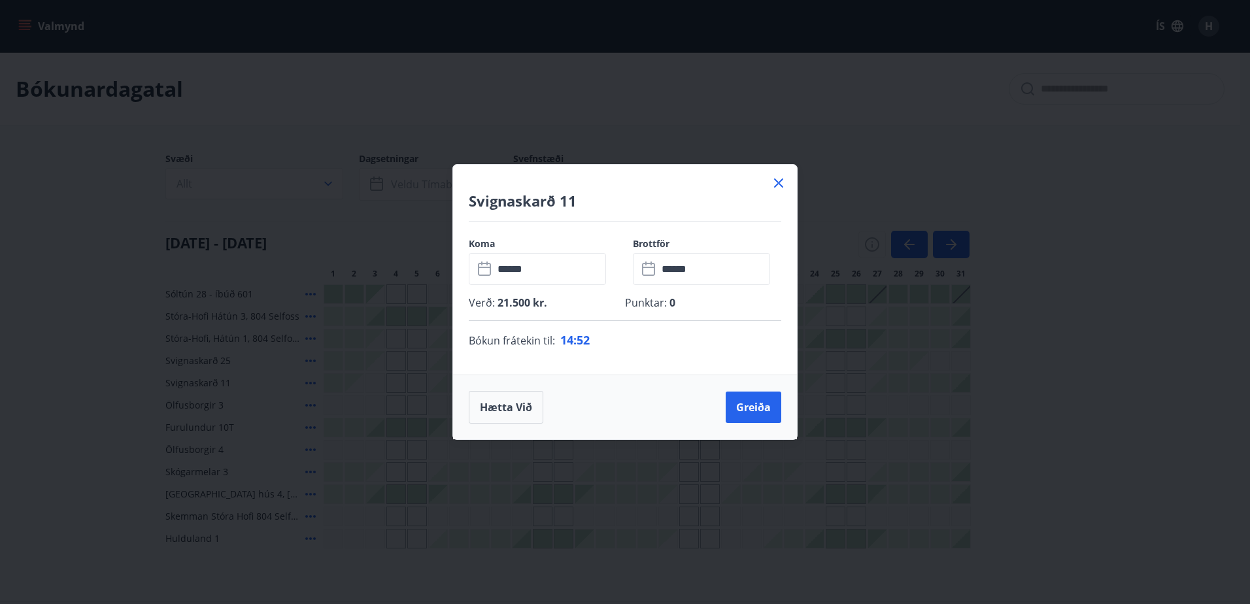
click at [778, 183] on icon at bounding box center [779, 183] width 2 height 2
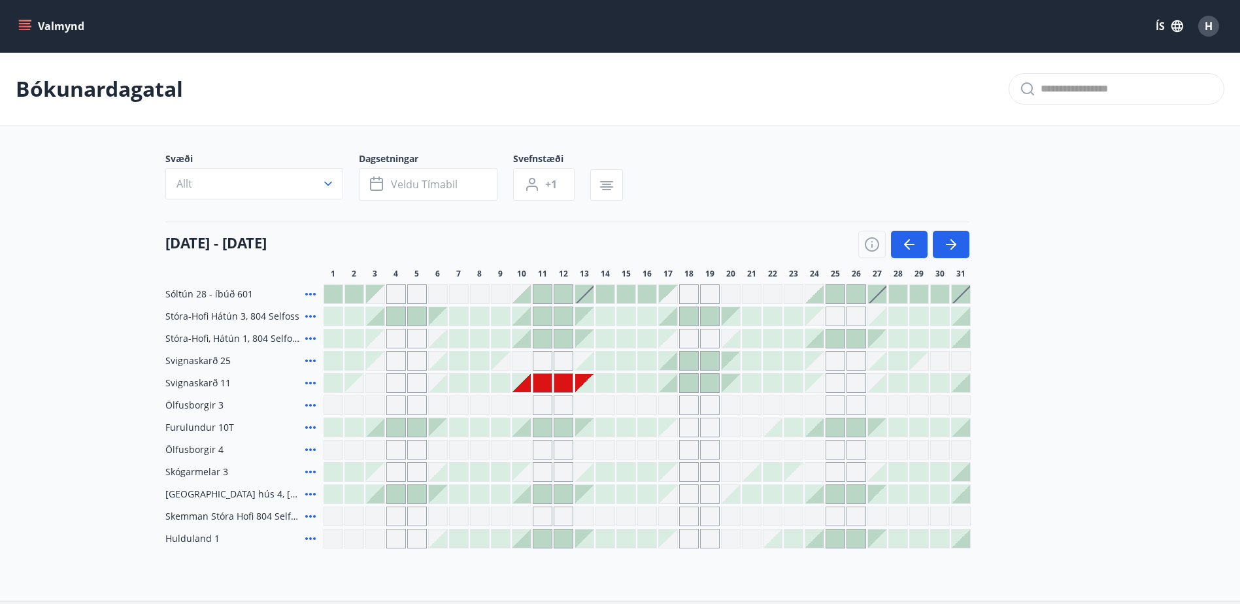
click at [519, 378] on div "Gráir dagar eru ekki bókanlegir" at bounding box center [522, 383] width 18 height 18
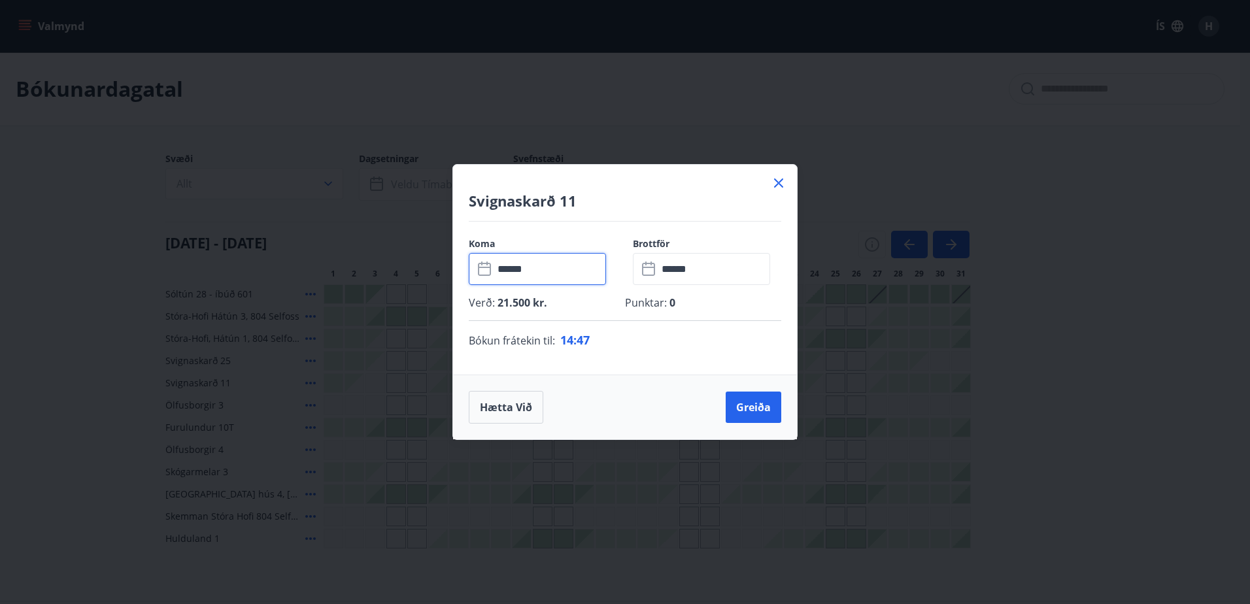
click at [548, 273] on input "******" at bounding box center [550, 269] width 112 height 32
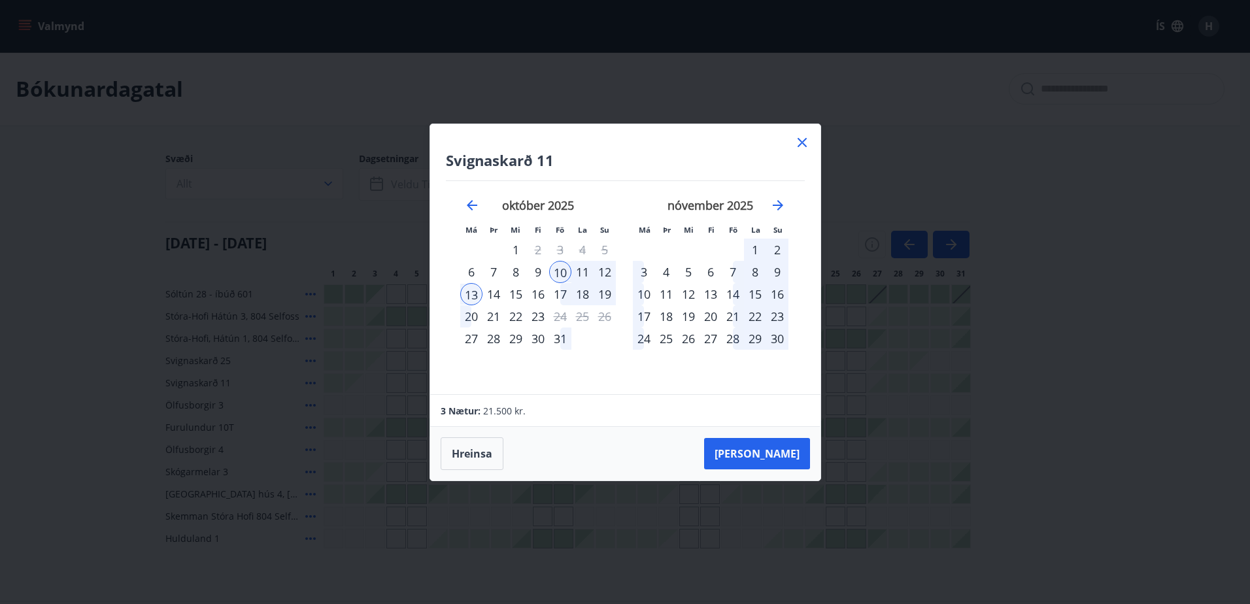
click at [531, 265] on div "9" at bounding box center [538, 272] width 22 height 22
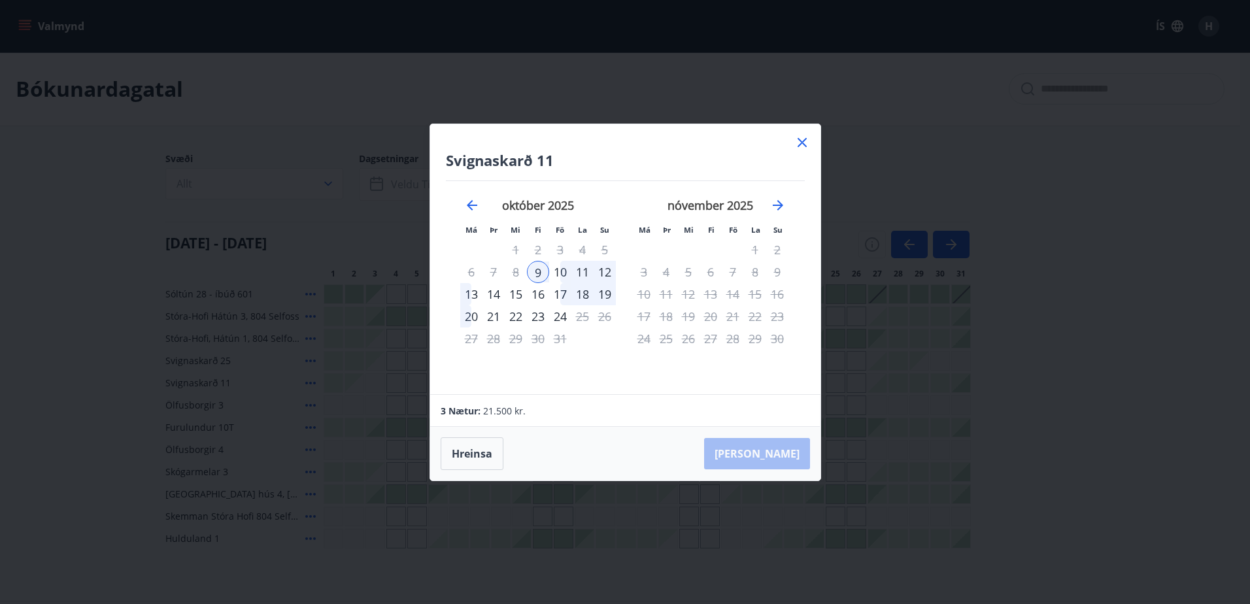
click at [560, 269] on div "10" at bounding box center [560, 272] width 22 height 22
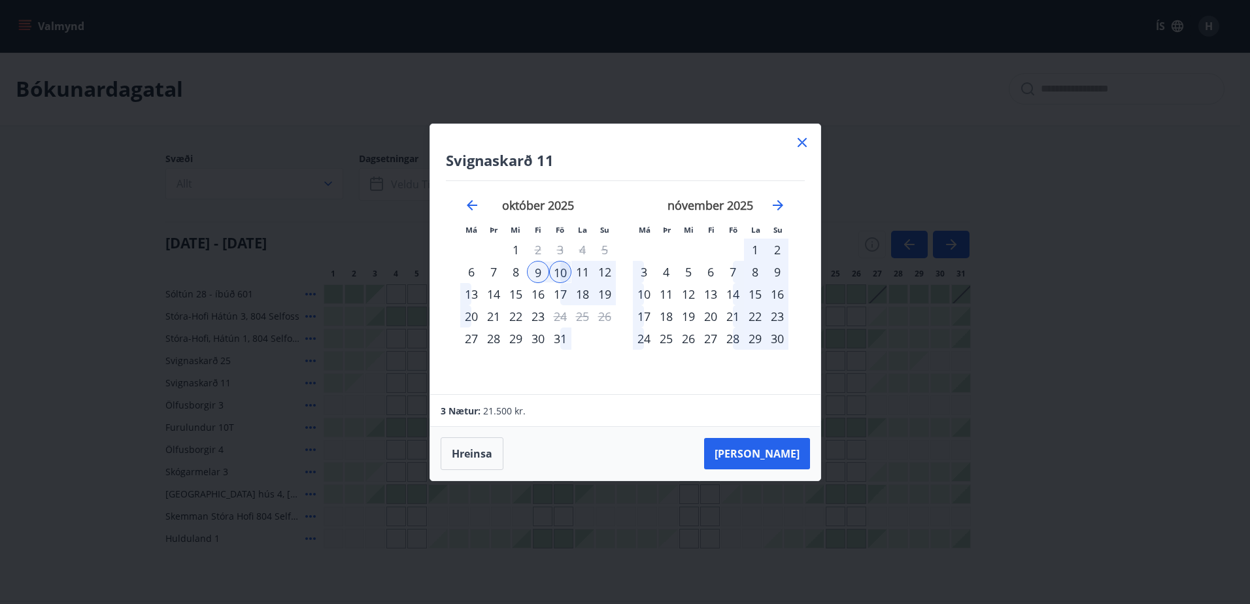
click at [564, 277] on div "10" at bounding box center [560, 272] width 22 height 22
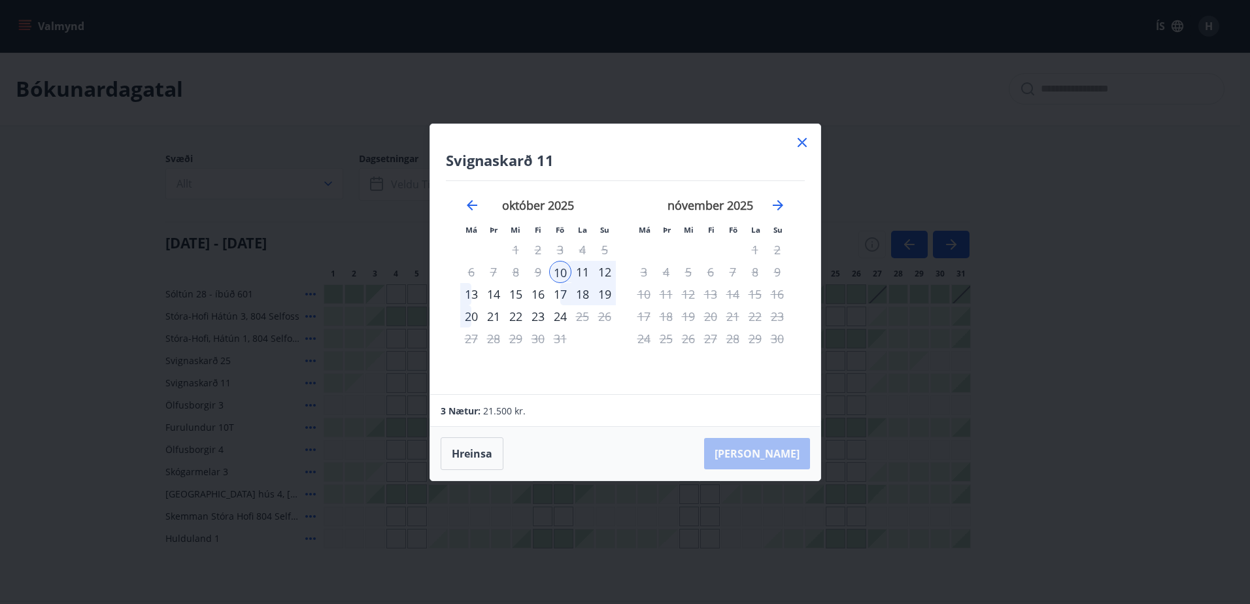
click at [474, 294] on div "13" at bounding box center [471, 294] width 22 height 22
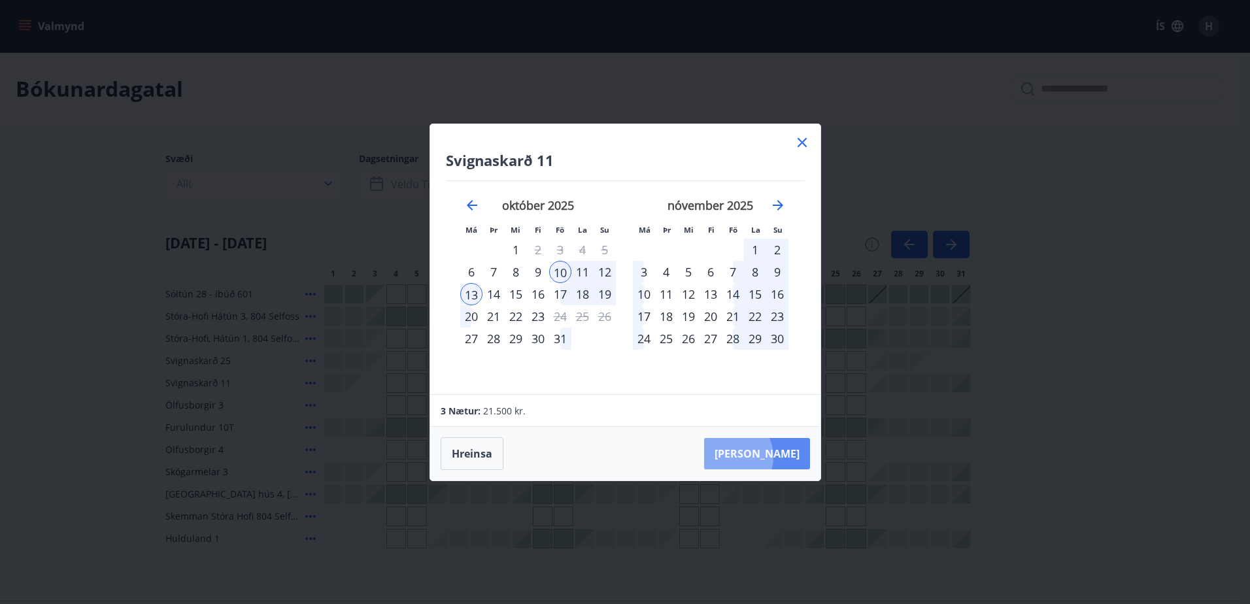
click at [768, 456] on button "Taka Frá" at bounding box center [757, 453] width 106 height 31
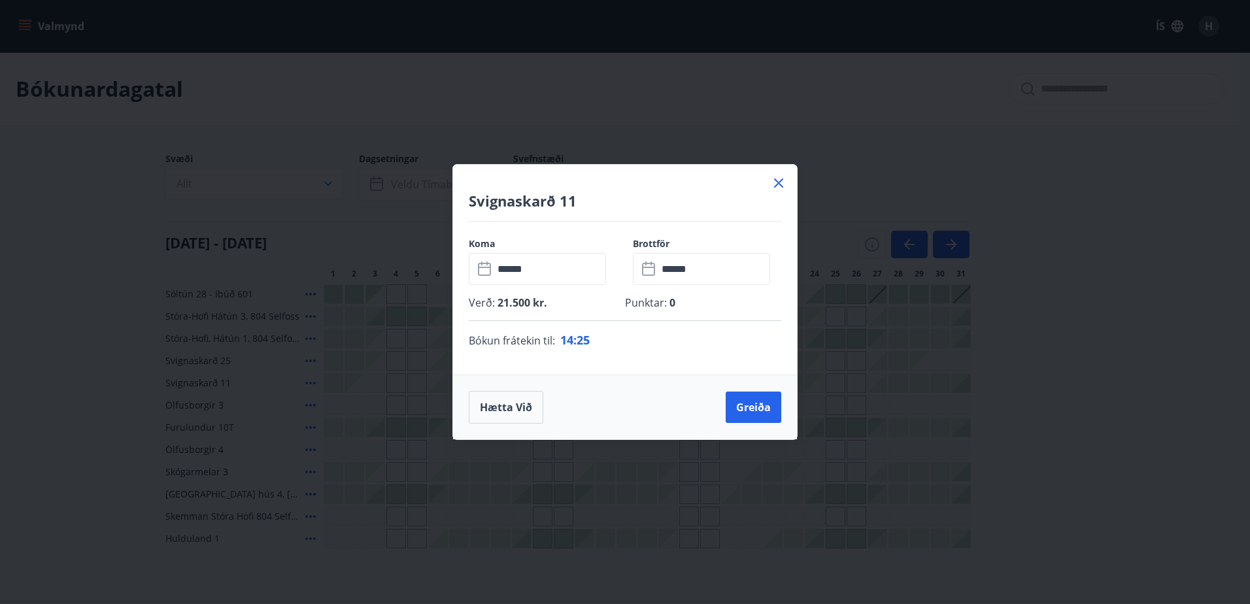
click at [782, 182] on icon at bounding box center [779, 183] width 16 height 16
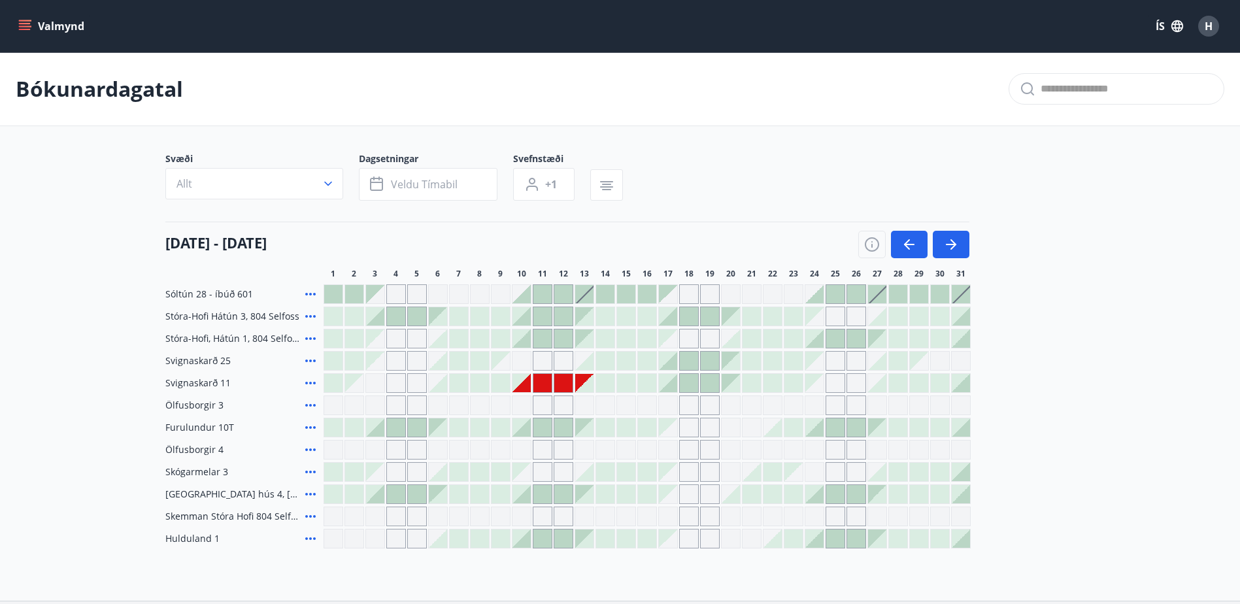
click at [529, 386] on div "Gráir dagar eru ekki bókanlegir" at bounding box center [522, 383] width 18 height 18
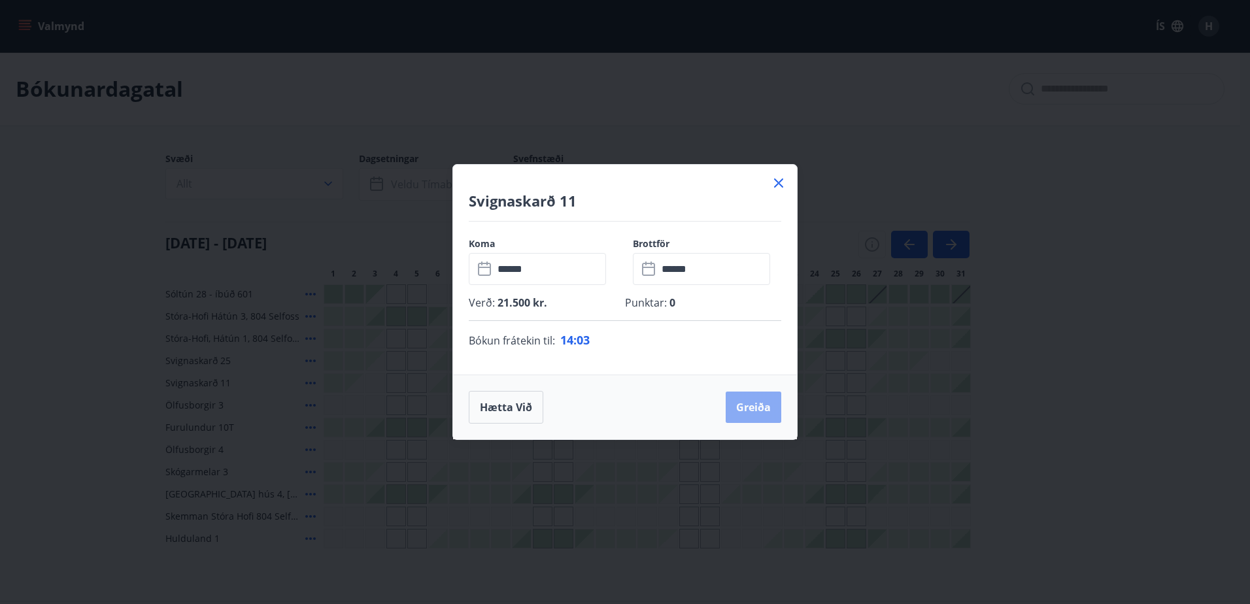
click at [746, 411] on button "Greiða" at bounding box center [754, 407] width 56 height 31
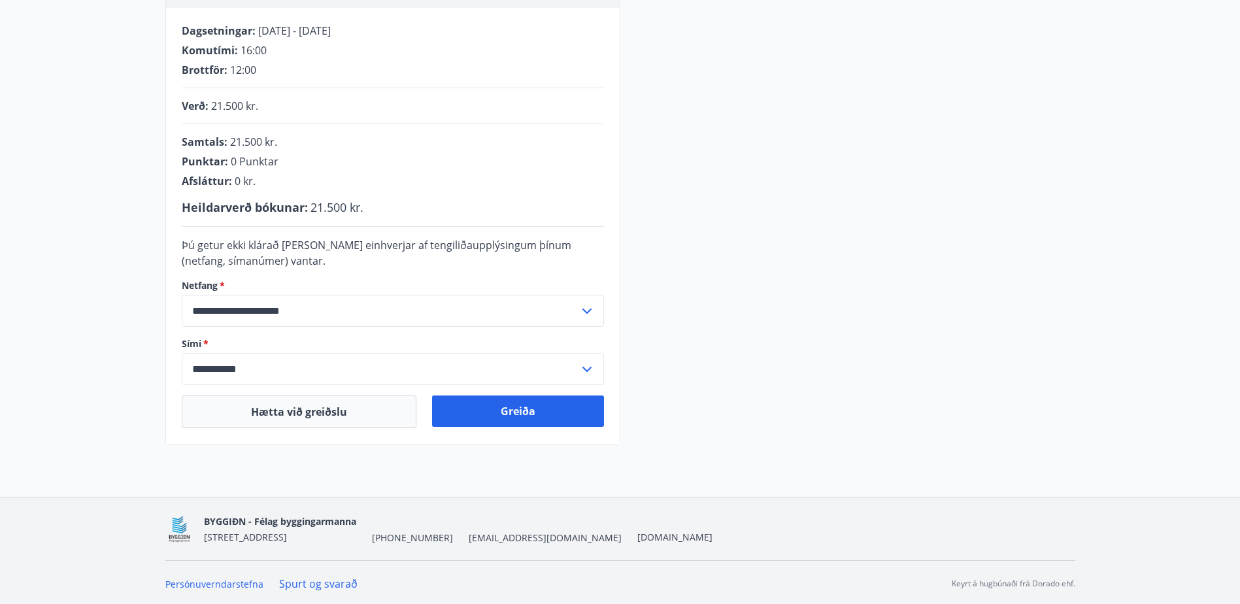
scroll to position [261, 0]
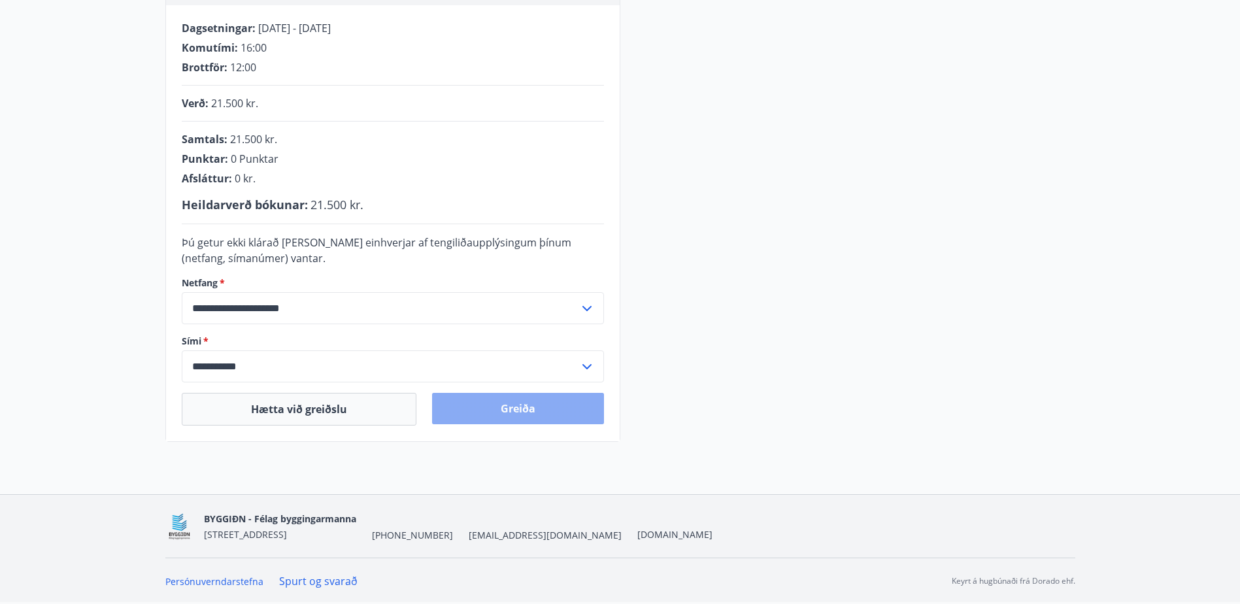
click at [486, 411] on button "Greiða" at bounding box center [518, 408] width 172 height 31
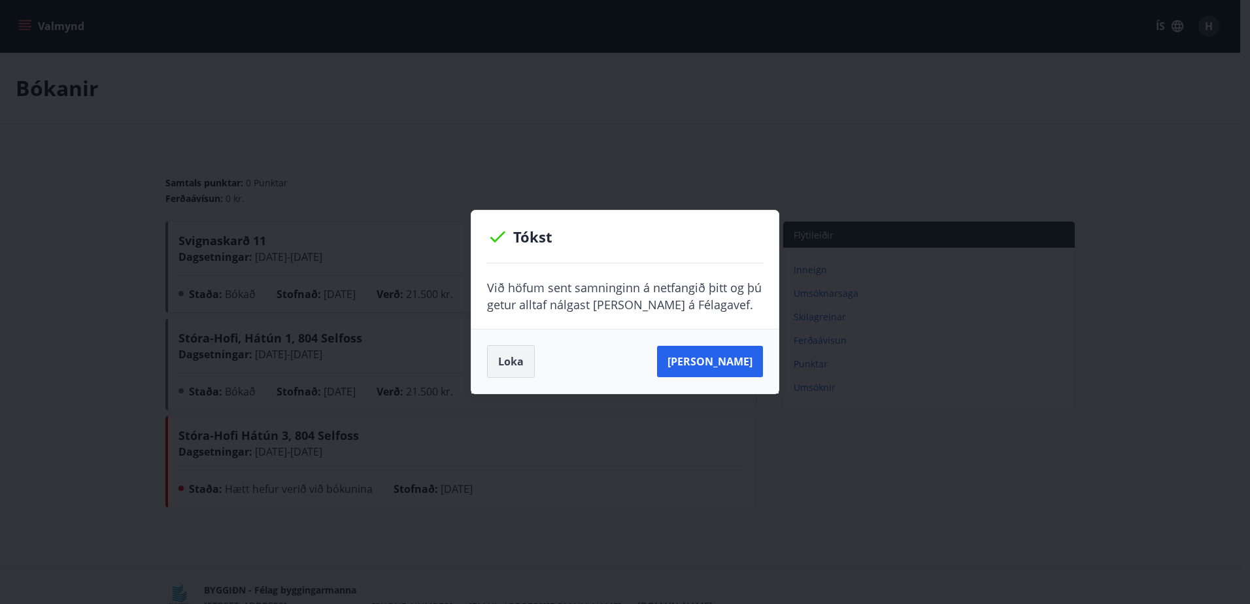
click at [519, 360] on button "Loka" at bounding box center [511, 361] width 48 height 33
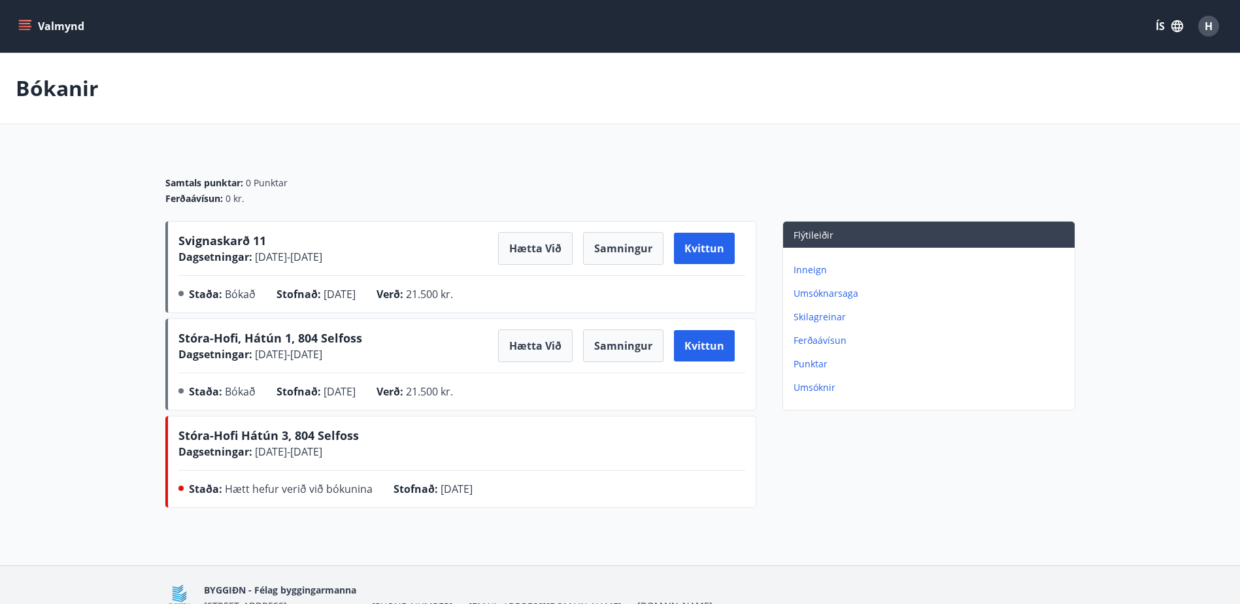
click at [825, 266] on p "Inneign" at bounding box center [932, 270] width 276 height 13
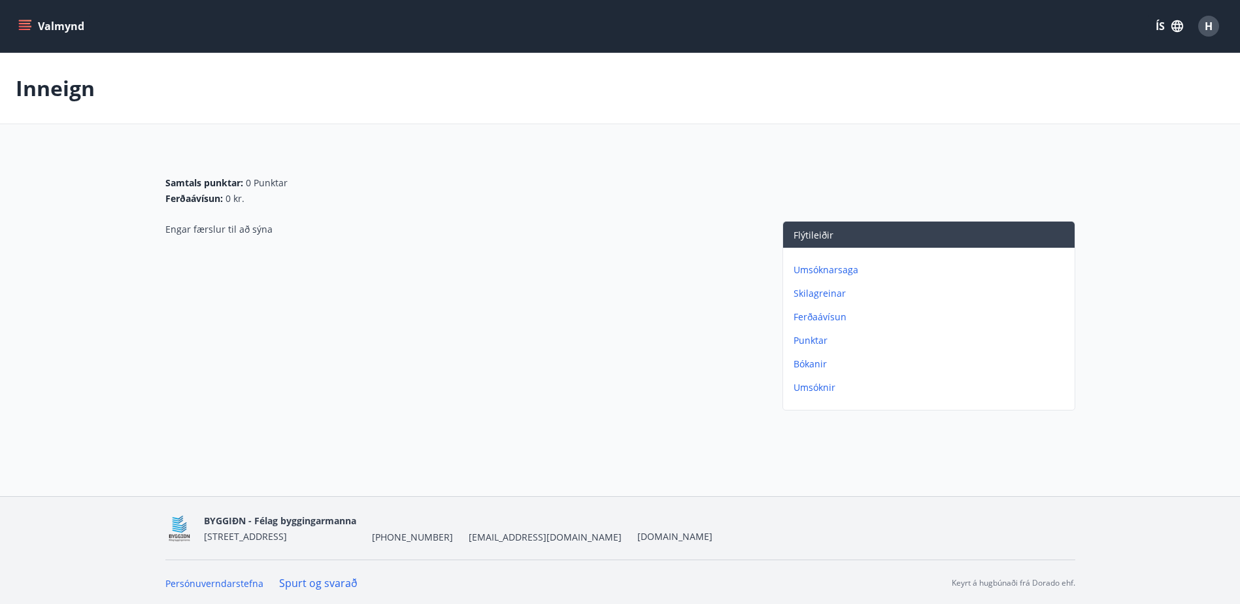
click at [813, 339] on p "Punktar" at bounding box center [932, 340] width 276 height 13
click at [805, 358] on p "Bókanir" at bounding box center [932, 364] width 276 height 13
